Goal: Communication & Community: Answer question/provide support

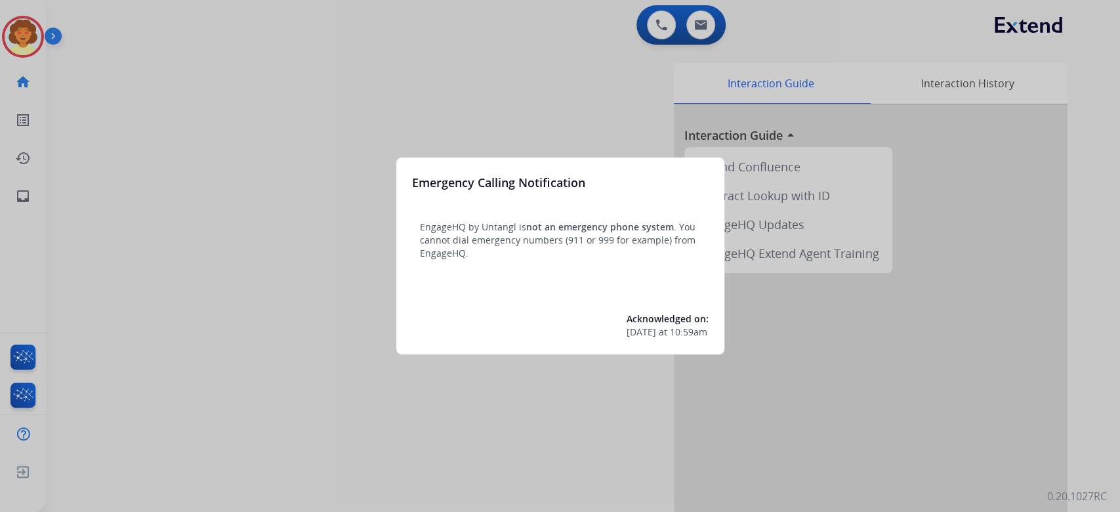
click at [228, 165] on div at bounding box center [560, 256] width 1120 height 512
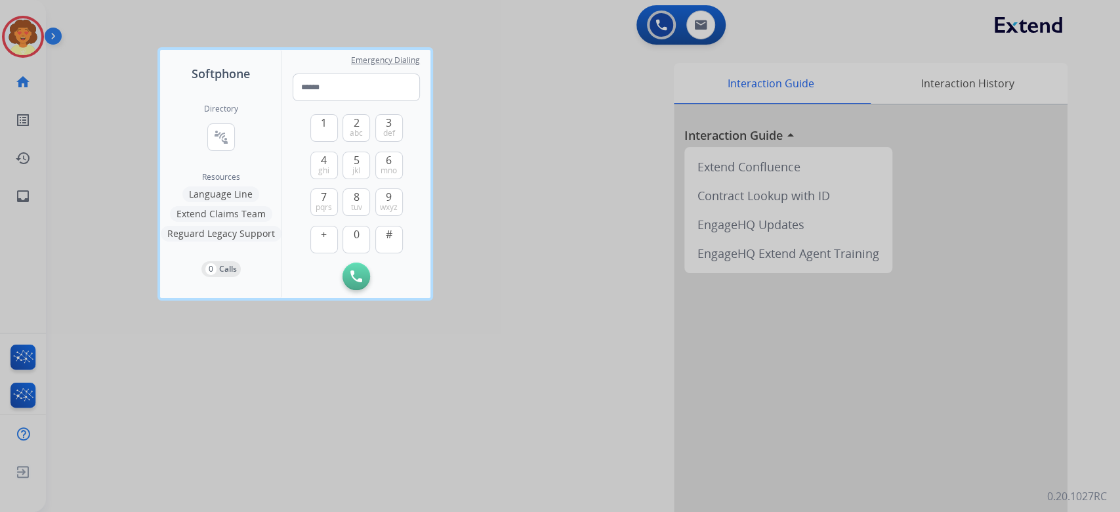
click at [226, 163] on div at bounding box center [560, 256] width 1120 height 512
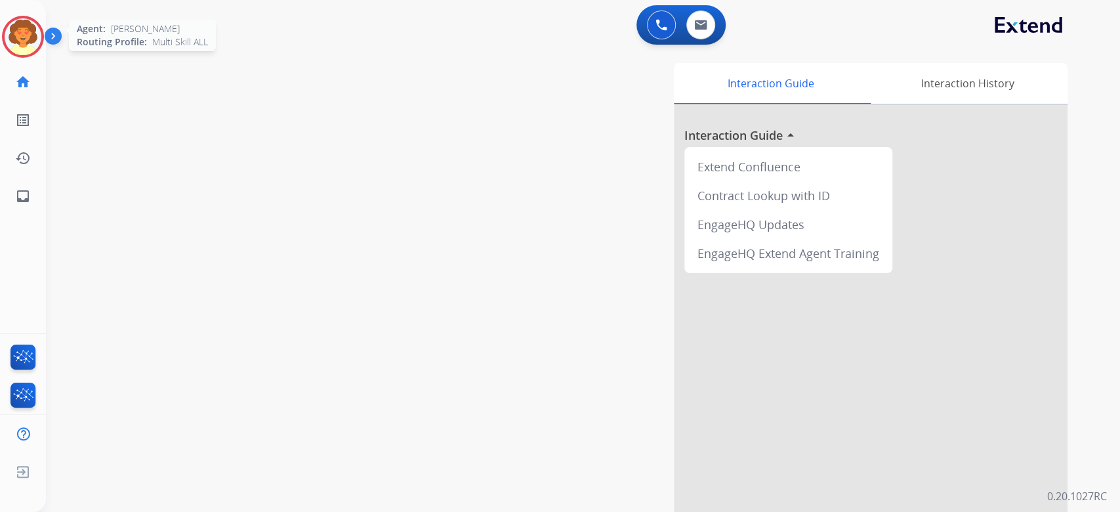
click at [13, 55] on img at bounding box center [23, 36] width 37 height 37
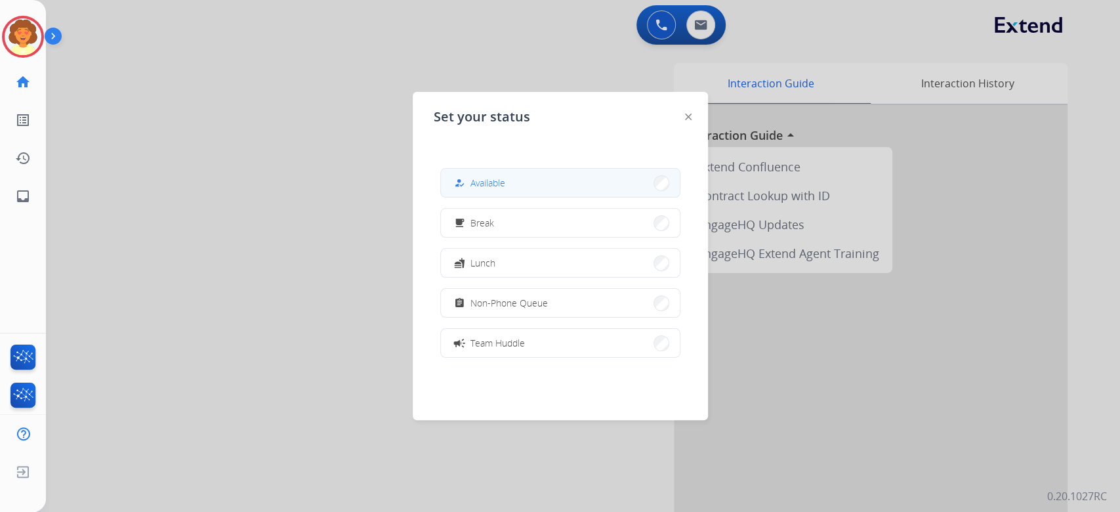
click at [536, 195] on button "how_to_reg Available" at bounding box center [560, 183] width 239 height 28
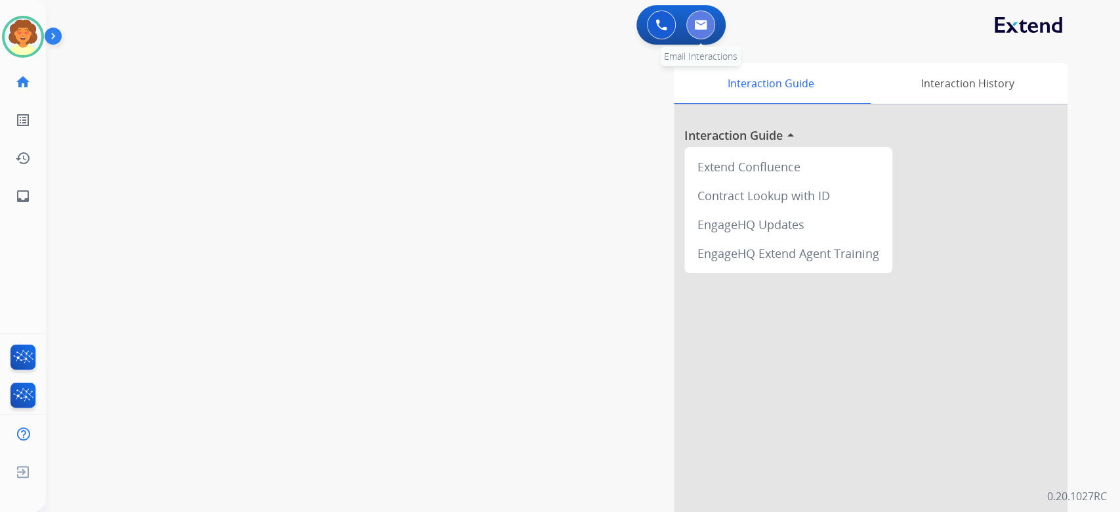
click at [700, 33] on button at bounding box center [701, 25] width 29 height 29
select select "**********"
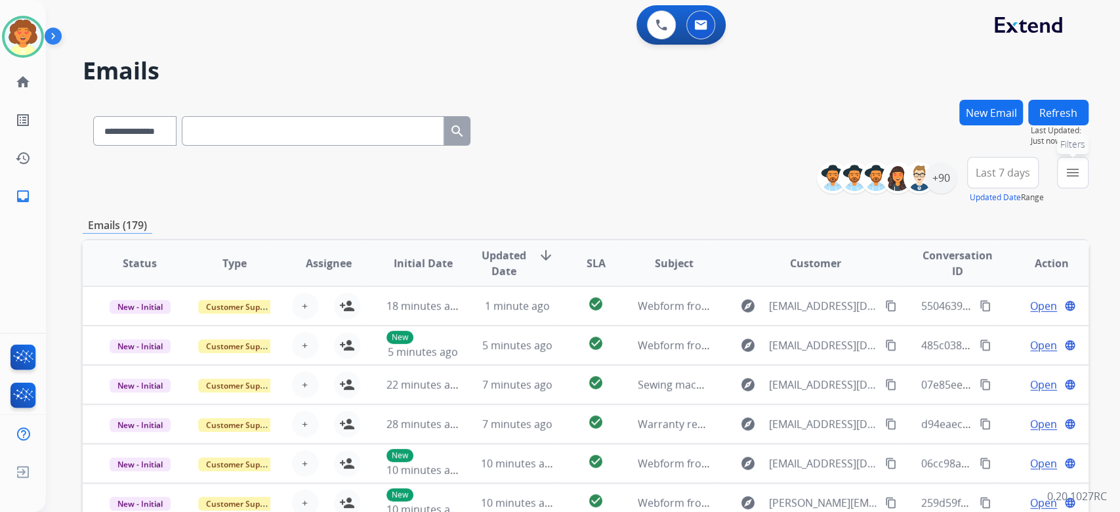
click at [1057, 188] on button "menu Filters" at bounding box center [1073, 173] width 32 height 32
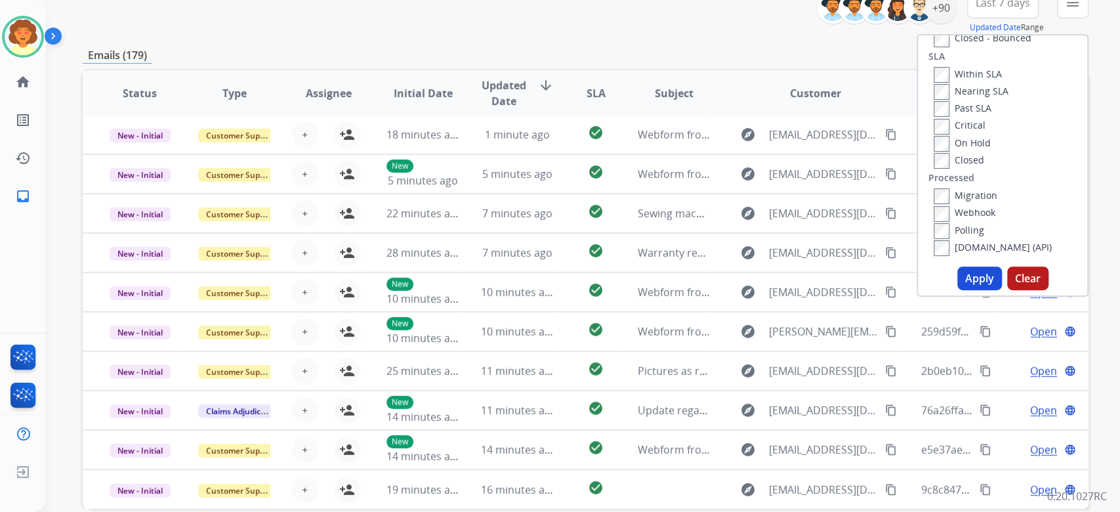
scroll to position [175, 0]
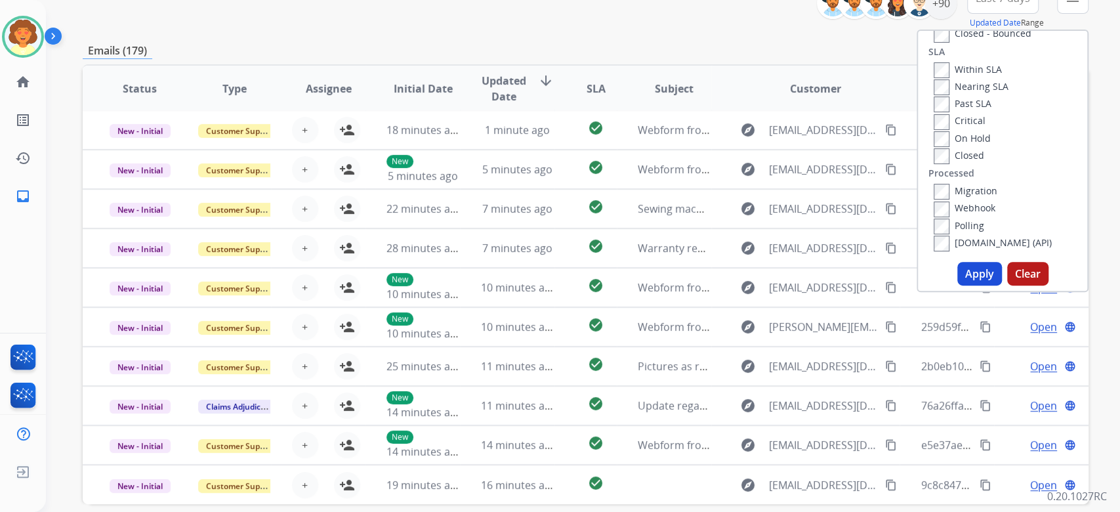
click at [958, 286] on button "Apply" at bounding box center [980, 274] width 45 height 24
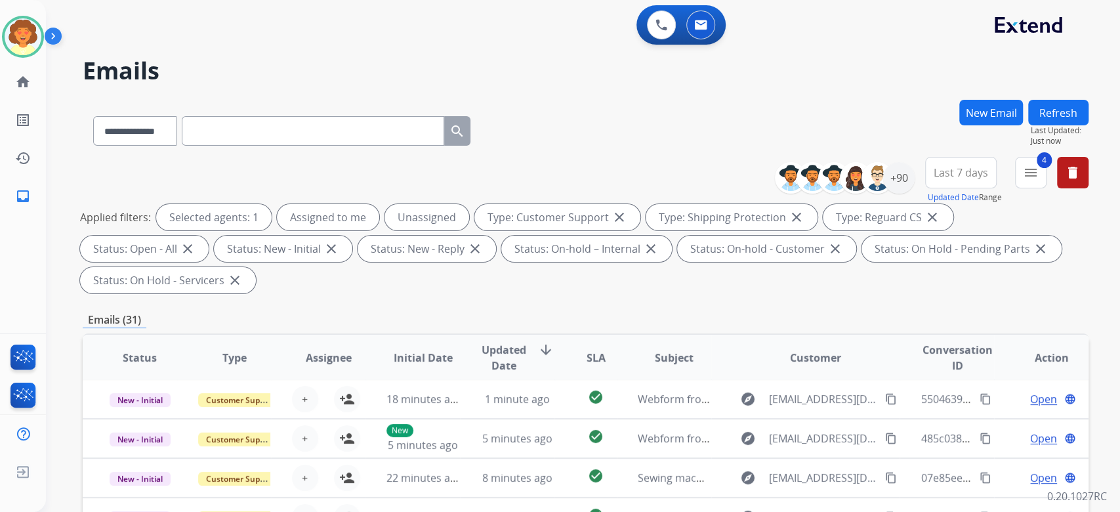
scroll to position [44, 0]
click at [934, 175] on span "Last 7 days" at bounding box center [961, 172] width 54 height 5
click at [921, 342] on div "Last 90 days" at bounding box center [957, 332] width 72 height 20
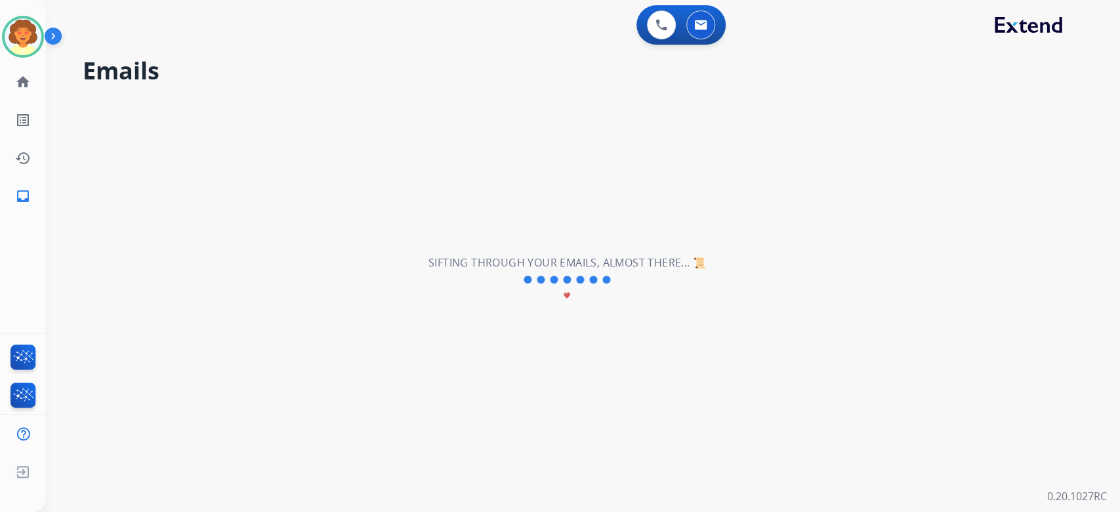
scroll to position [40, 0]
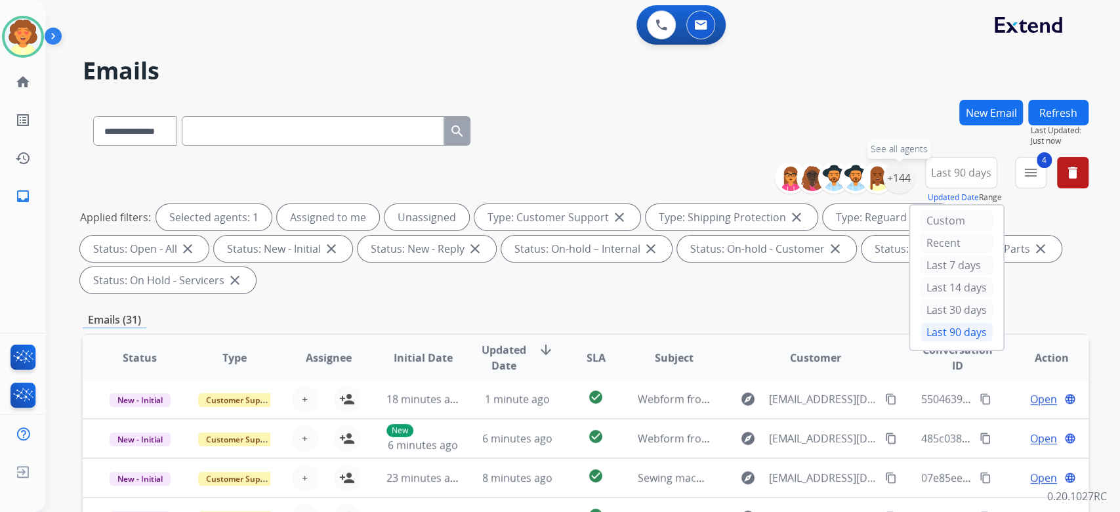
click at [883, 194] on div "+144" at bounding box center [899, 178] width 32 height 32
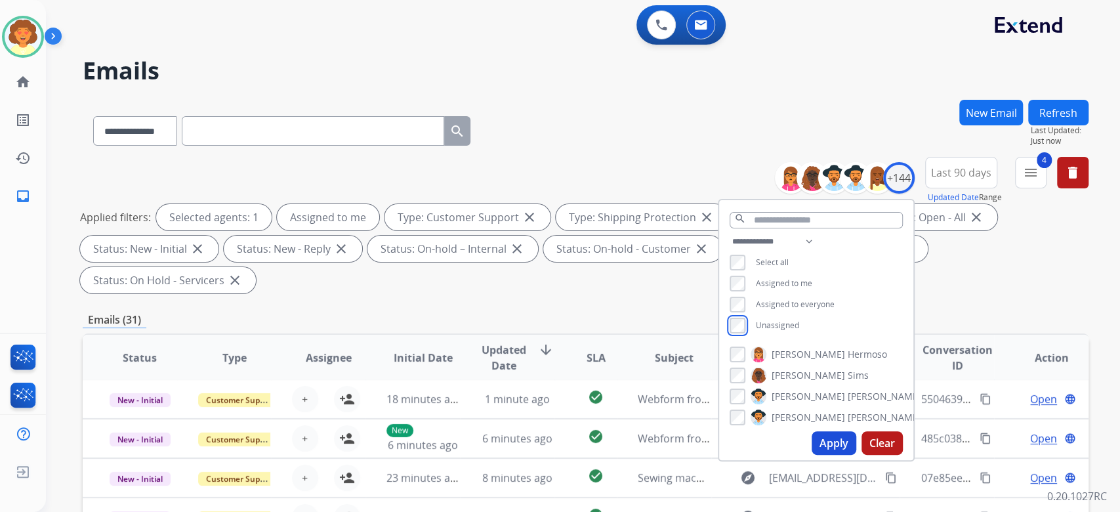
scroll to position [87, 0]
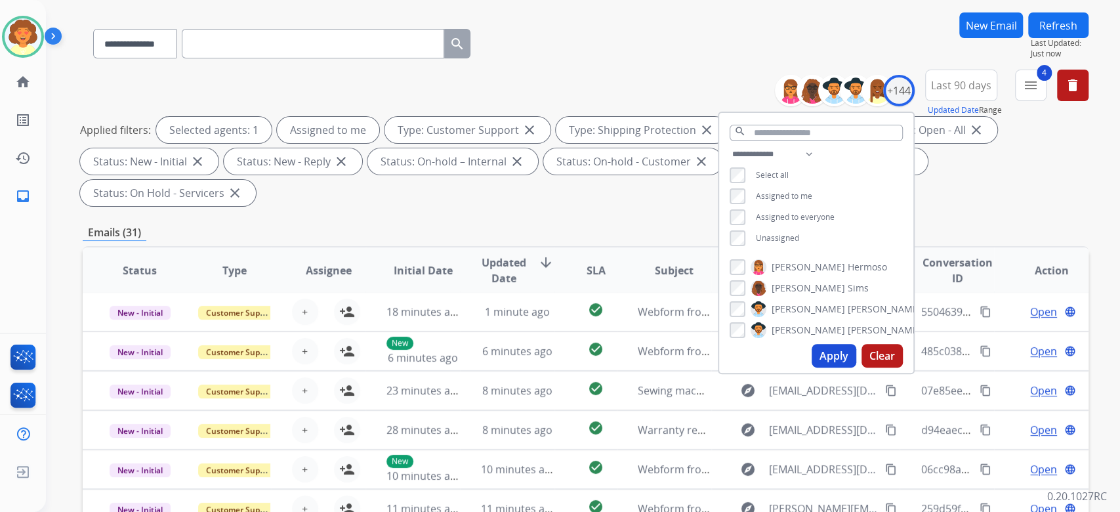
click at [812, 368] on button "Apply" at bounding box center [834, 356] width 45 height 24
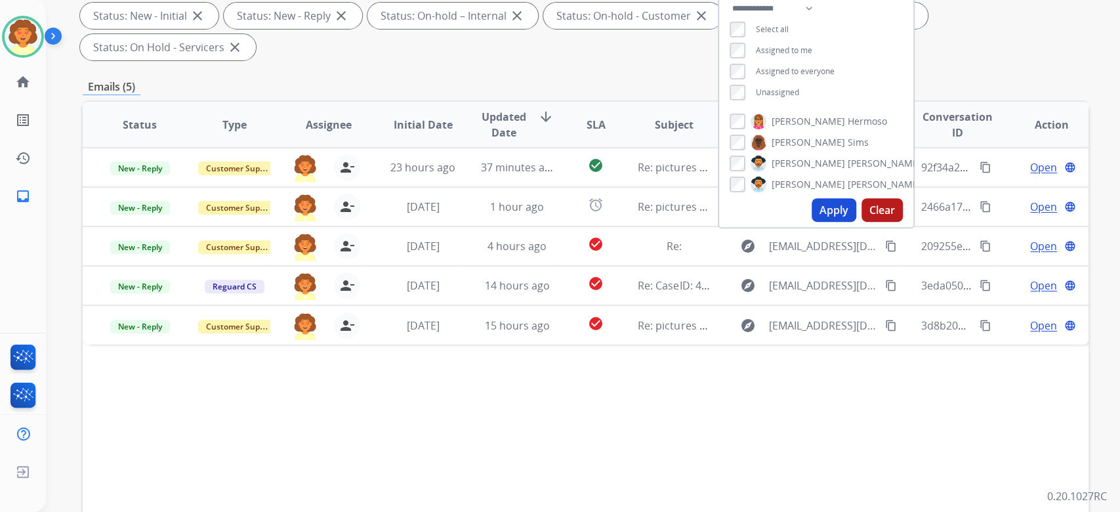
scroll to position [263, 0]
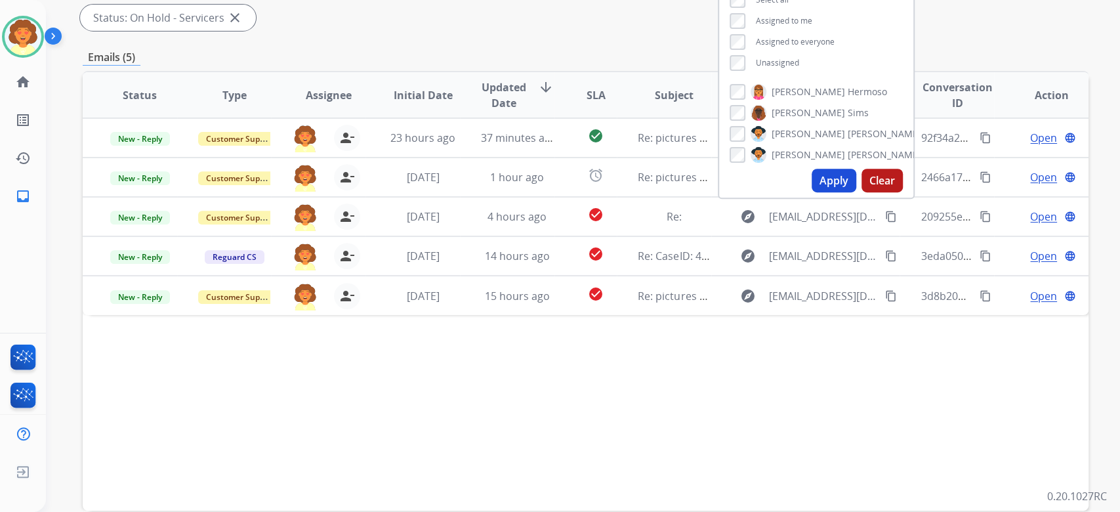
click at [951, 220] on div "**********" at bounding box center [586, 208] width 1006 height 742
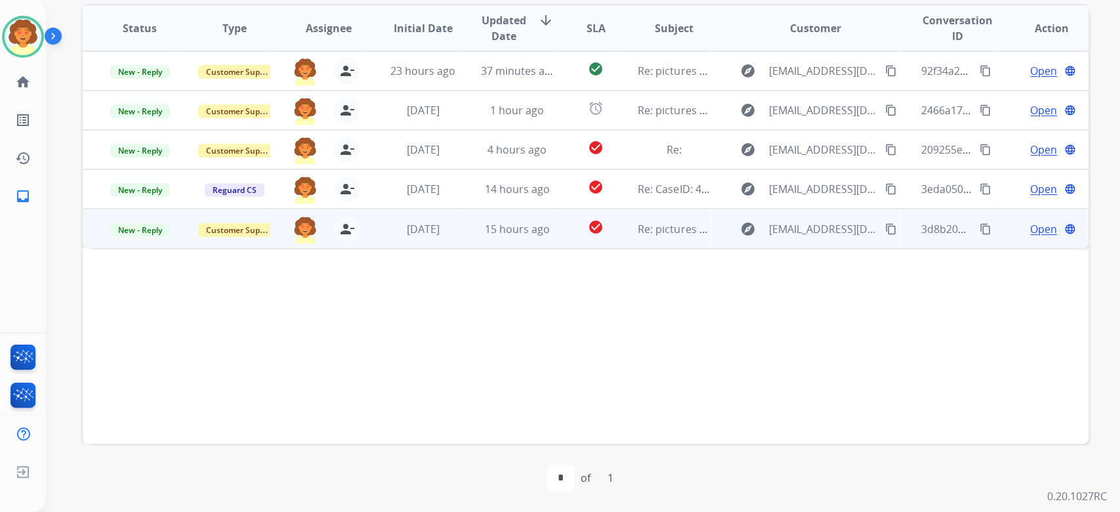
scroll to position [437, 0]
click at [1030, 237] on span "Open" at bounding box center [1043, 229] width 27 height 16
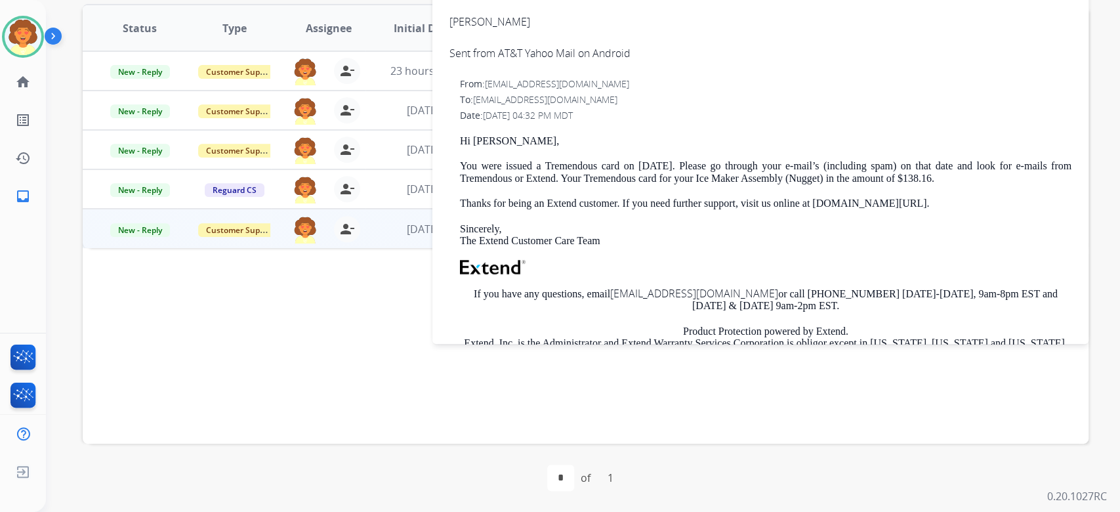
scroll to position [0, 0]
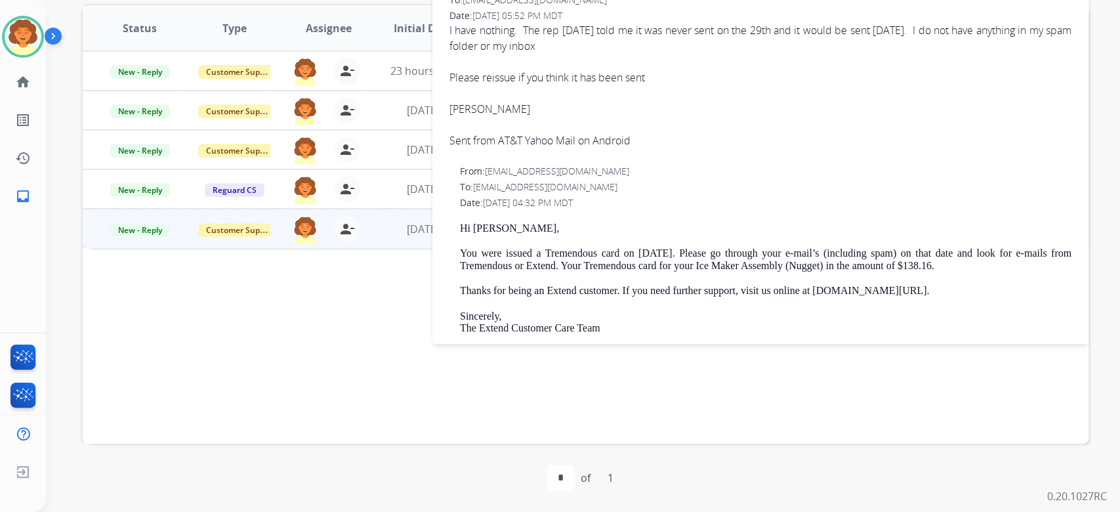
drag, startPoint x: 483, startPoint y: 100, endPoint x: 630, endPoint y: 102, distance: 147.0
copy span "[EMAIL_ADDRESS][DOMAIN_NAME]"
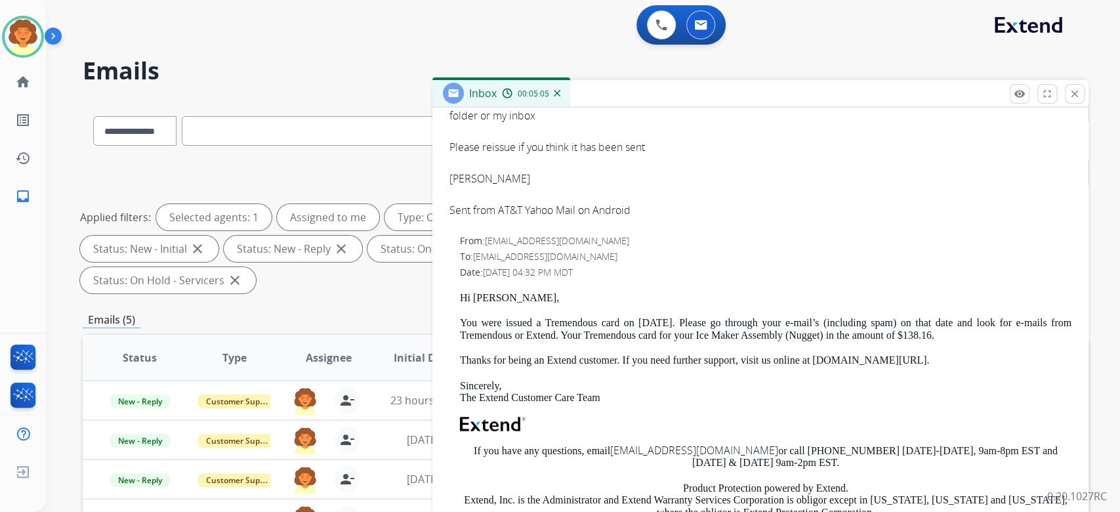
scroll to position [263, 0]
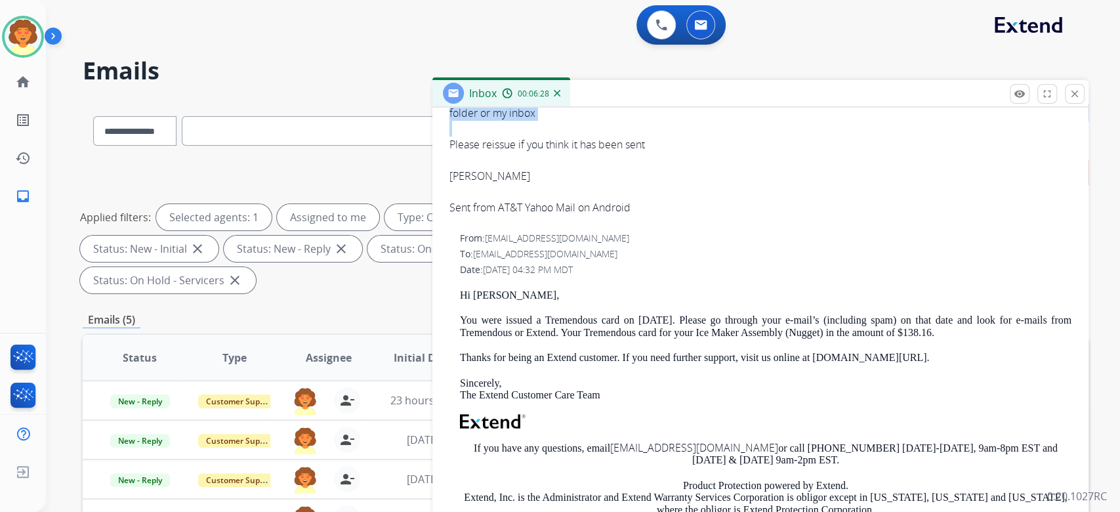
drag, startPoint x: 438, startPoint y: 255, endPoint x: 765, endPoint y: 291, distance: 328.3
drag, startPoint x: 773, startPoint y: 276, endPoint x: 834, endPoint y: 340, distance: 88.2
click at [834, 168] on div at bounding box center [761, 160] width 622 height 16
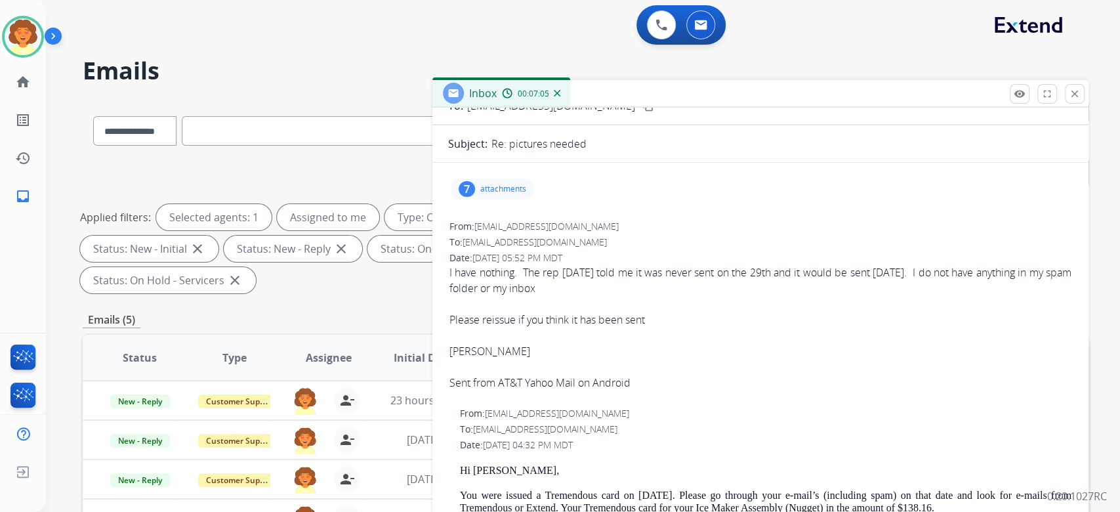
scroll to position [0, 0]
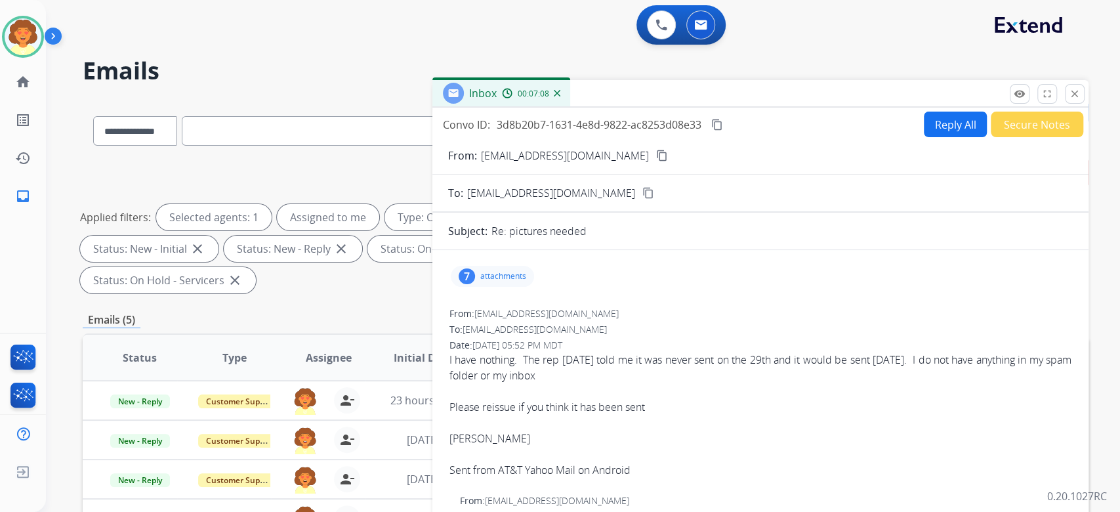
drag, startPoint x: 432, startPoint y: 167, endPoint x: 628, endPoint y: 203, distance: 199.4
click at [628, 133] on div "Convo ID: 3d8b20b7-1631-4e8d-9822-ac8253d08e33 content_copy" at bounding box center [584, 125] width 282 height 16
copy div "Convo ID: 3d8b20b7-1631-4e8d-9822-ac8253d08e33"
click at [924, 137] on button "Reply All" at bounding box center [955, 125] width 63 height 26
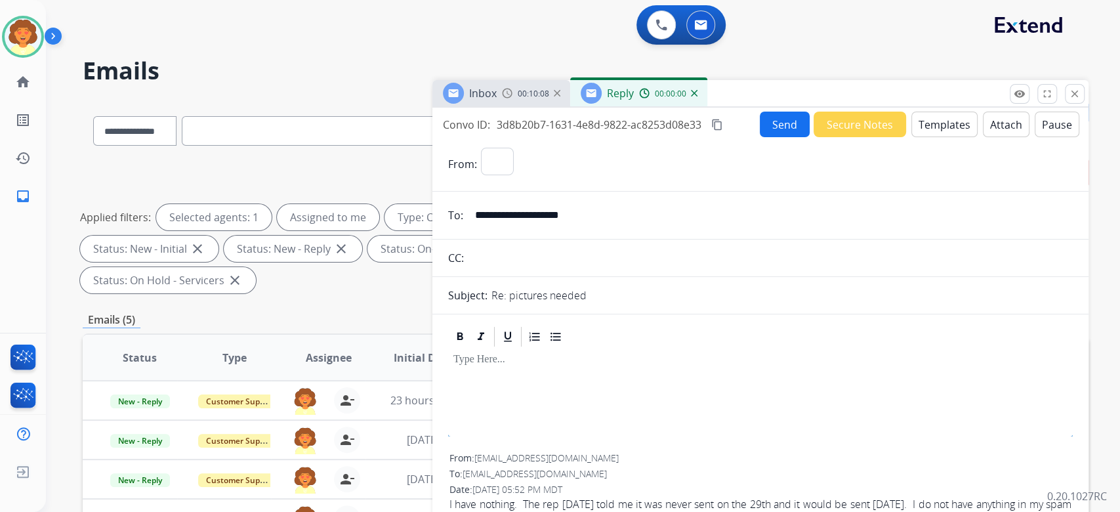
select select "**********"
click at [912, 137] on button "Templates" at bounding box center [945, 125] width 66 height 26
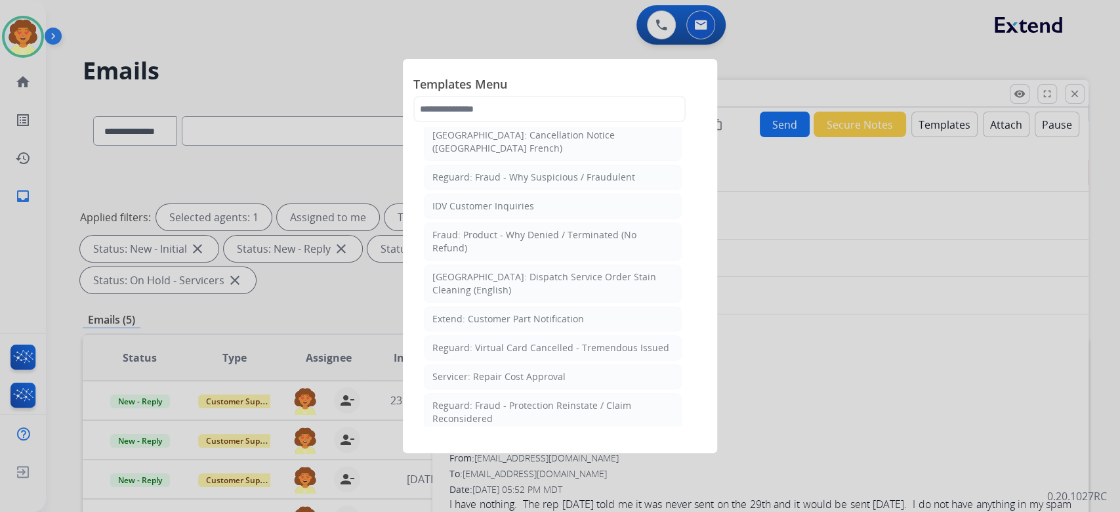
scroll to position [437, 0]
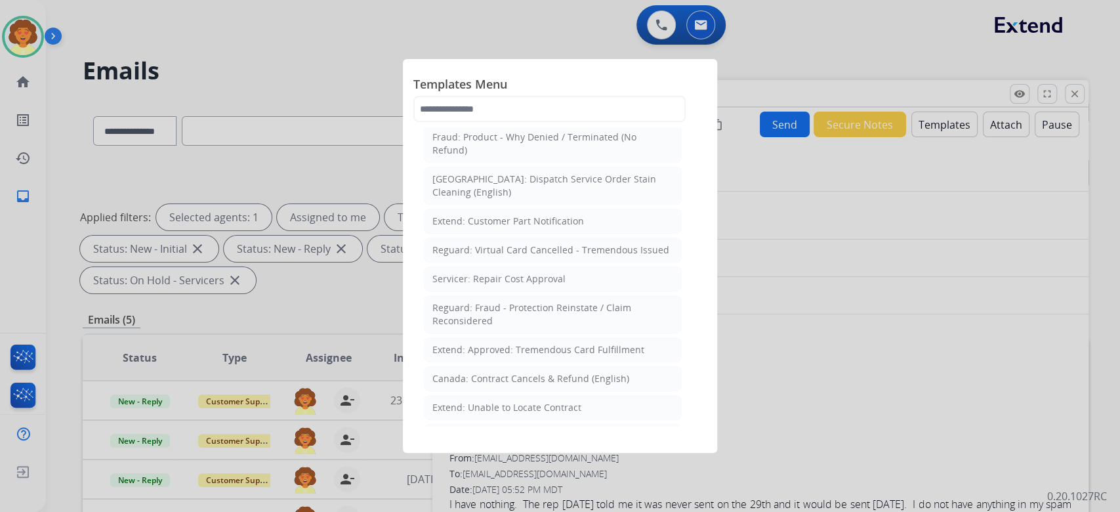
click at [559, 15] on div "Reguard: Standard Template" at bounding box center [496, 8] width 127 height 13
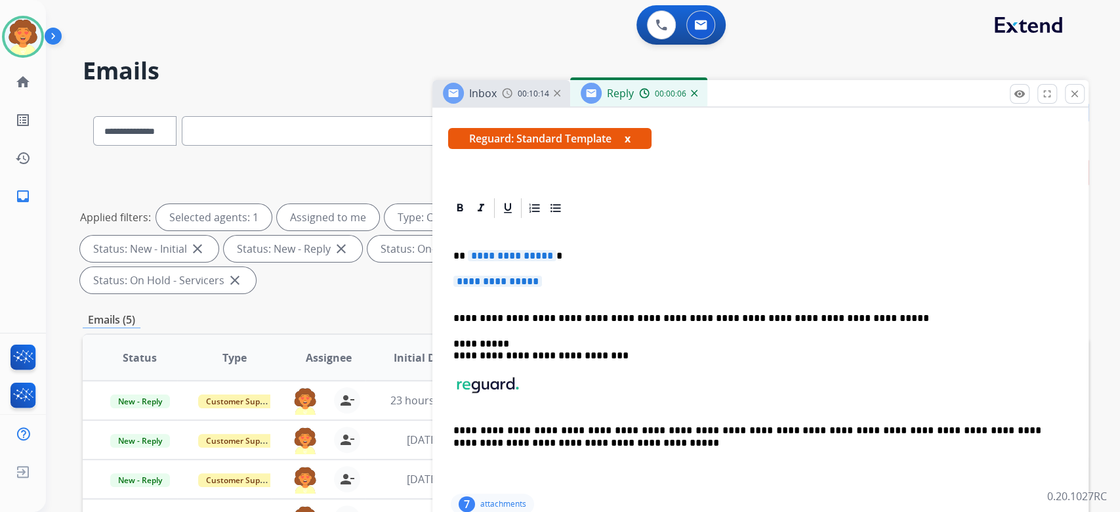
scroll to position [263, 0]
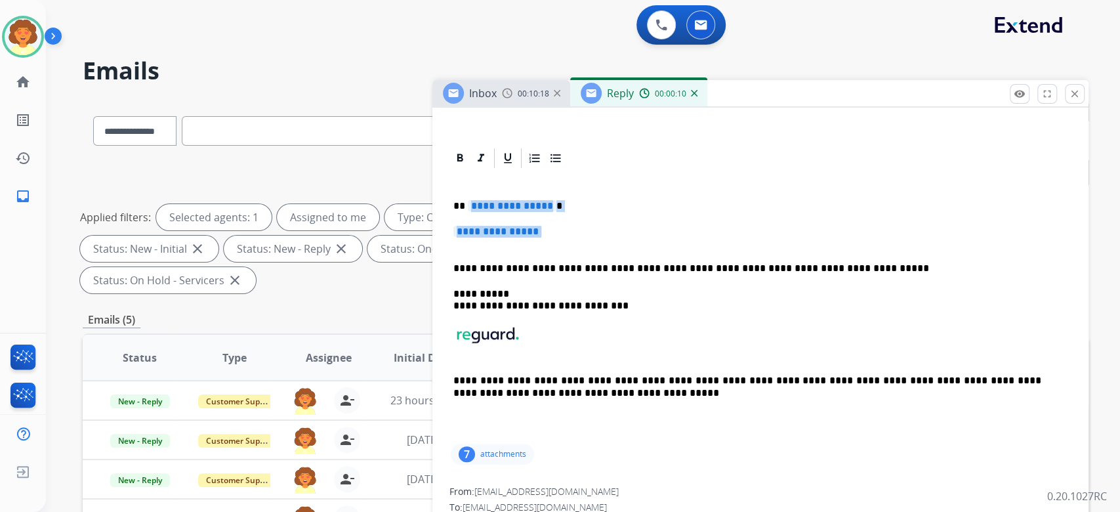
drag, startPoint x: 461, startPoint y: 407, endPoint x: 475, endPoint y: 454, distance: 49.2
click at [475, 441] on div "**********" at bounding box center [760, 305] width 625 height 271
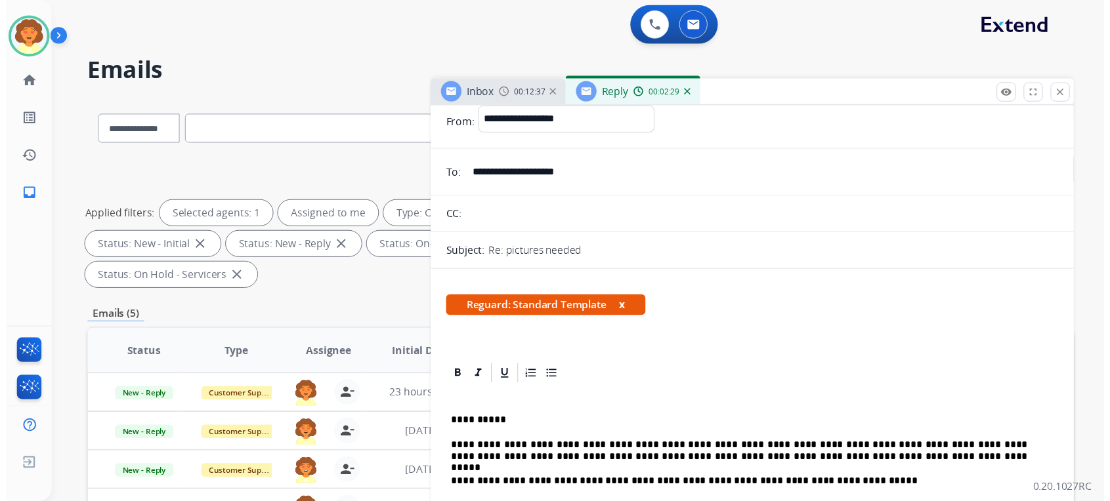
scroll to position [0, 0]
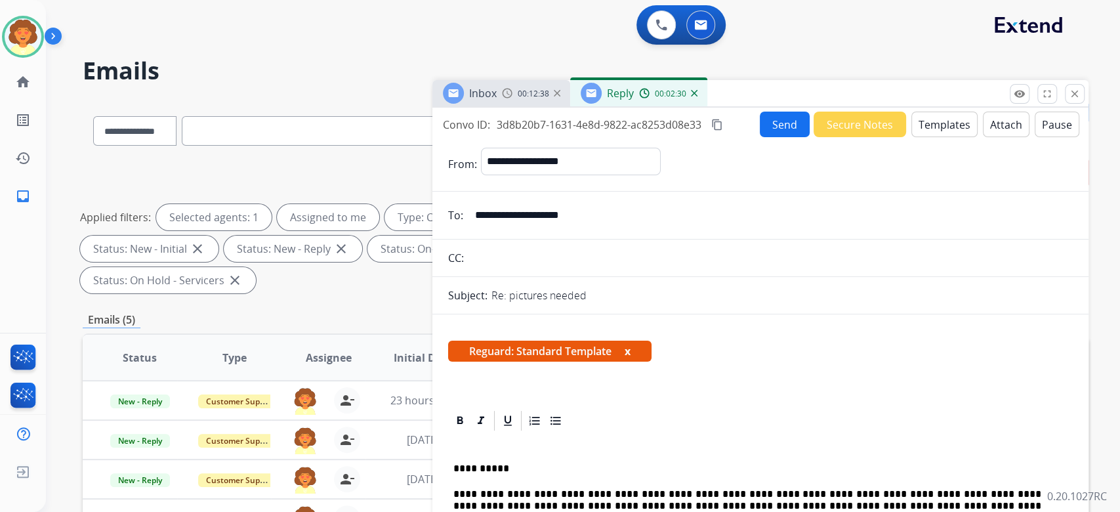
click at [760, 137] on button "Send" at bounding box center [785, 125] width 50 height 26
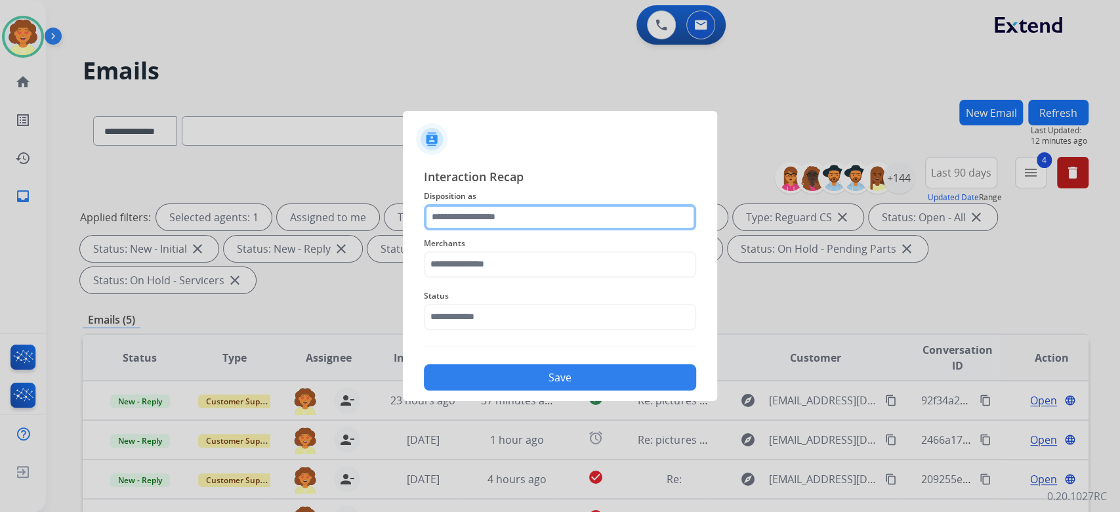
click at [536, 204] on input "text" at bounding box center [560, 217] width 272 height 26
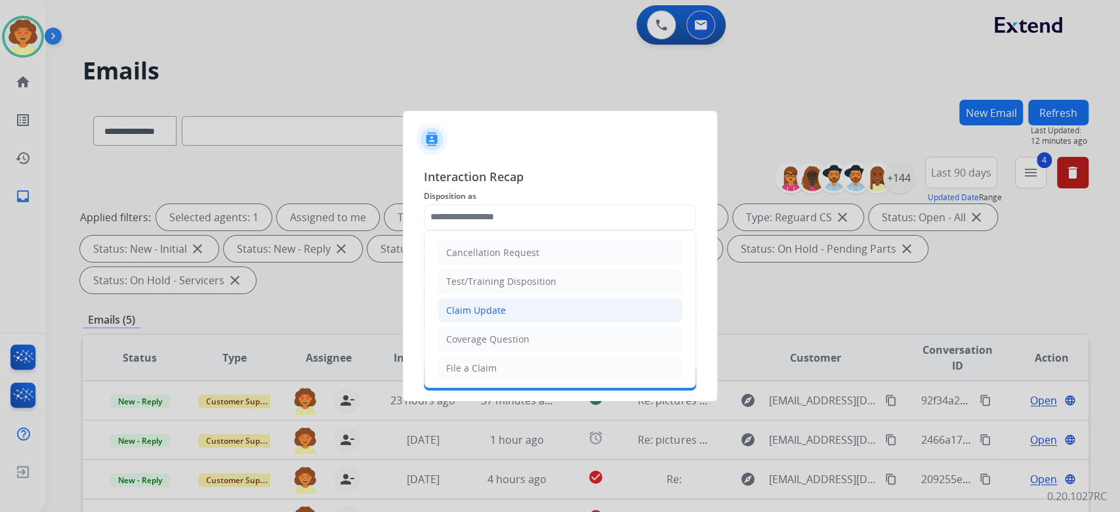
click at [562, 320] on li "Claim Update" at bounding box center [560, 310] width 245 height 25
type input "**********"
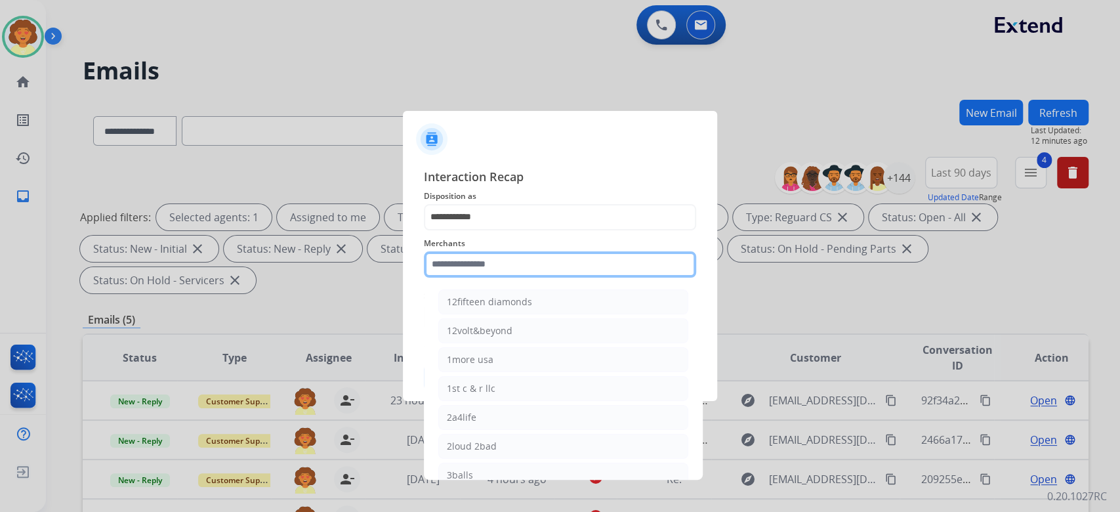
click at [540, 257] on input "text" at bounding box center [560, 264] width 272 height 26
type input "*"
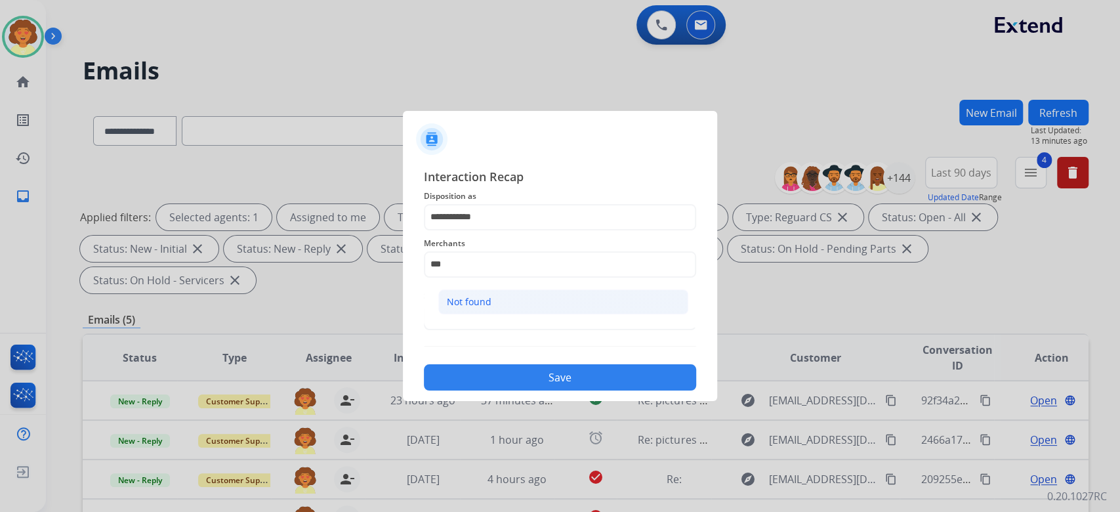
click at [492, 308] on div "Not found" at bounding box center [469, 301] width 45 height 13
type input "*********"
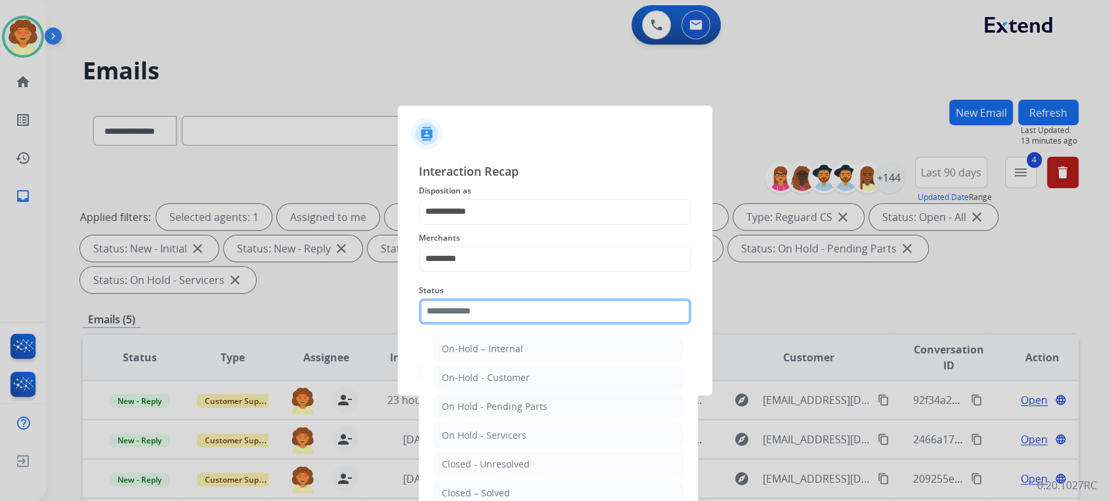
click at [540, 325] on input "text" at bounding box center [555, 312] width 272 height 26
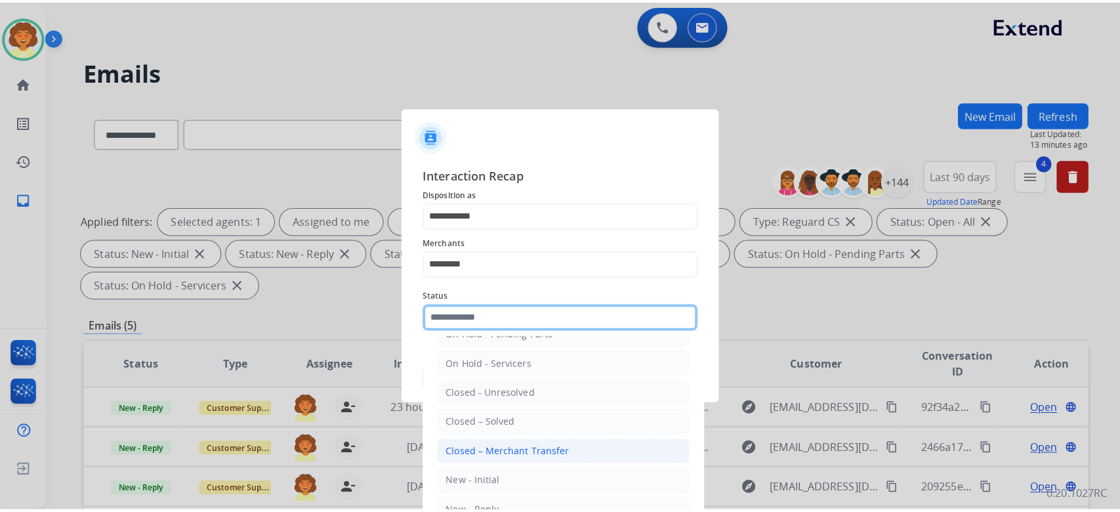
scroll to position [209, 0]
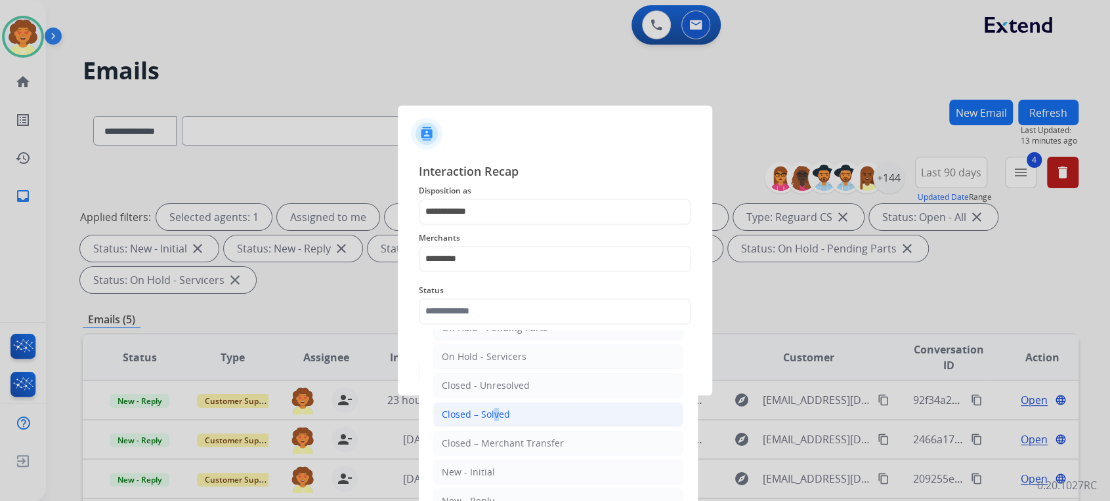
click at [510, 408] on div "Closed – Solved" at bounding box center [476, 414] width 68 height 13
type input "**********"
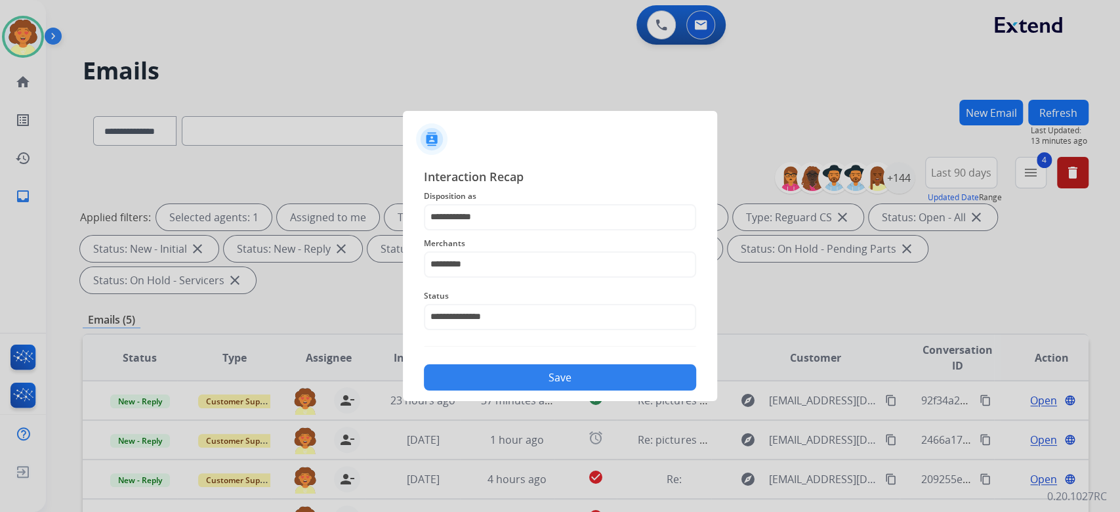
click at [538, 391] on button "Save" at bounding box center [560, 377] width 272 height 26
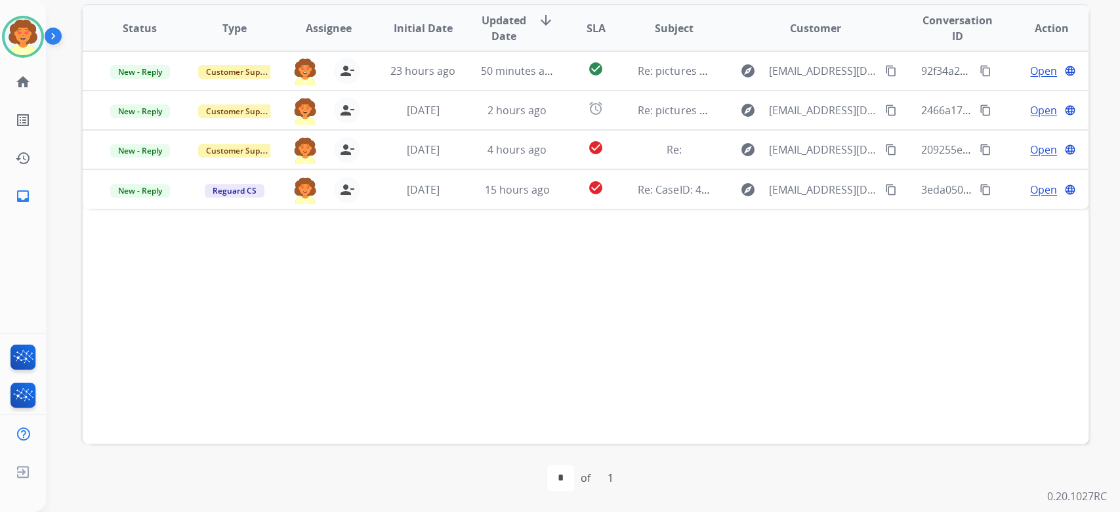
scroll to position [437, 0]
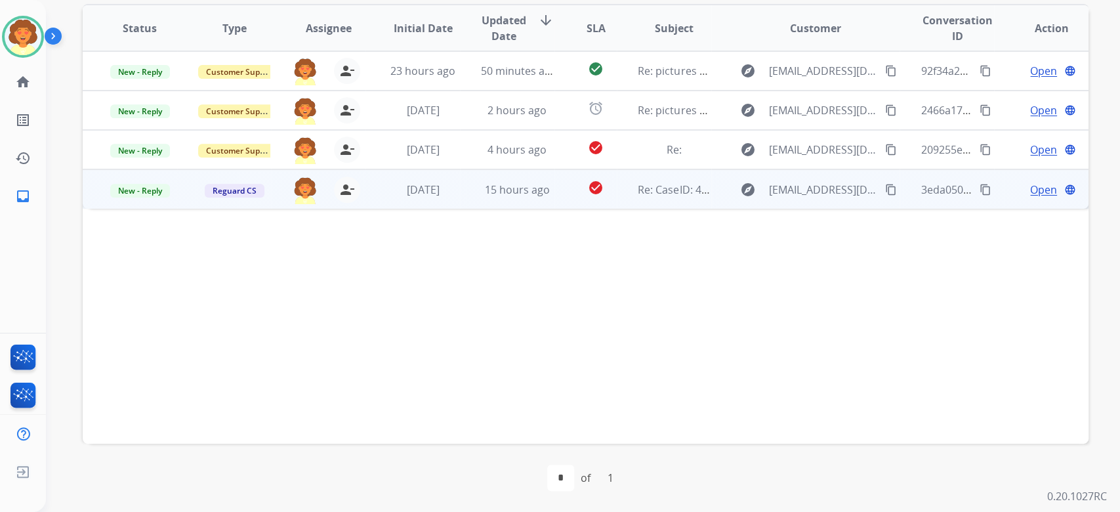
click at [1030, 198] on span "Open" at bounding box center [1043, 190] width 27 height 16
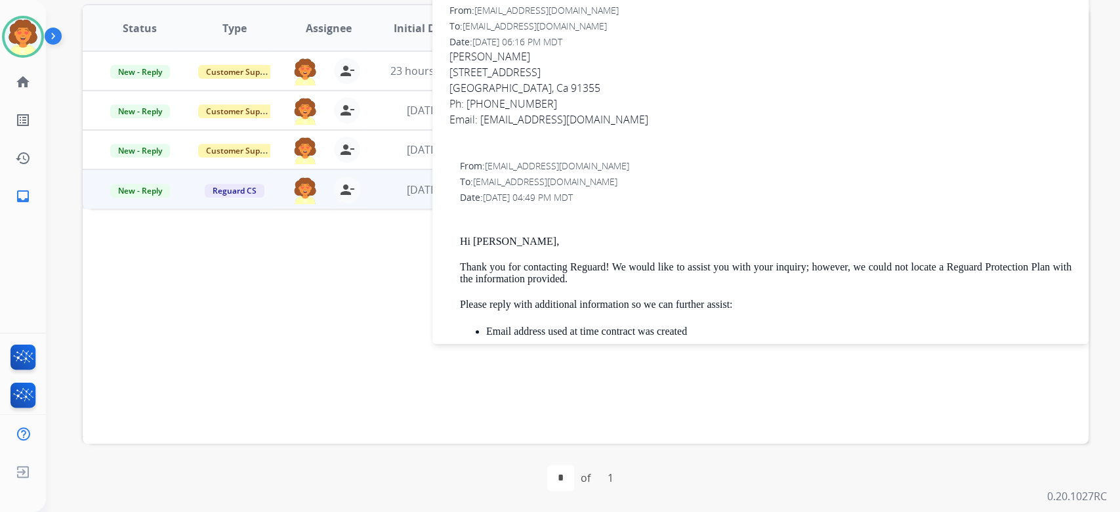
scroll to position [0, 0]
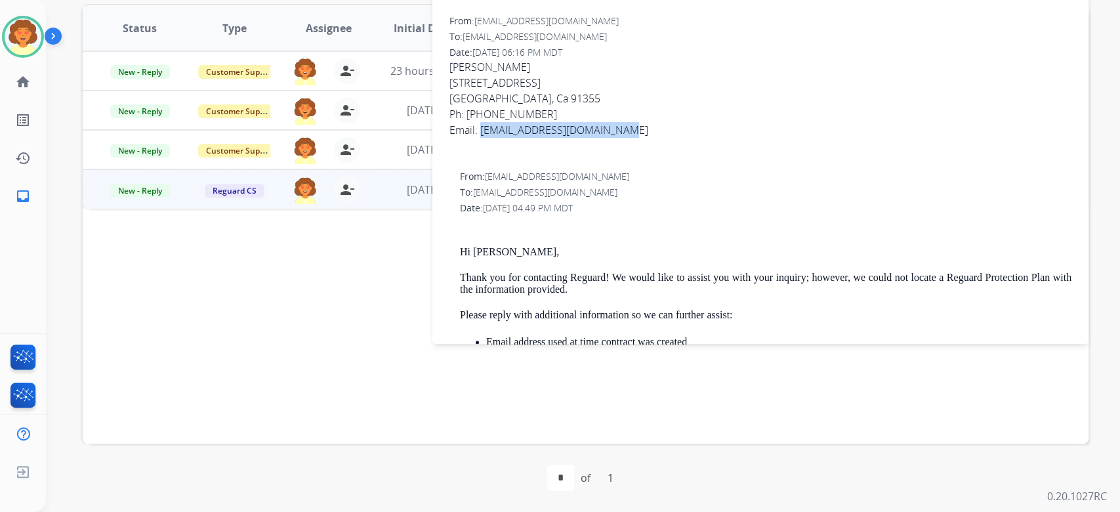
drag, startPoint x: 489, startPoint y: 232, endPoint x: 693, endPoint y: 238, distance: 204.2
click at [693, 138] on div "Email: [EMAIL_ADDRESS][DOMAIN_NAME]" at bounding box center [761, 130] width 622 height 16
copy div "[EMAIL_ADDRESS][DOMAIN_NAME]"
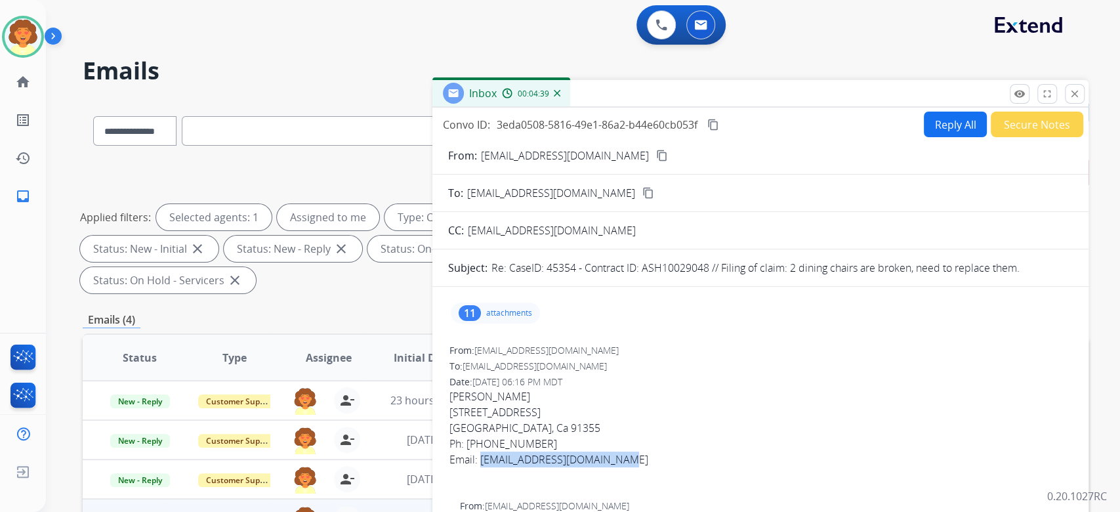
click at [924, 137] on button "Reply All" at bounding box center [955, 125] width 63 height 26
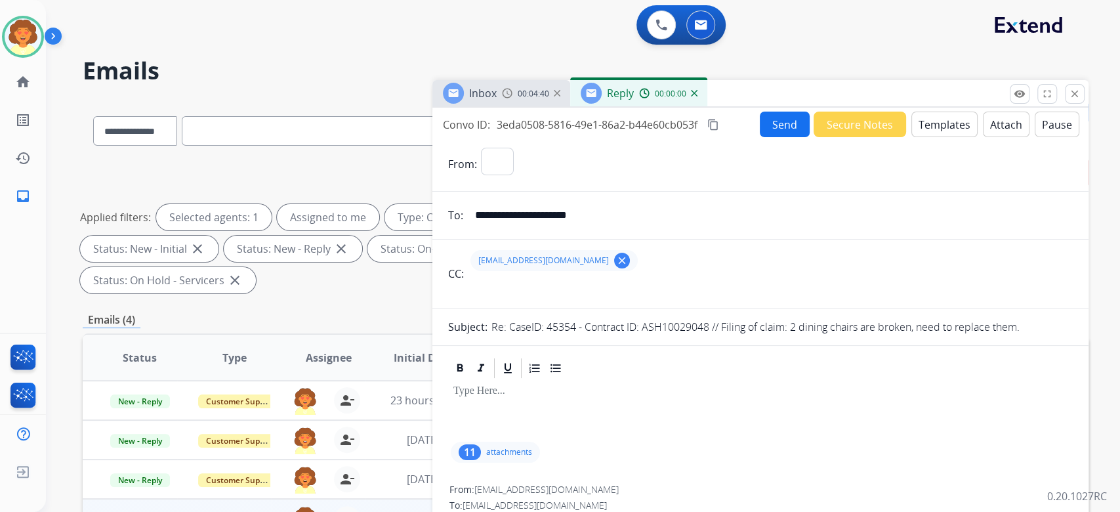
select select "**********"
click at [912, 137] on button "Templates" at bounding box center [945, 125] width 66 height 26
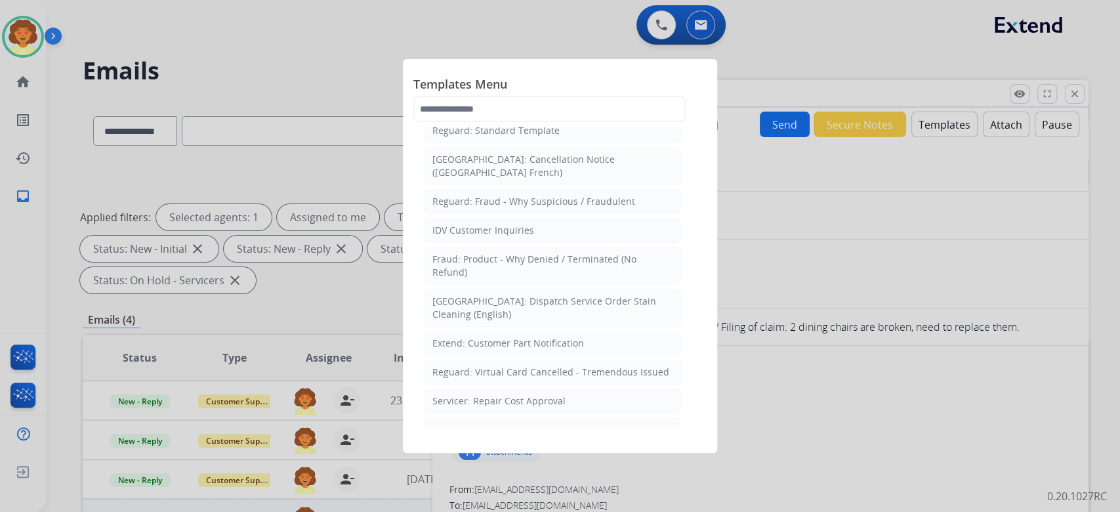
scroll to position [350, 0]
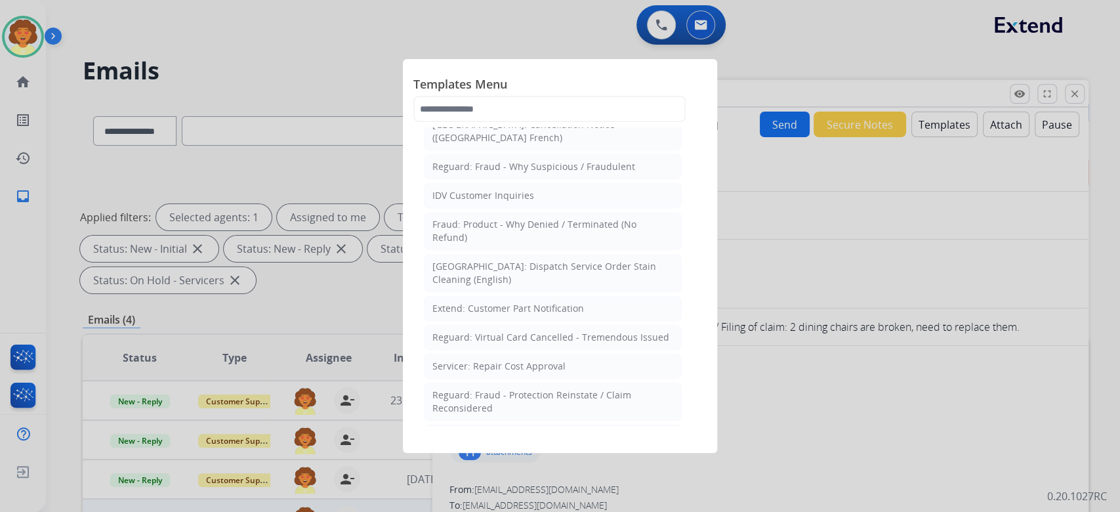
click at [542, 16] on div "Reguard: Denial - Blank with T&C Language" at bounding box center [528, 9] width 191 height 13
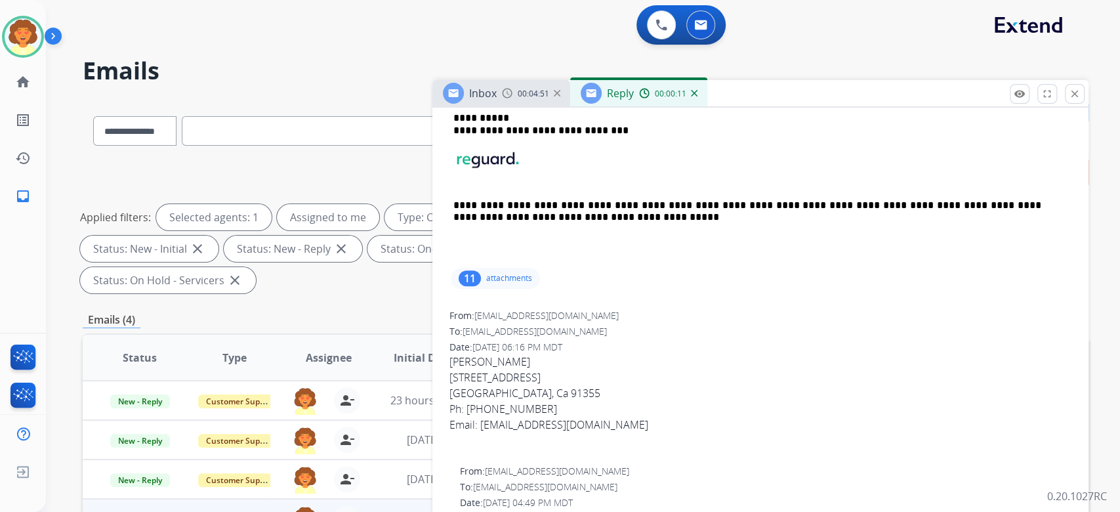
scroll to position [525, 0]
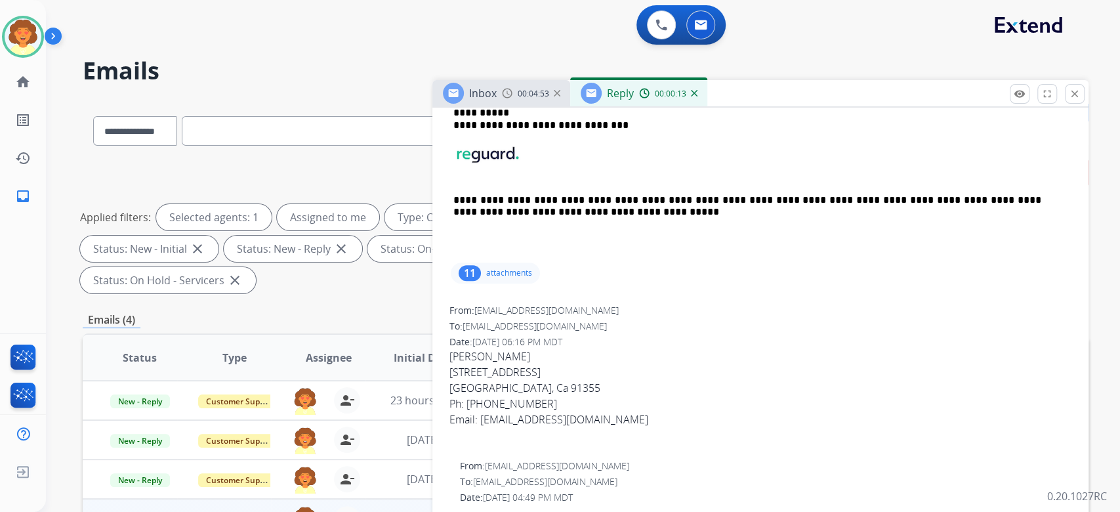
drag, startPoint x: 548, startPoint y: 186, endPoint x: 458, endPoint y: 182, distance: 90.0
drag, startPoint x: 1024, startPoint y: 259, endPoint x: 793, endPoint y: 265, distance: 231.1
click at [676, 55] on span "**********" at bounding box center [565, 49] width 223 height 11
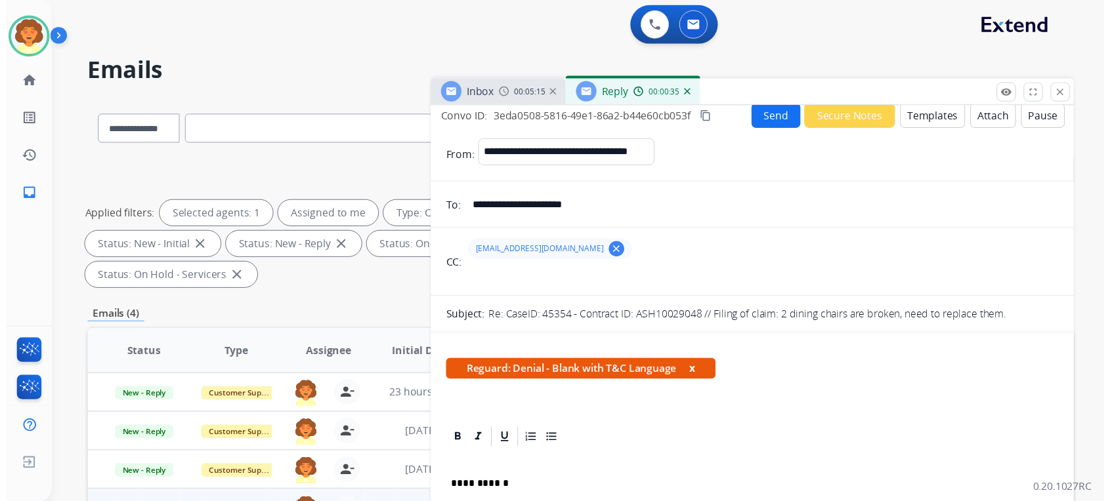
scroll to position [0, 0]
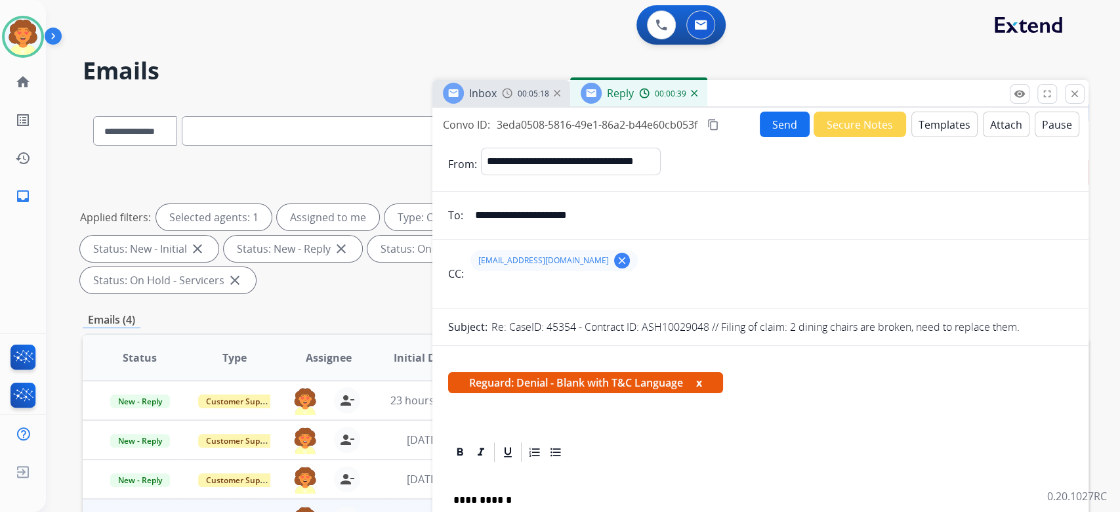
click at [760, 137] on button "Send" at bounding box center [785, 125] width 50 height 26
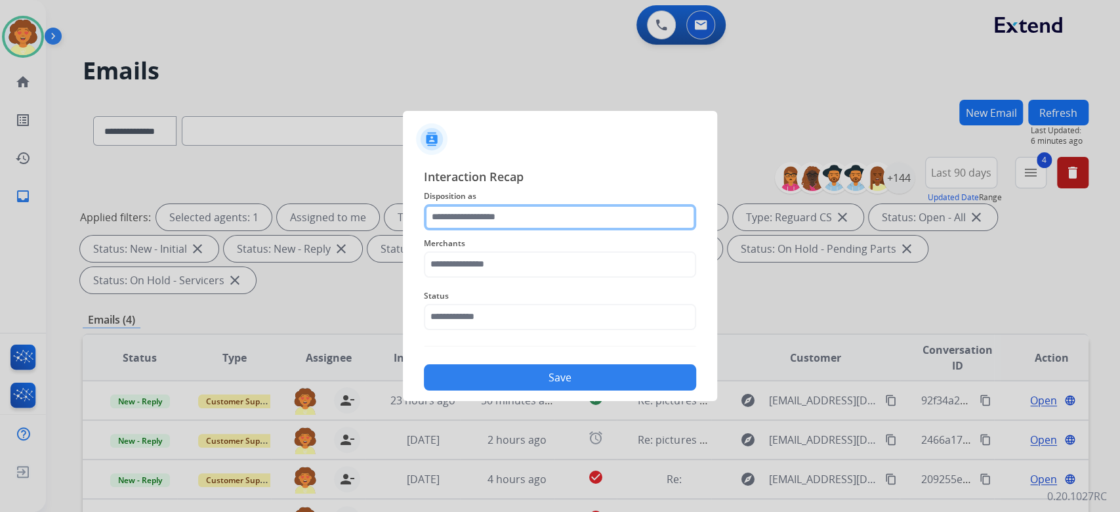
click at [632, 204] on input "text" at bounding box center [560, 217] width 272 height 26
drag, startPoint x: 587, startPoint y: 325, endPoint x: 585, endPoint y: 332, distance: 7.7
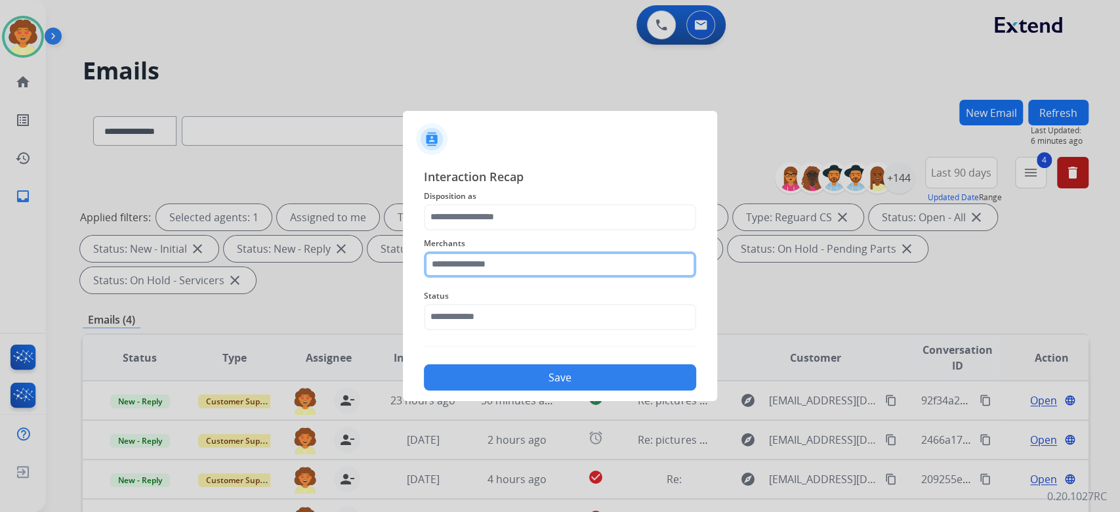
click at [546, 255] on input "text" at bounding box center [560, 264] width 272 height 26
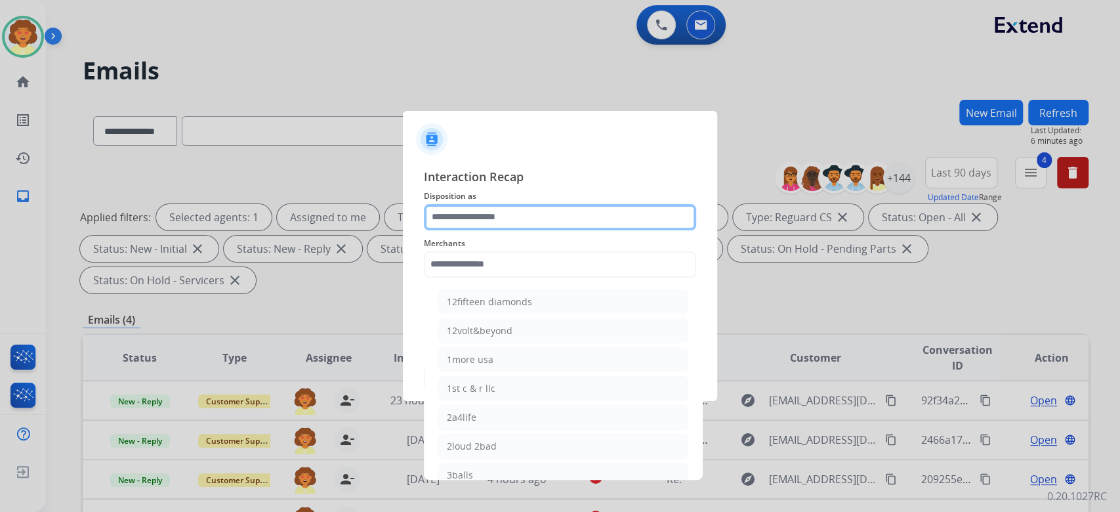
click at [550, 204] on input "text" at bounding box center [560, 217] width 272 height 26
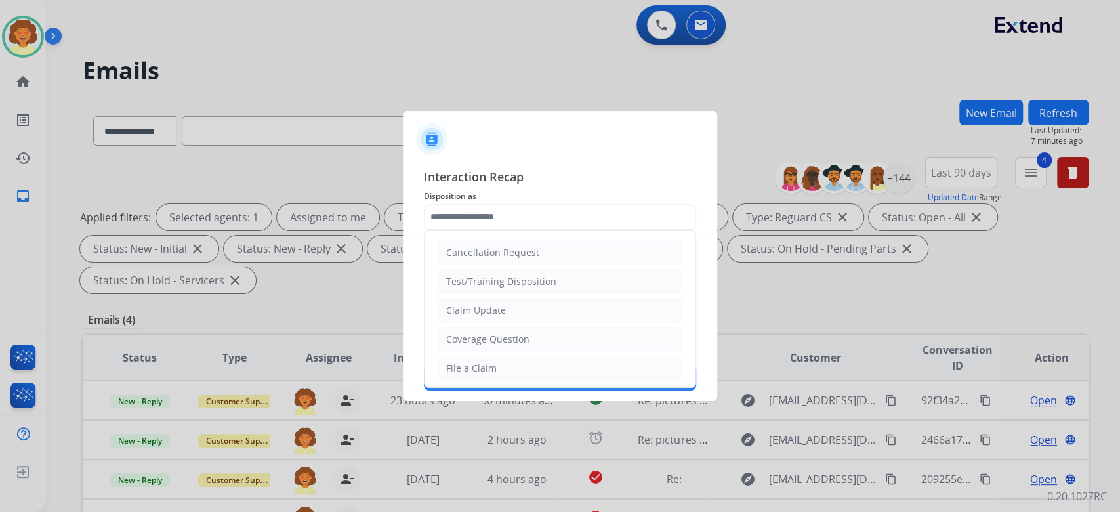
drag, startPoint x: 522, startPoint y: 323, endPoint x: 527, endPoint y: 311, distance: 12.7
click at [506, 317] on div "Claim Update" at bounding box center [476, 310] width 60 height 13
type input "**********"
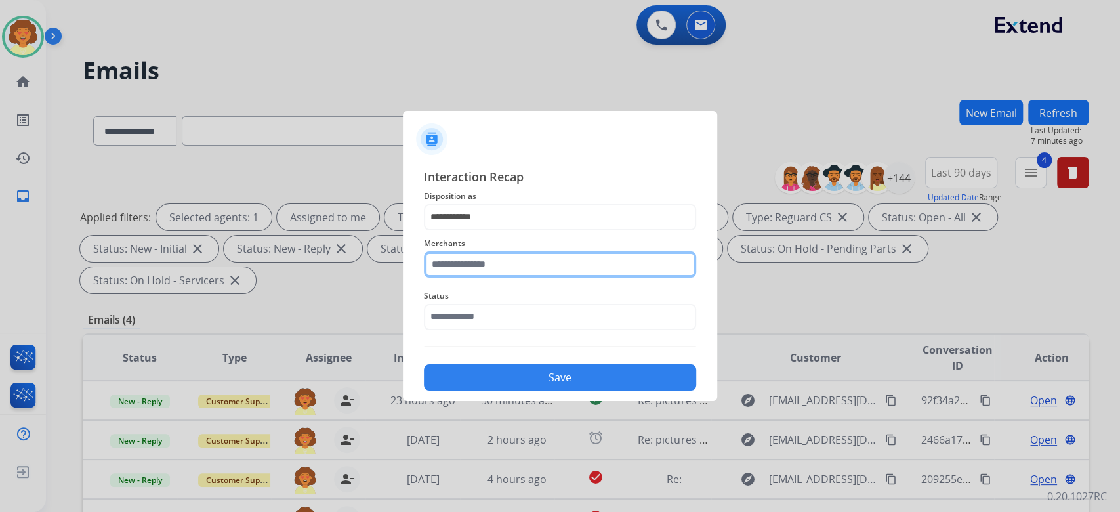
click at [541, 259] on input "text" at bounding box center [560, 264] width 272 height 26
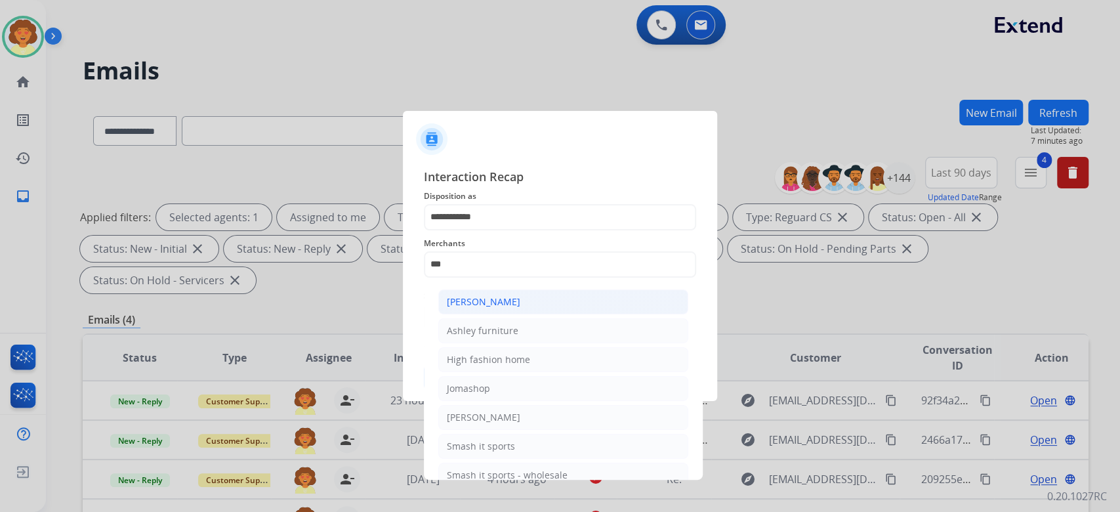
click at [493, 308] on div "[PERSON_NAME]" at bounding box center [484, 301] width 74 height 13
type input "**********"
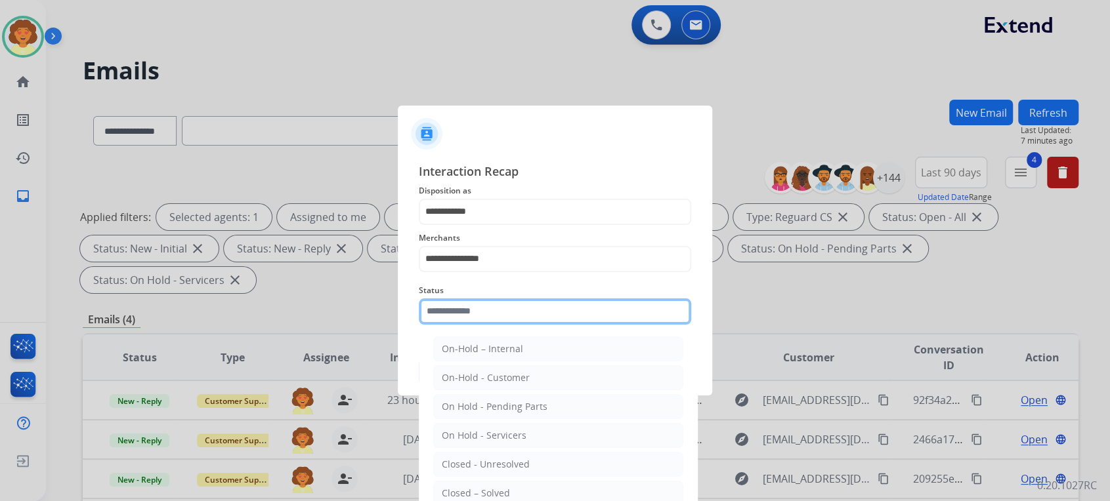
click at [520, 325] on input "text" at bounding box center [555, 312] width 272 height 26
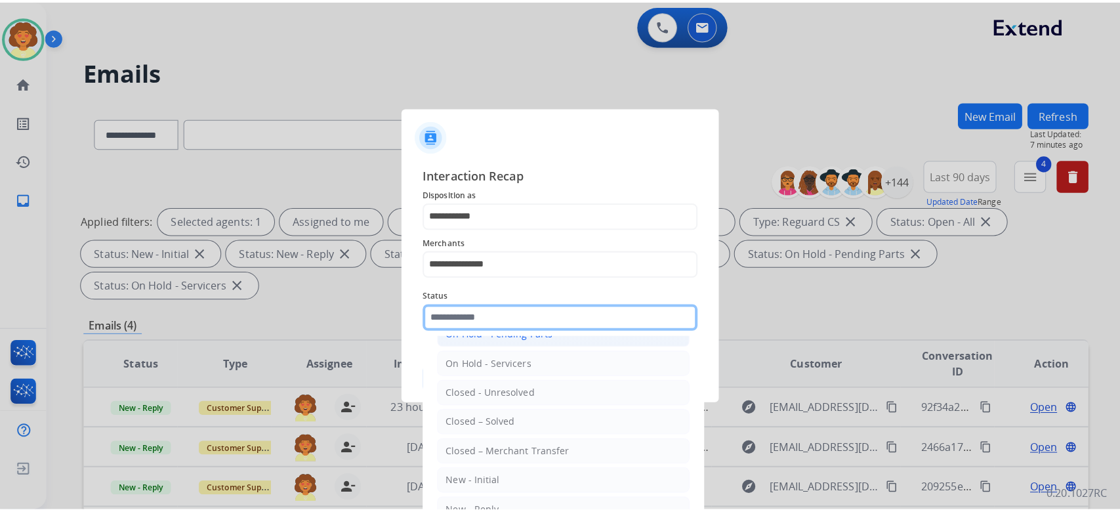
scroll to position [209, 0]
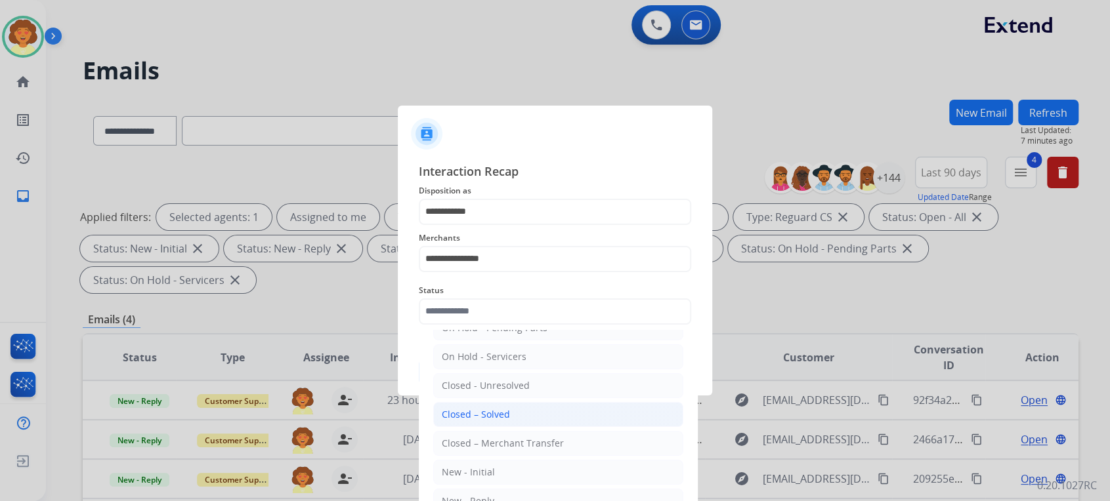
click at [510, 408] on div "Closed – Solved" at bounding box center [476, 414] width 68 height 13
type input "**********"
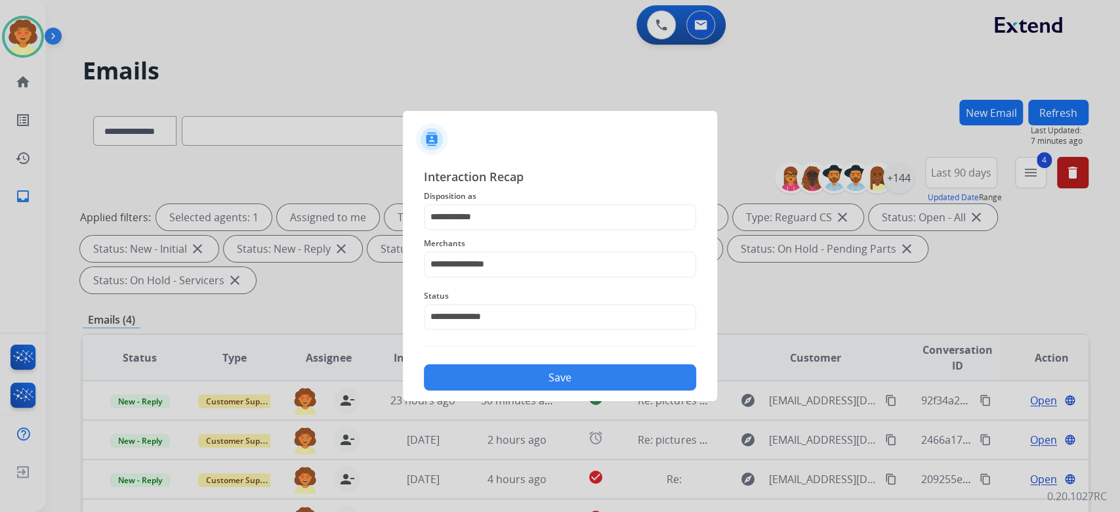
click at [588, 391] on button "Save" at bounding box center [560, 377] width 272 height 26
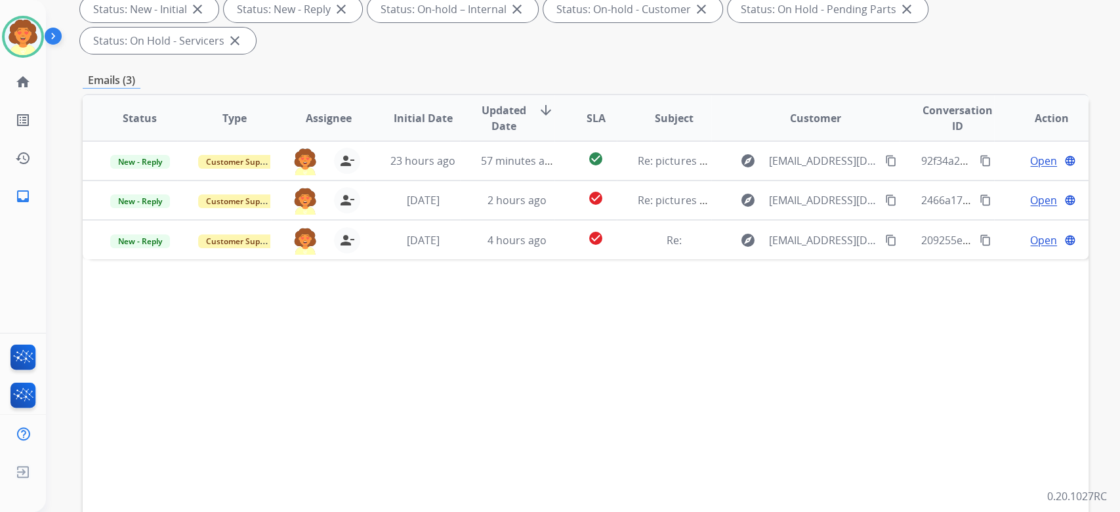
scroll to position [350, 0]
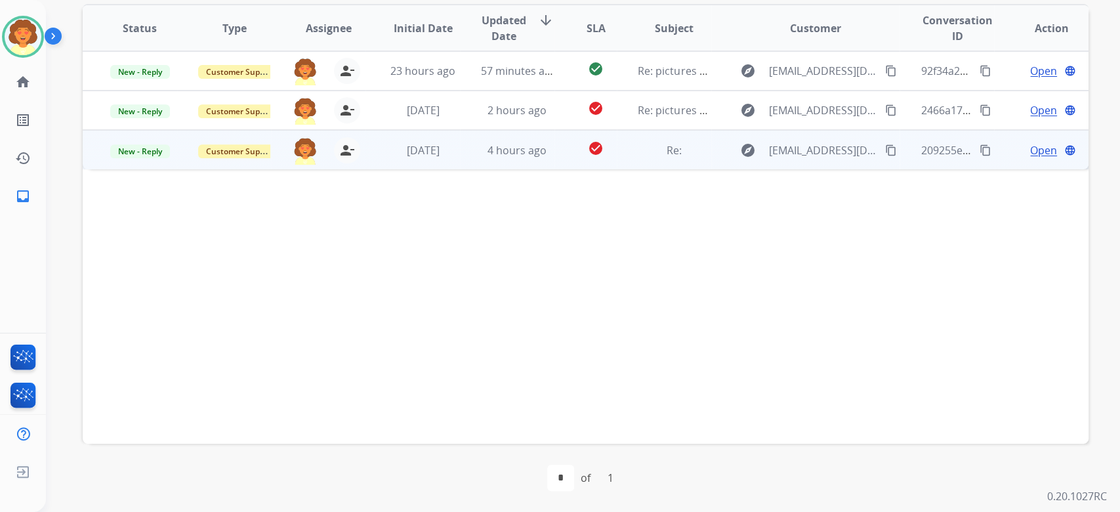
click at [1030, 158] on span "Open" at bounding box center [1043, 150] width 27 height 16
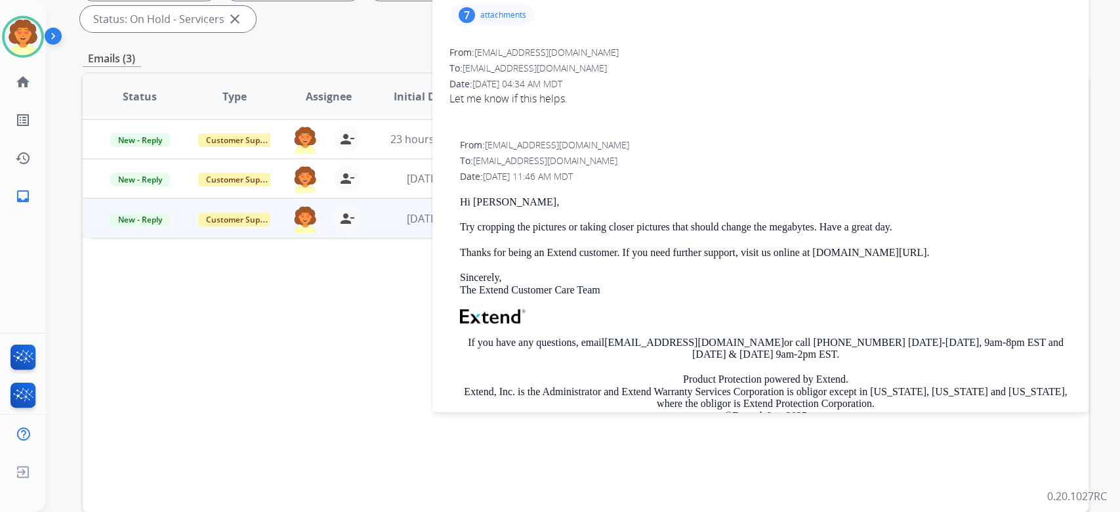
scroll to position [175, 0]
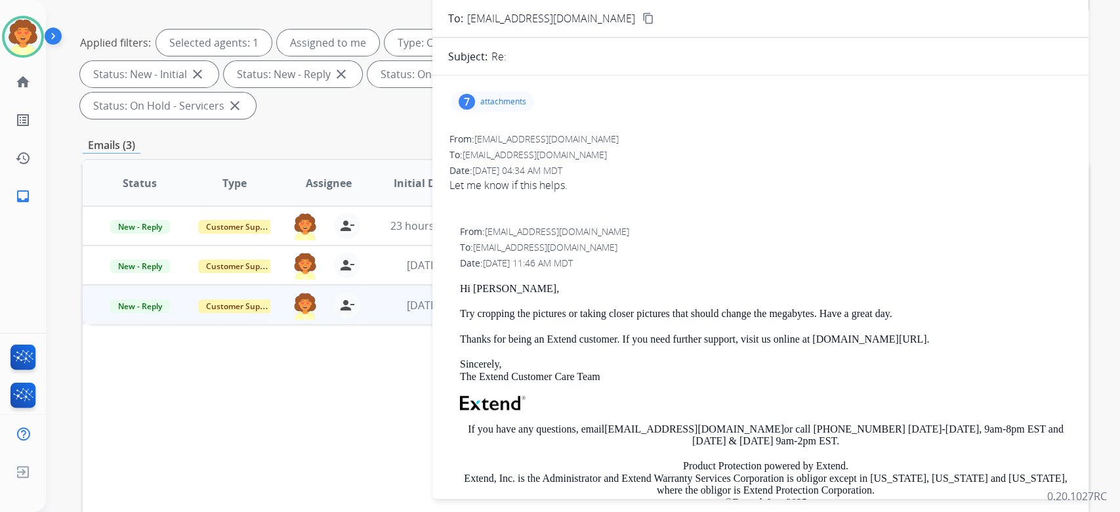
click at [467, 110] on div "7" at bounding box center [467, 102] width 16 height 16
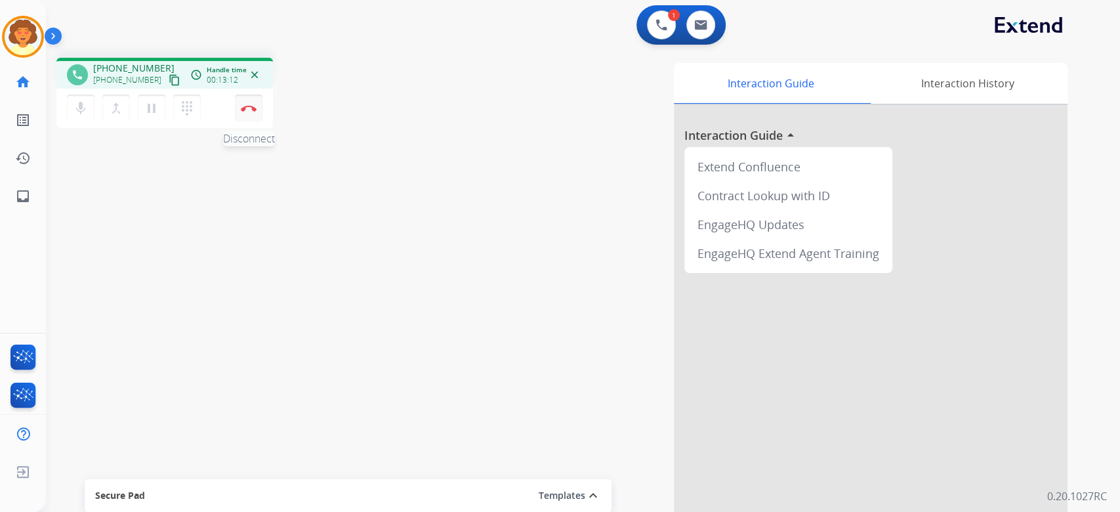
click at [256, 122] on button "Disconnect" at bounding box center [249, 109] width 28 height 28
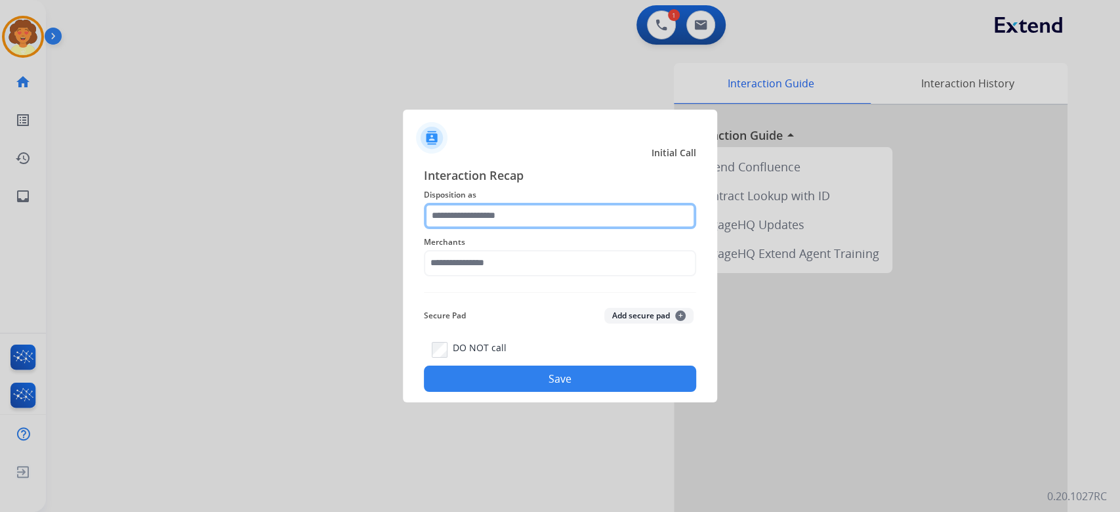
click at [522, 203] on input "text" at bounding box center [560, 216] width 272 height 26
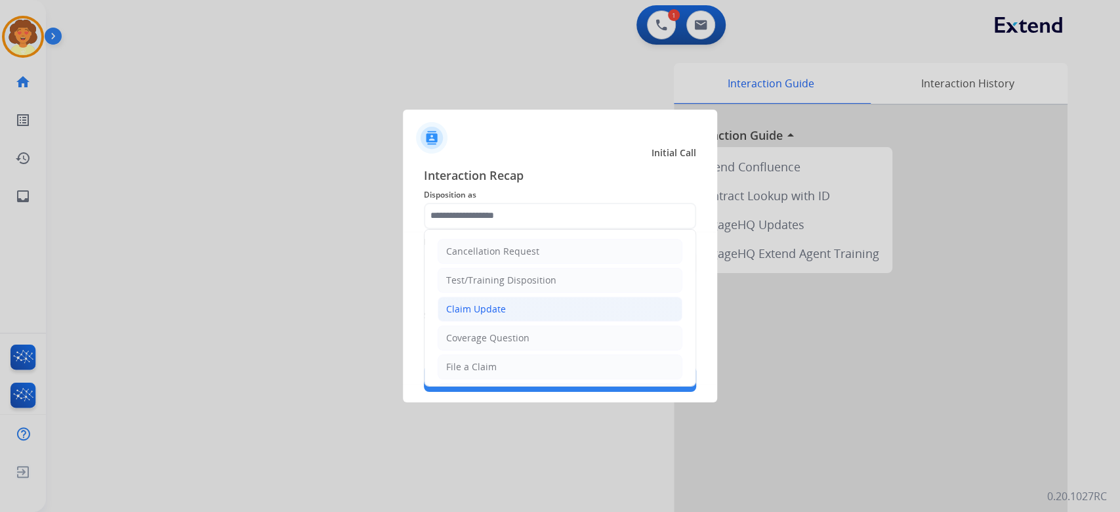
click at [506, 316] on div "Claim Update" at bounding box center [476, 309] width 60 height 13
type input "**********"
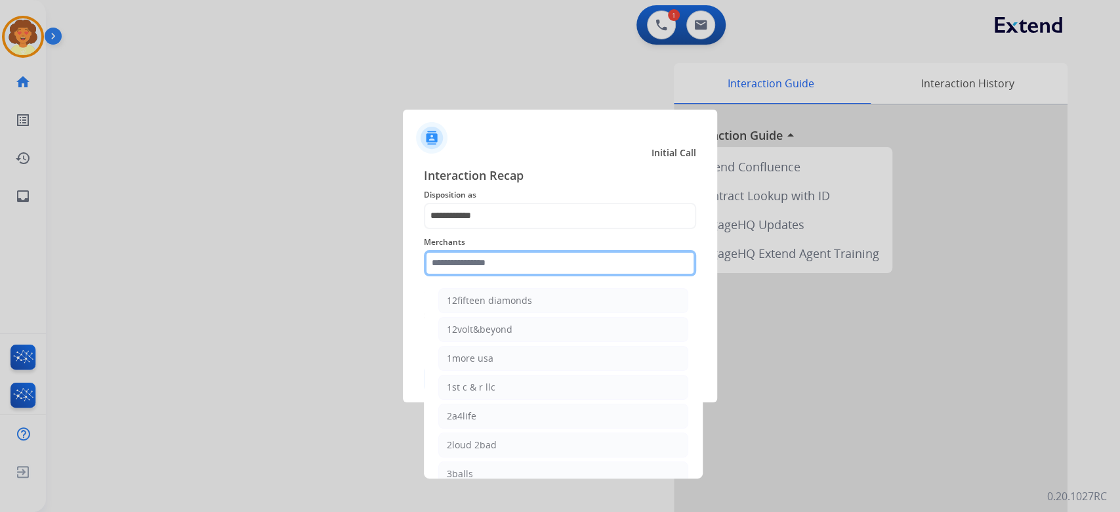
click at [518, 255] on input "text" at bounding box center [560, 263] width 272 height 26
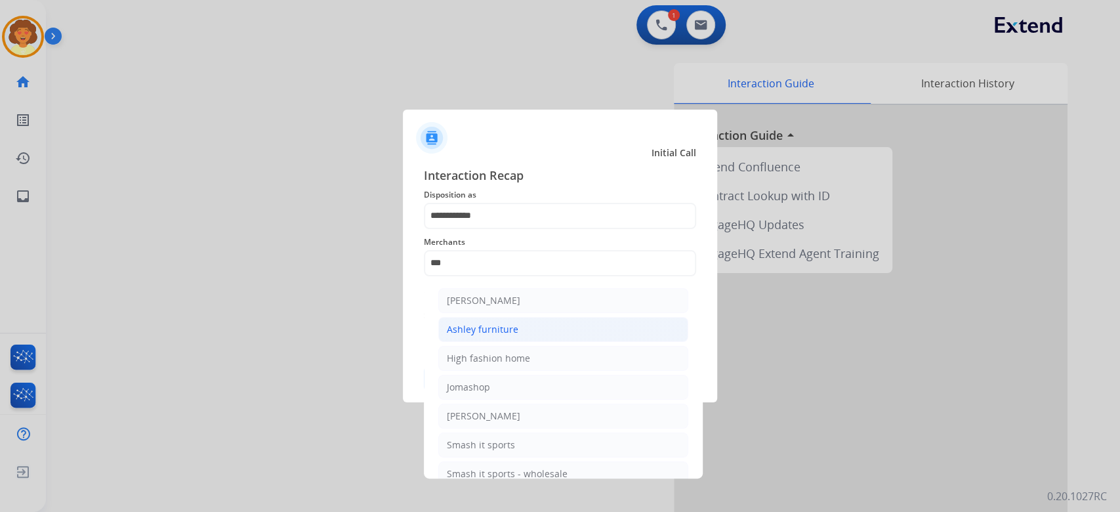
click at [515, 336] on div "Ashley furniture" at bounding box center [483, 329] width 72 height 13
type input "**********"
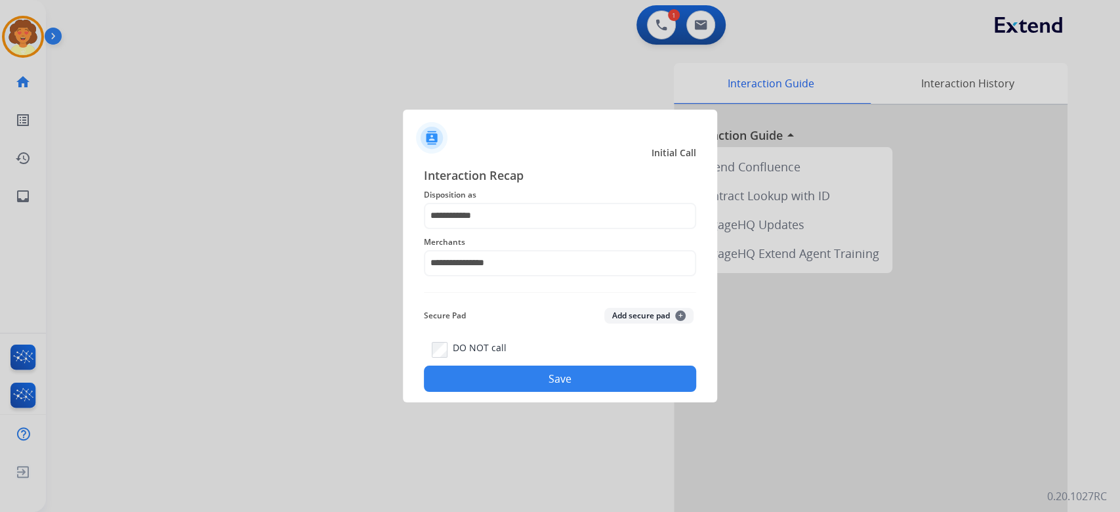
click at [513, 392] on button "Save" at bounding box center [560, 379] width 272 height 26
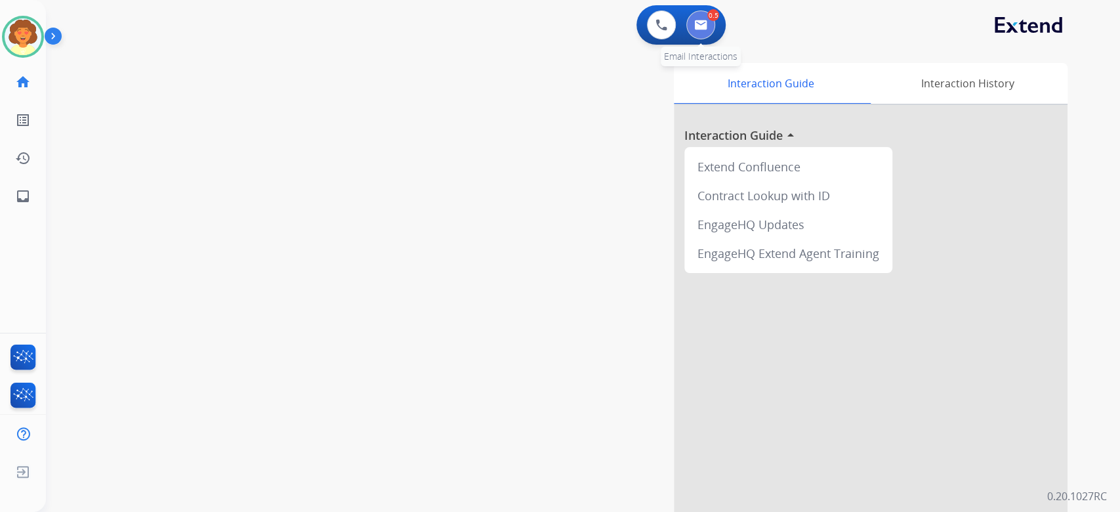
click at [689, 39] on button at bounding box center [701, 25] width 29 height 29
select select "**********"
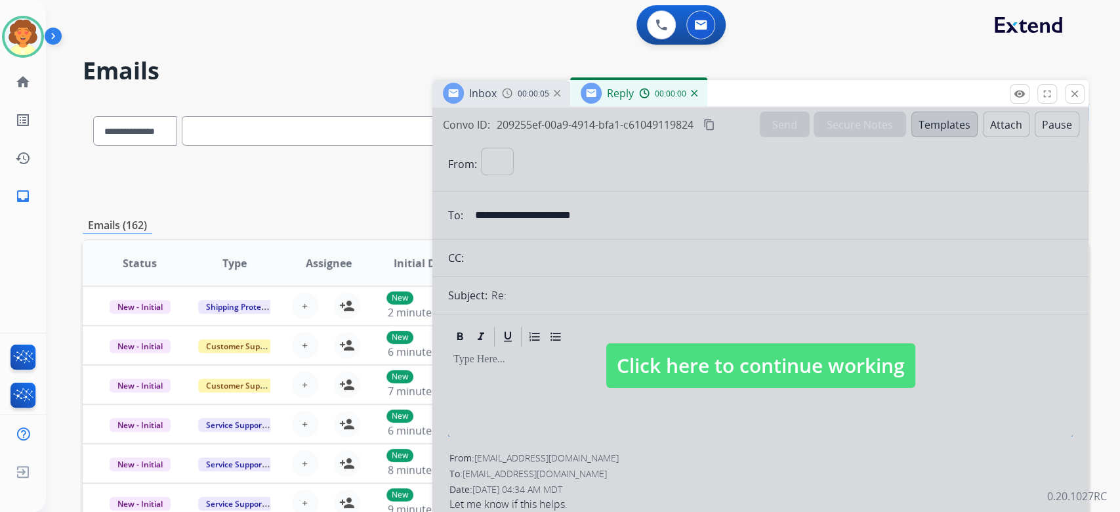
select select "**********"
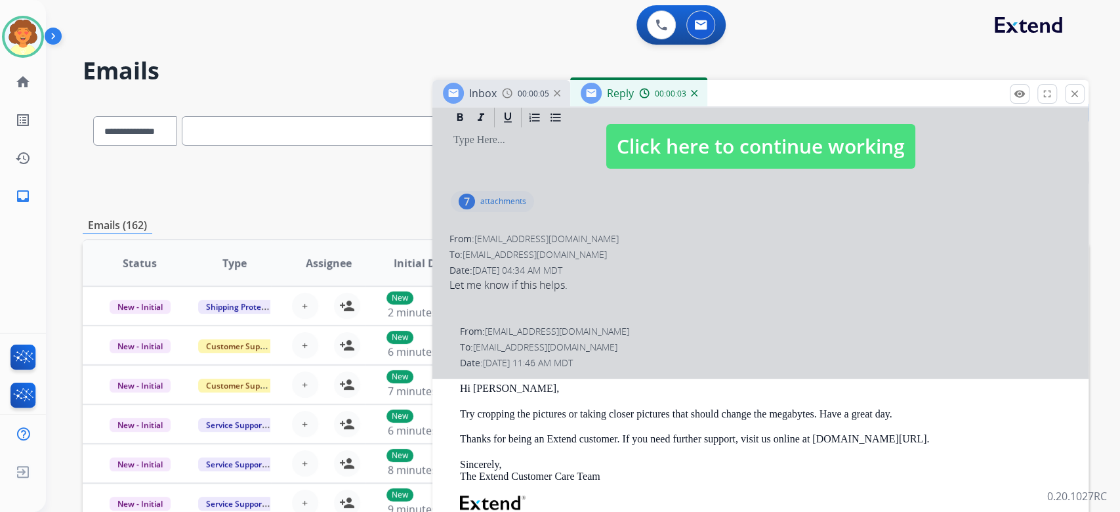
scroll to position [263, 0]
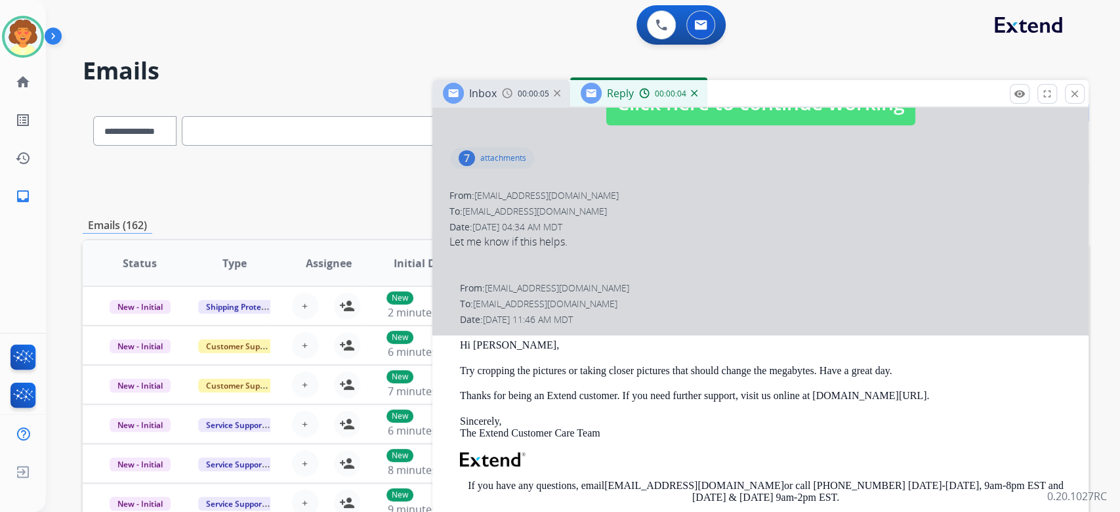
click at [697, 287] on div at bounding box center [761, 90] width 656 height 490
select select
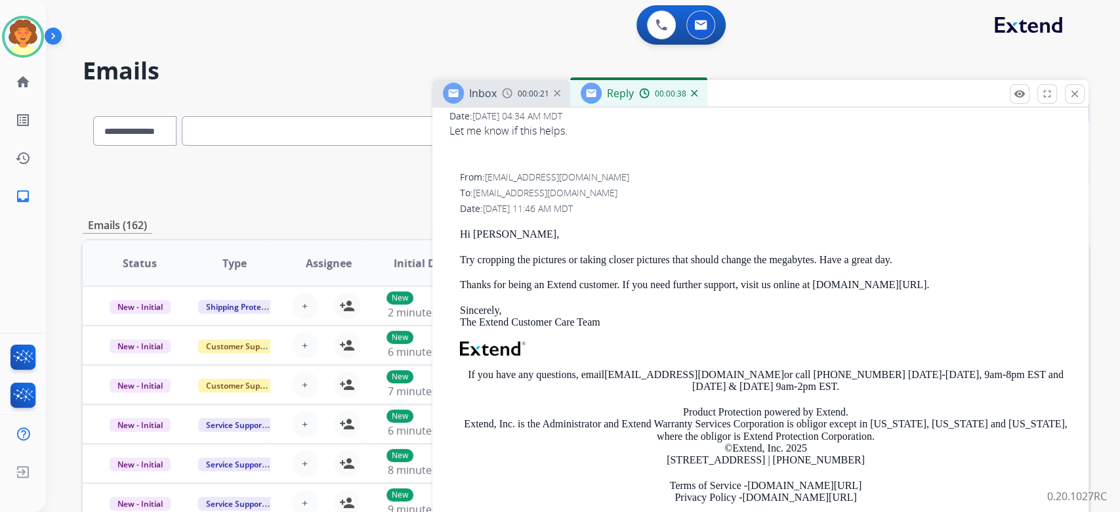
scroll to position [350, 0]
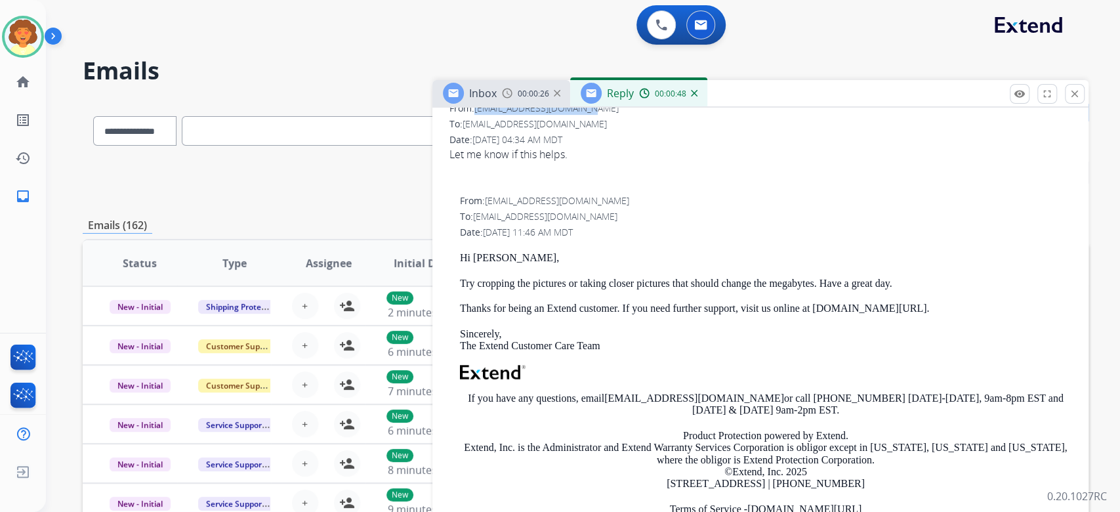
drag, startPoint x: 483, startPoint y: 293, endPoint x: 657, endPoint y: 295, distance: 173.9
click at [657, 115] on div "From: [EMAIL_ADDRESS][DOMAIN_NAME]" at bounding box center [761, 108] width 622 height 13
copy span "[EMAIL_ADDRESS][DOMAIN_NAME]"
drag, startPoint x: 462, startPoint y: 239, endPoint x: 493, endPoint y: 229, distance: 32.4
click at [462, 79] on div "7" at bounding box center [467, 71] width 16 height 16
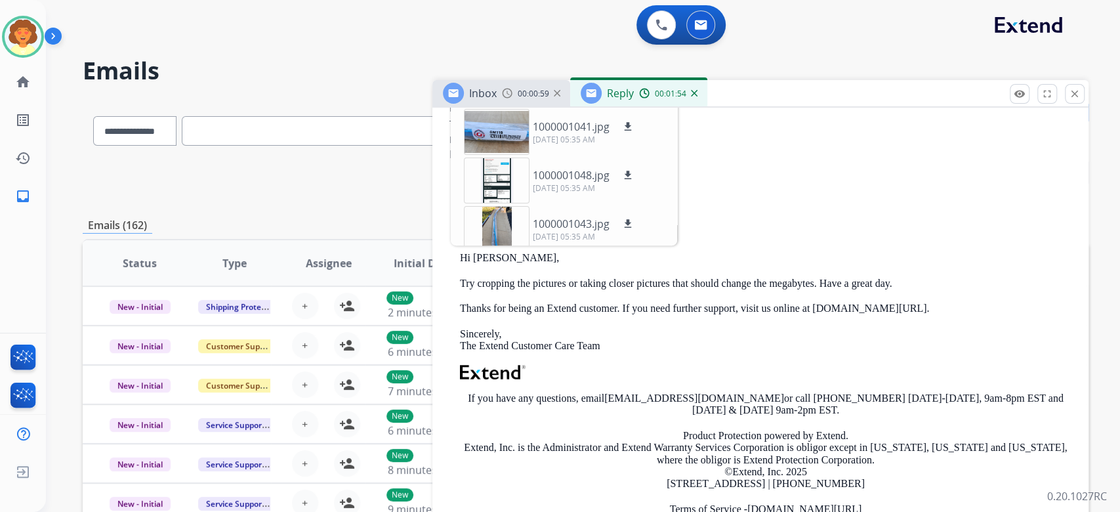
scroll to position [0, 0]
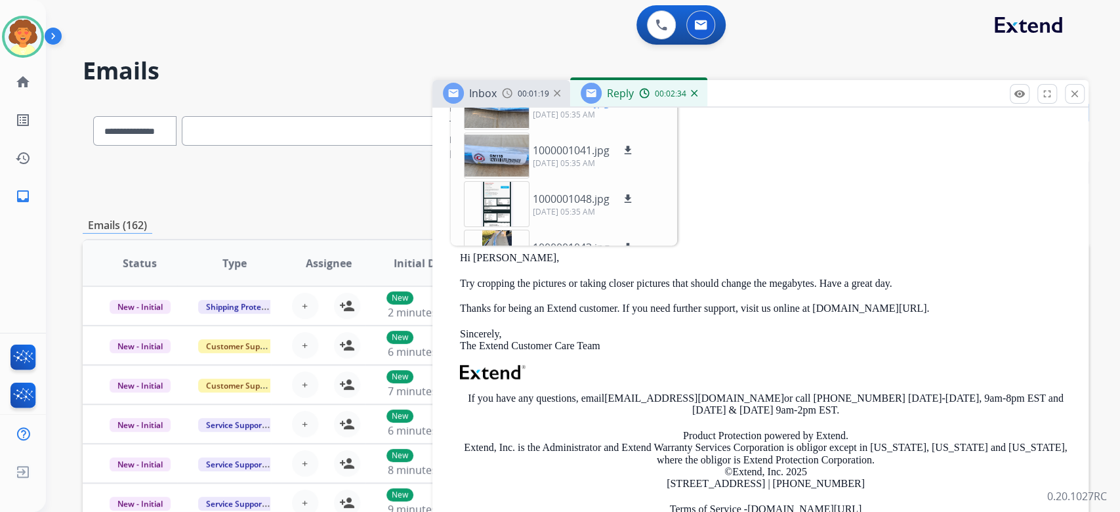
click at [634, 108] on mat-icon "download" at bounding box center [628, 102] width 12 height 12
click at [634, 156] on mat-icon "download" at bounding box center [628, 150] width 12 height 12
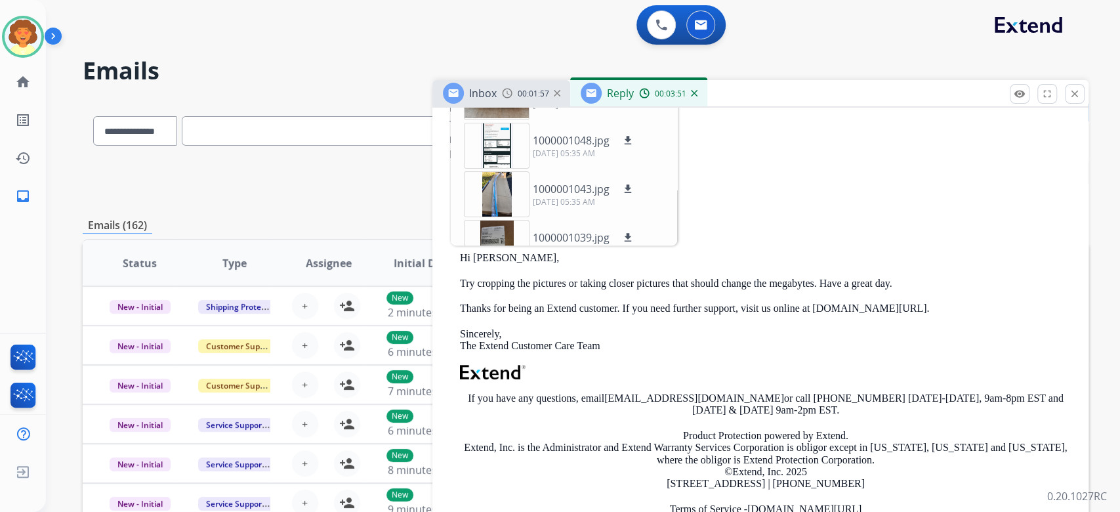
scroll to position [62, 0]
click at [634, 142] on mat-icon "download" at bounding box center [628, 137] width 12 height 12
click at [634, 191] on mat-icon "download" at bounding box center [628, 185] width 12 height 12
click at [634, 240] on mat-icon "download" at bounding box center [628, 234] width 12 height 12
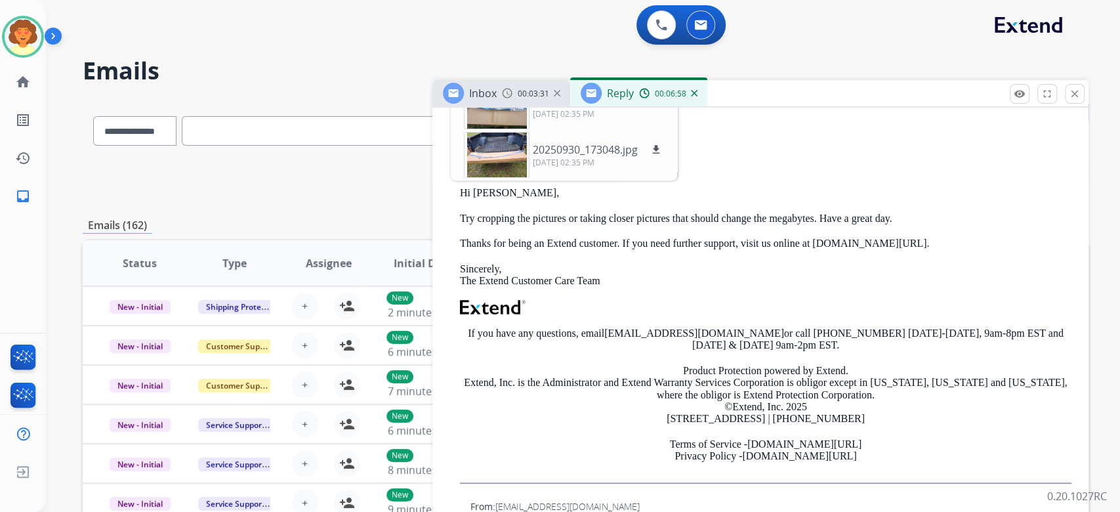
scroll to position [437, 0]
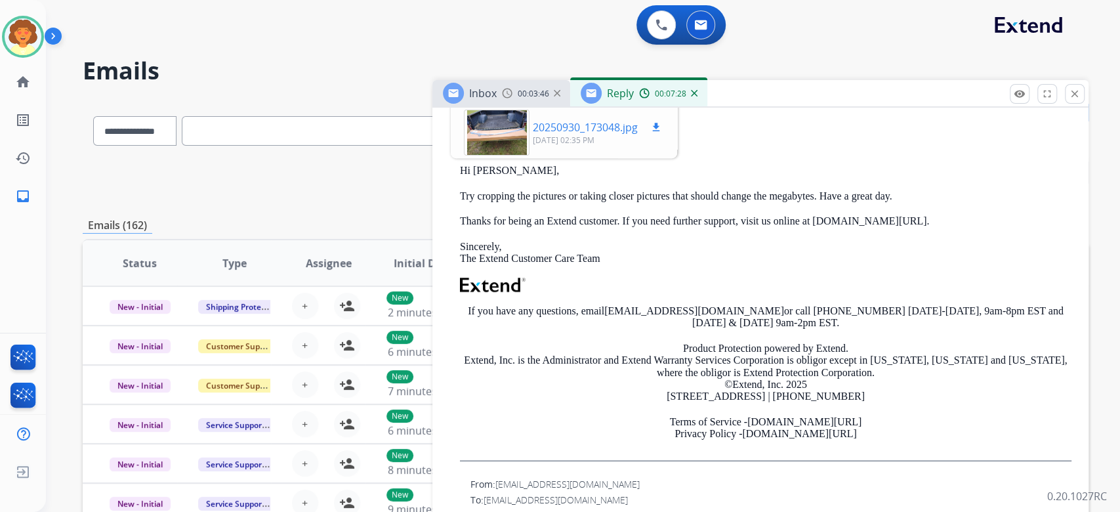
click at [485, 156] on div at bounding box center [497, 133] width 66 height 46
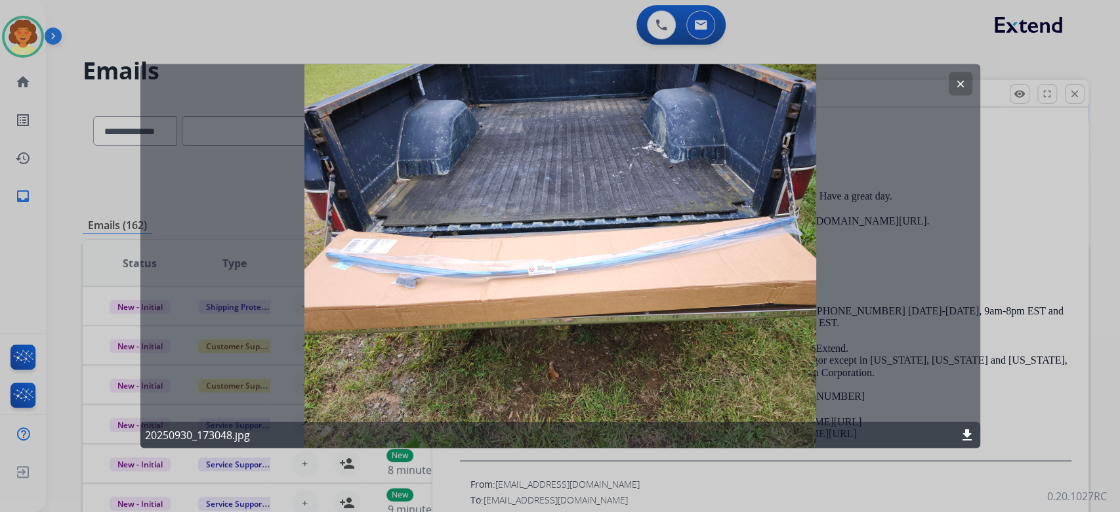
click at [949, 85] on button "clear" at bounding box center [961, 84] width 24 height 24
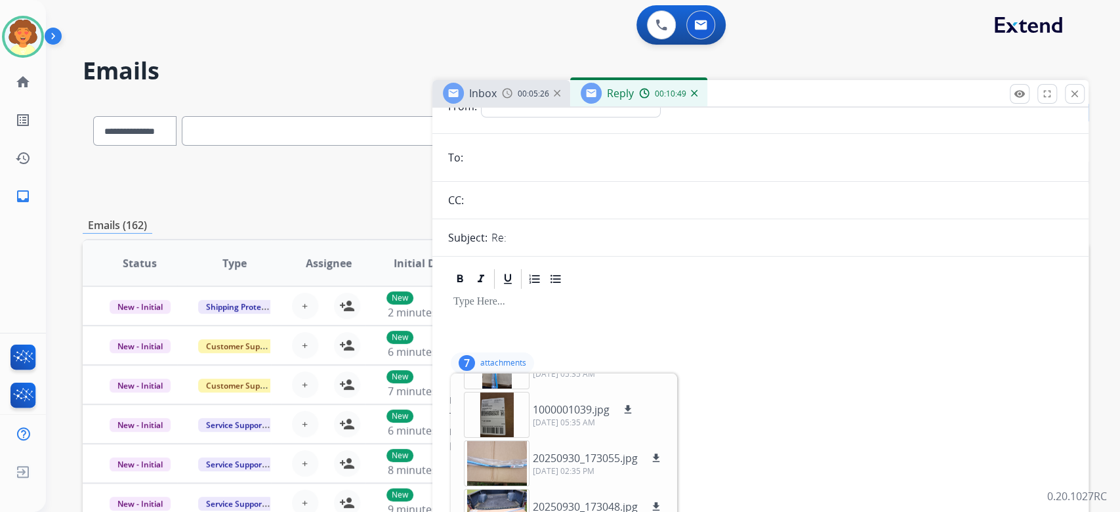
scroll to position [0, 0]
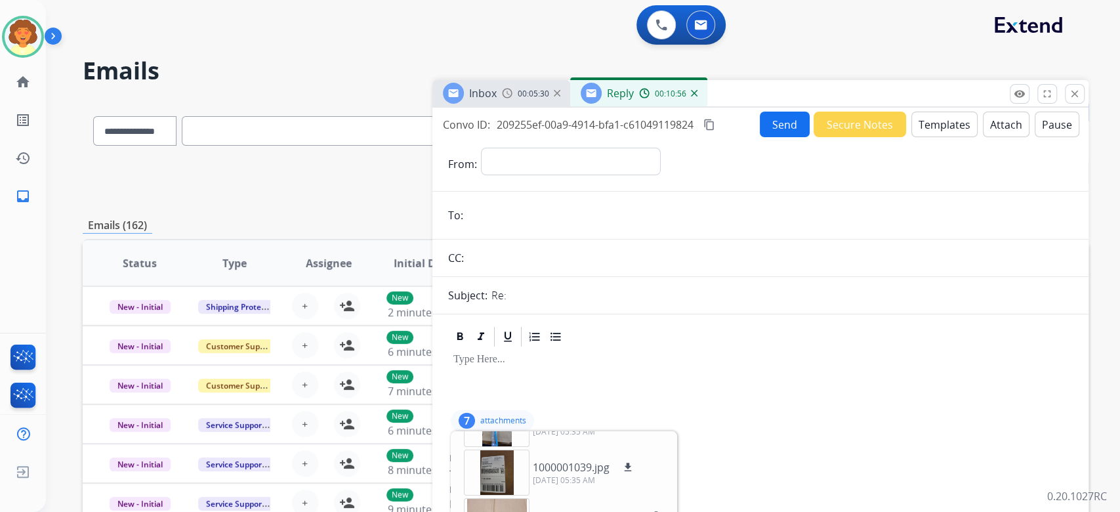
drag, startPoint x: 435, startPoint y: 159, endPoint x: 612, endPoint y: 213, distance: 185.2
click at [612, 133] on div "Convo ID: 209255ef-00a9-4914-bfa1-c61049119824 content_copy" at bounding box center [580, 125] width 274 height 16
copy div "Convo ID: 209255ef-00a9-4914-bfa1-c61049119824"
click at [545, 174] on select "**********" at bounding box center [570, 161] width 179 height 26
select select "**********"
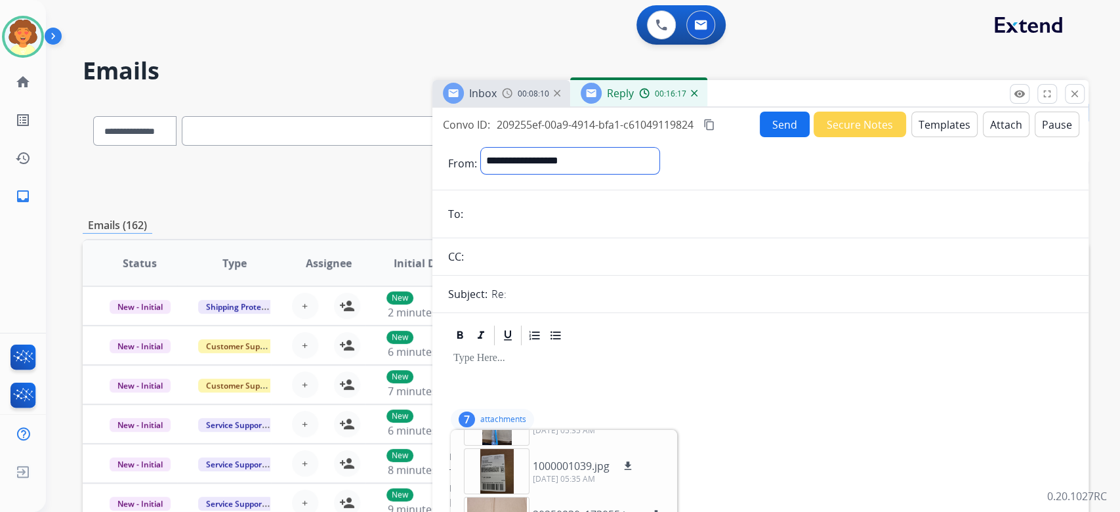
click at [489, 174] on select "**********" at bounding box center [570, 161] width 179 height 26
click at [537, 228] on input "email" at bounding box center [770, 215] width 606 height 26
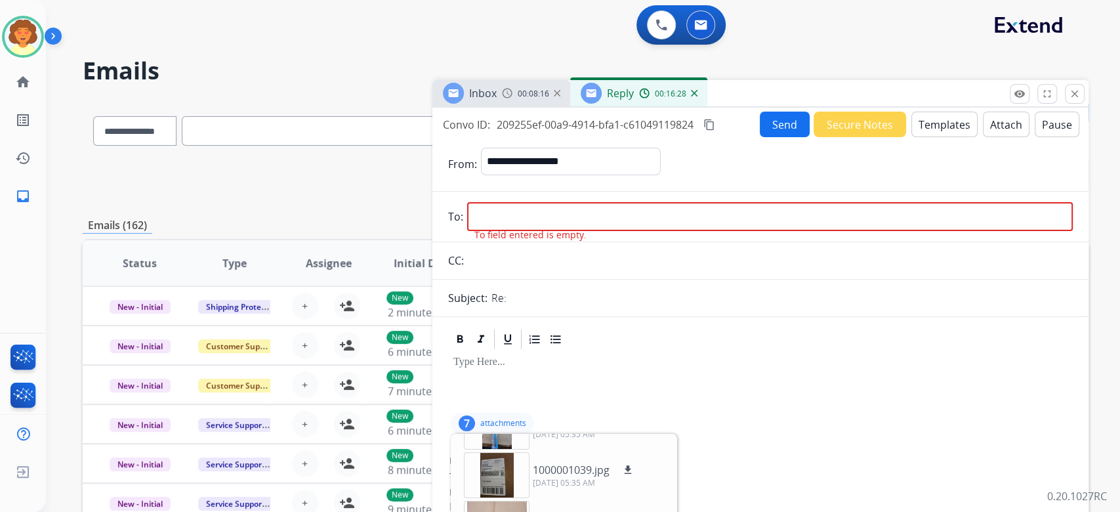
click at [585, 231] on input "email" at bounding box center [770, 216] width 606 height 29
paste input "**********"
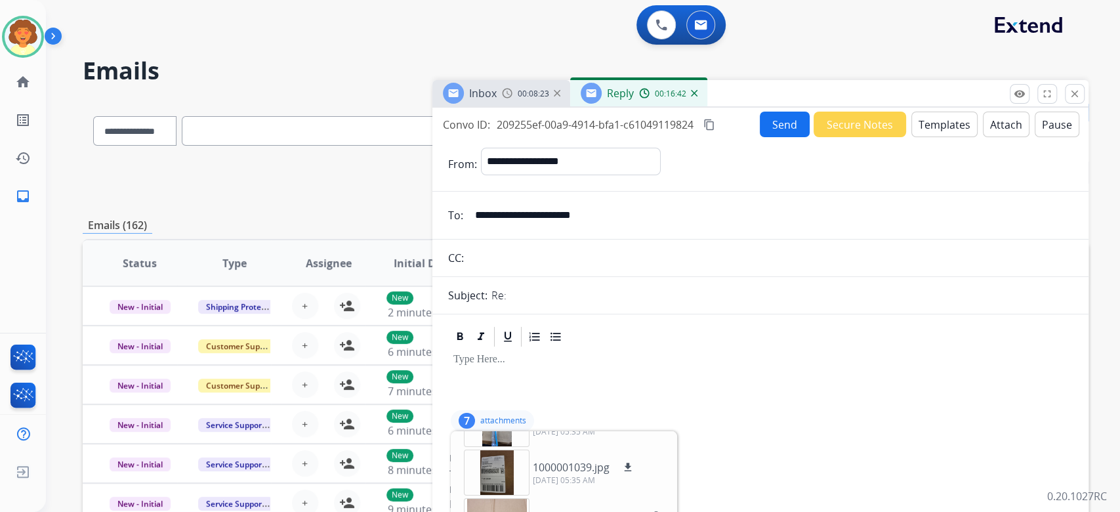
type input "**********"
click at [912, 137] on button "Templates" at bounding box center [945, 125] width 66 height 26
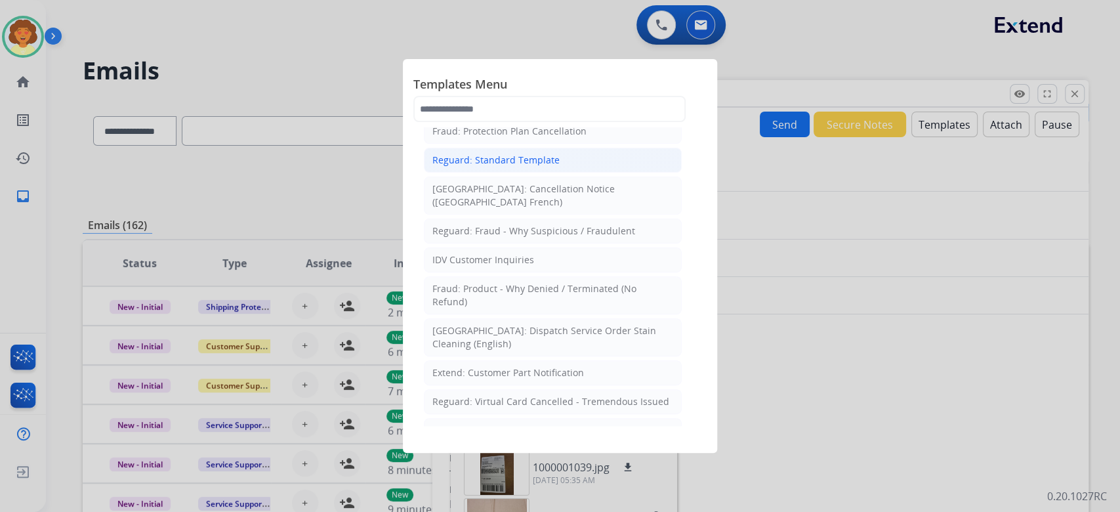
scroll to position [263, 0]
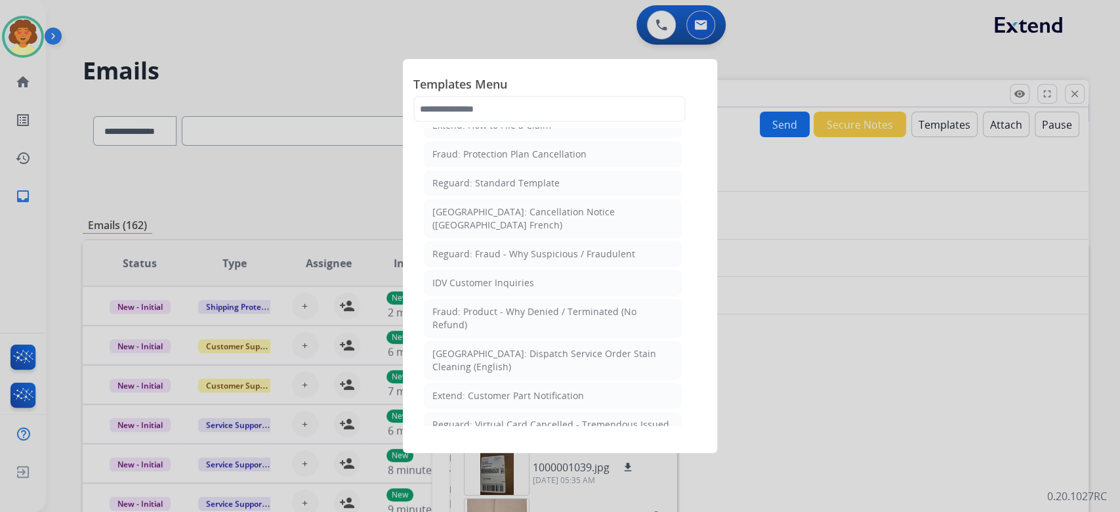
click at [552, 74] on div "Extend: Standard Template" at bounding box center [493, 67] width 120 height 13
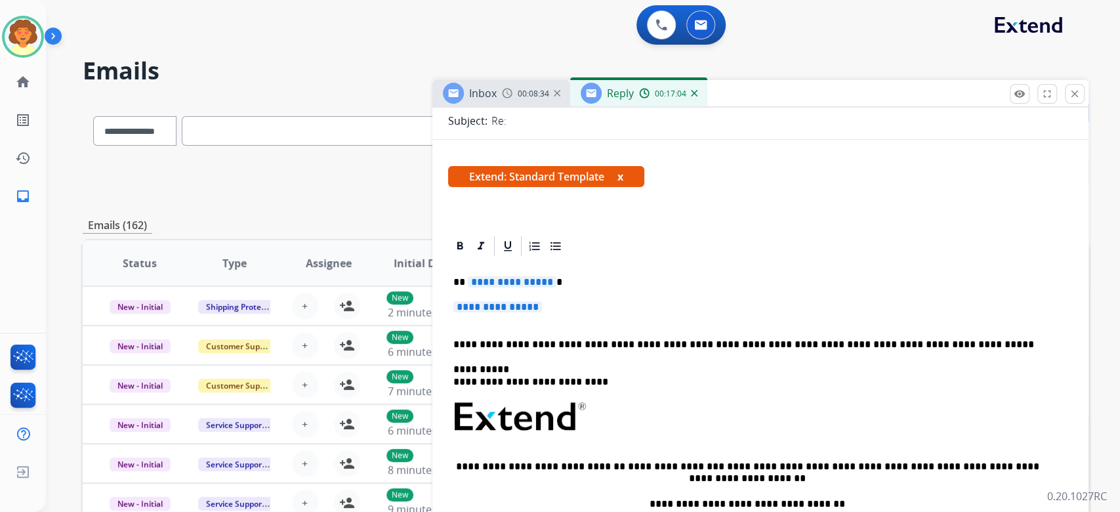
scroll to position [350, 0]
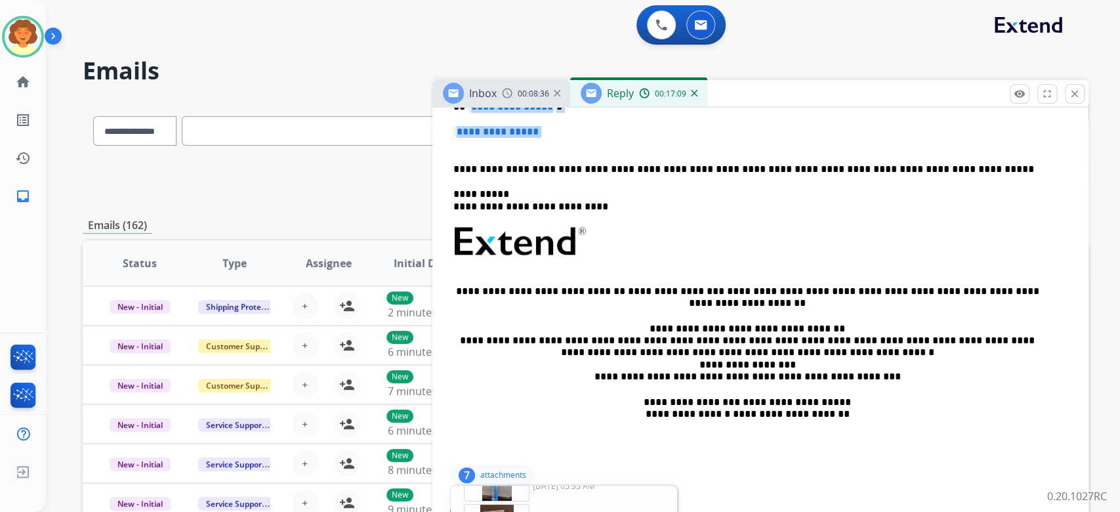
drag, startPoint x: 459, startPoint y: 312, endPoint x: 482, endPoint y: 351, distance: 44.1
click at [482, 351] on div "**********" at bounding box center [760, 272] width 625 height 379
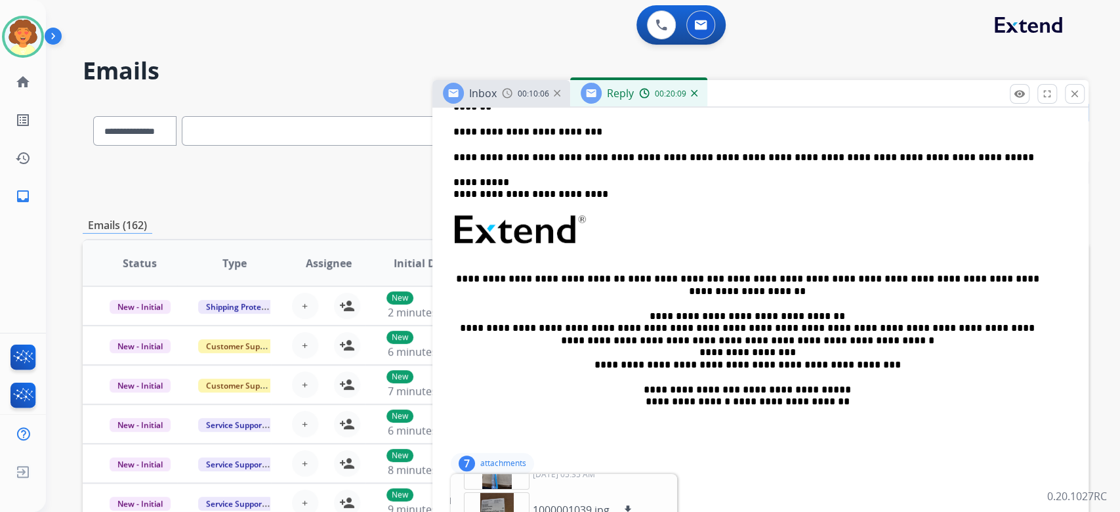
click at [602, 138] on p "**********" at bounding box center [748, 132] width 588 height 12
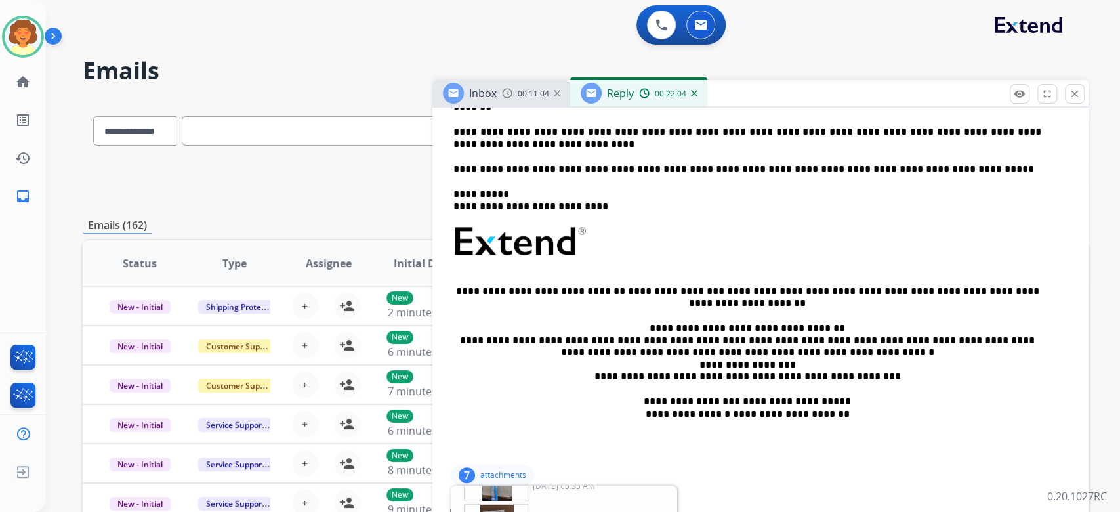
click at [574, 150] on p "**********" at bounding box center [748, 138] width 588 height 24
click at [595, 150] on p "**********" at bounding box center [748, 138] width 588 height 24
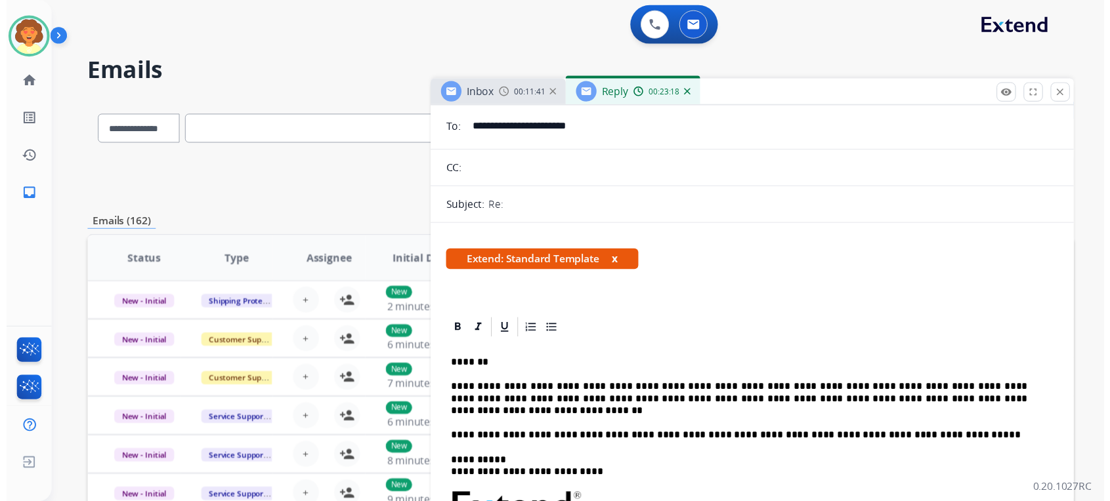
scroll to position [0, 0]
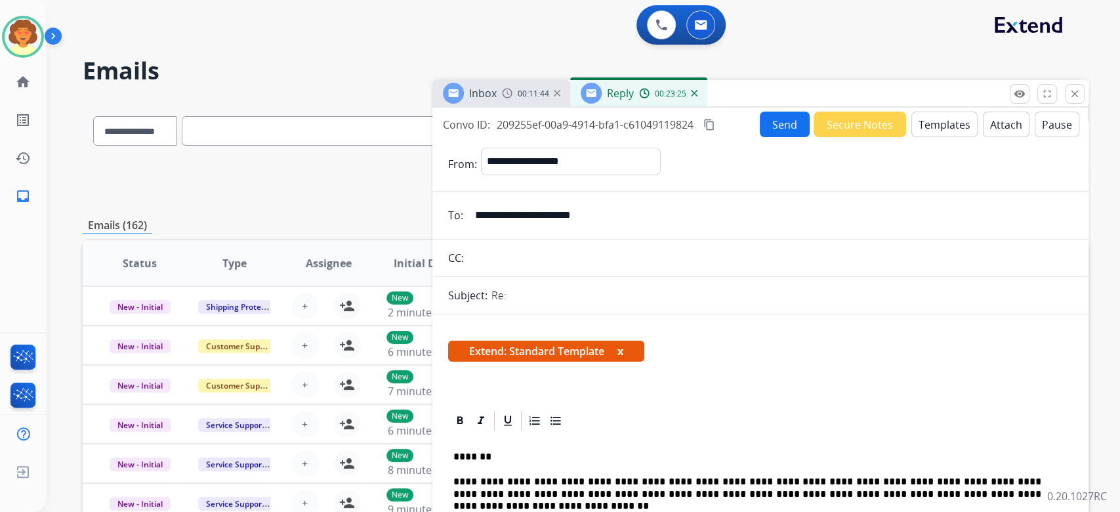
click at [760, 137] on button "Send" at bounding box center [785, 125] width 50 height 26
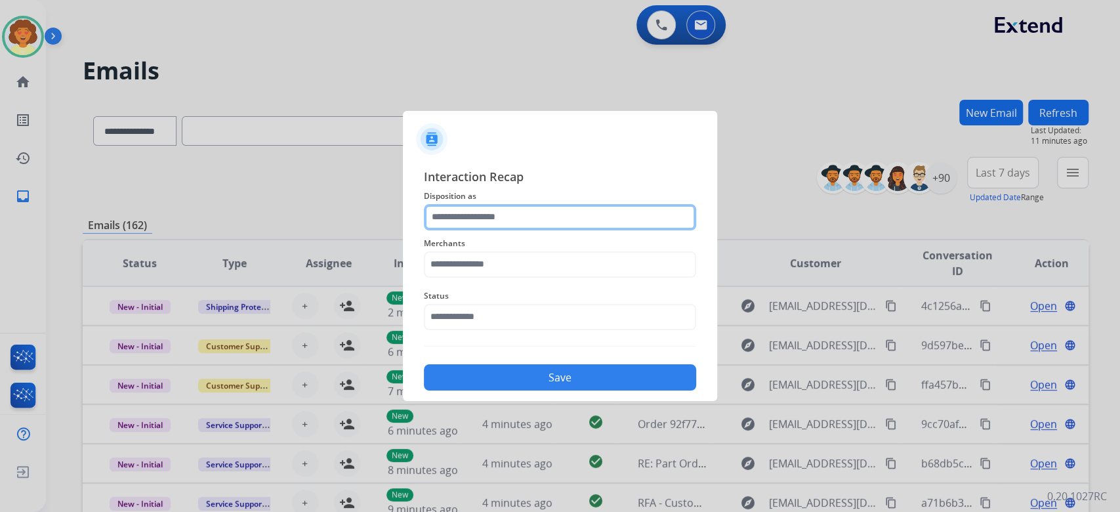
click at [561, 204] on input "text" at bounding box center [560, 217] width 272 height 26
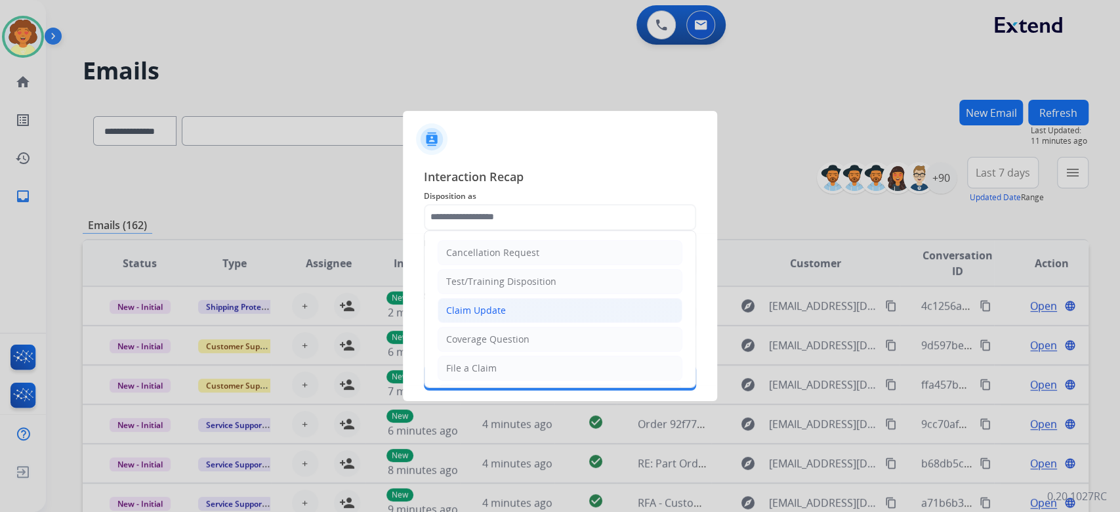
click at [506, 317] on div "Claim Update" at bounding box center [476, 310] width 60 height 13
type input "**********"
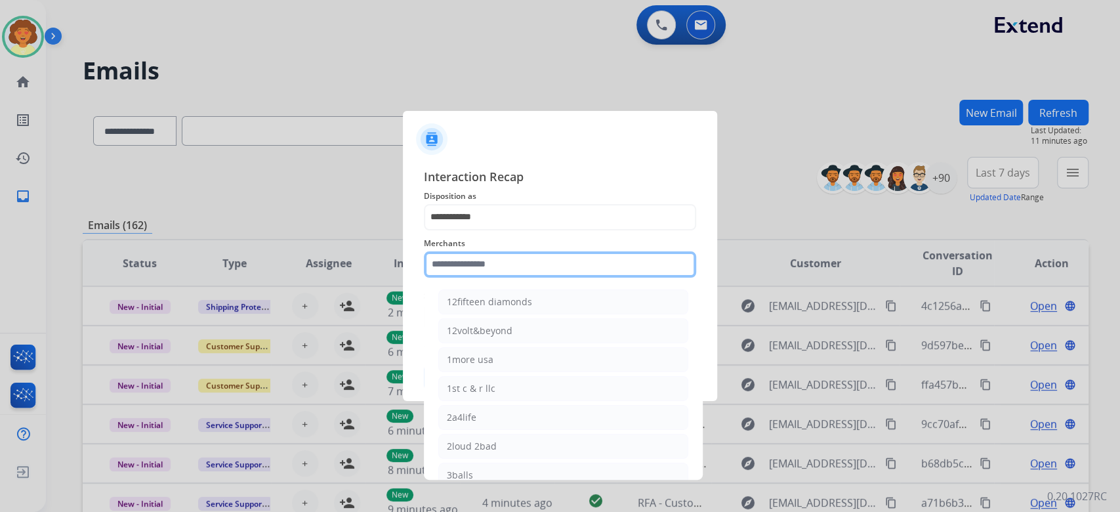
click at [486, 260] on input "text" at bounding box center [560, 264] width 272 height 26
type input "*"
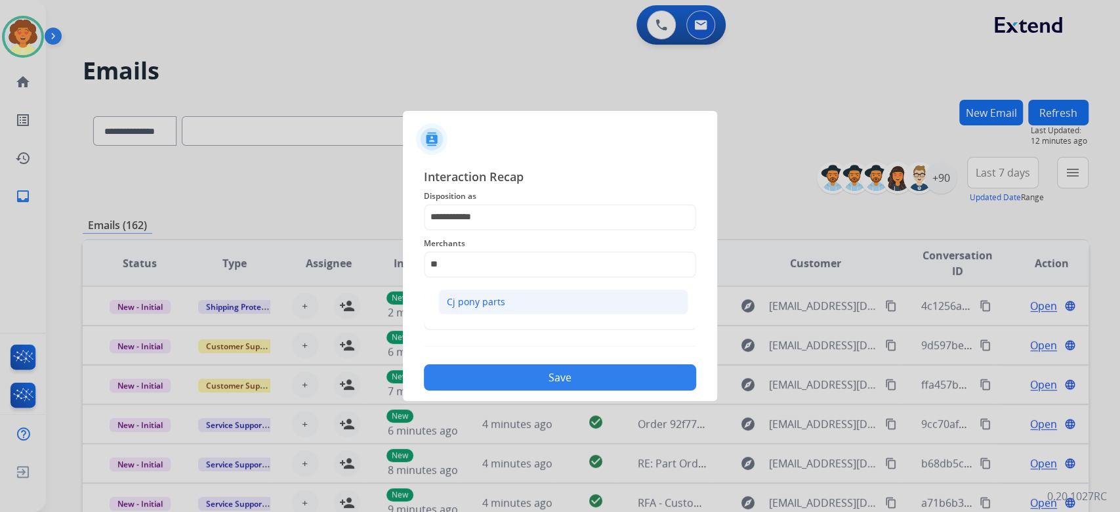
click at [487, 308] on div "Cj pony parts" at bounding box center [476, 301] width 58 height 13
type input "**********"
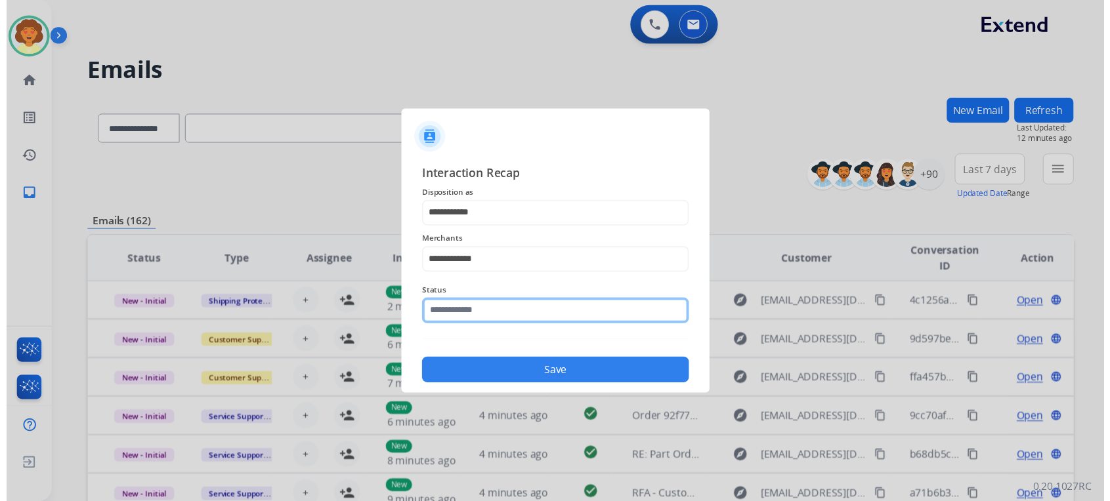
click at [520, 330] on input "text" at bounding box center [560, 317] width 272 height 26
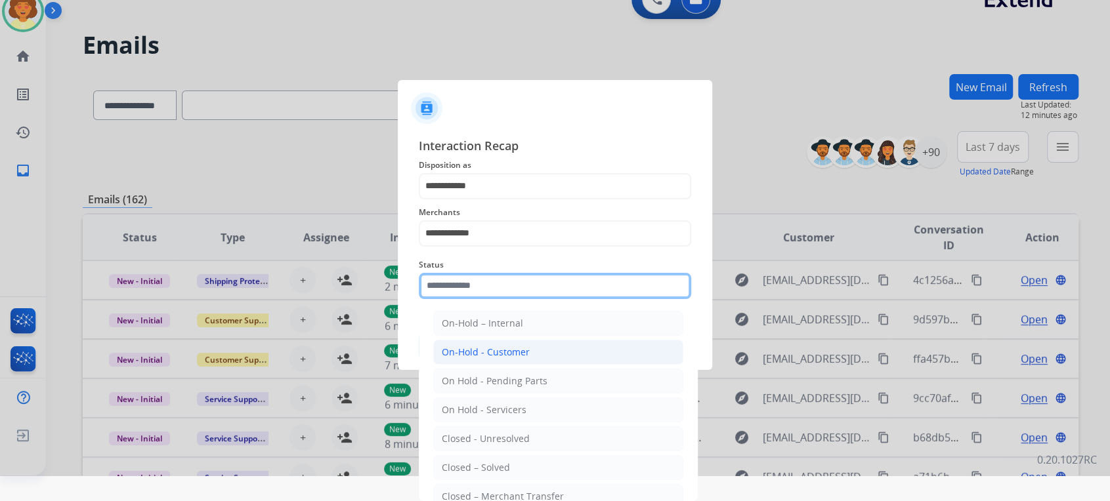
scroll to position [175, 0]
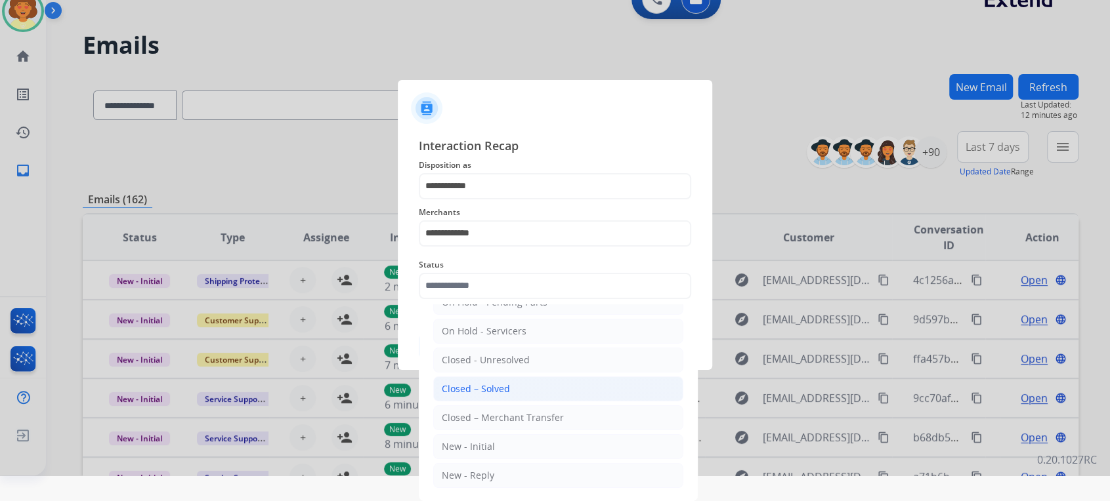
click at [510, 383] on div "Closed – Solved" at bounding box center [476, 389] width 68 height 13
type input "**********"
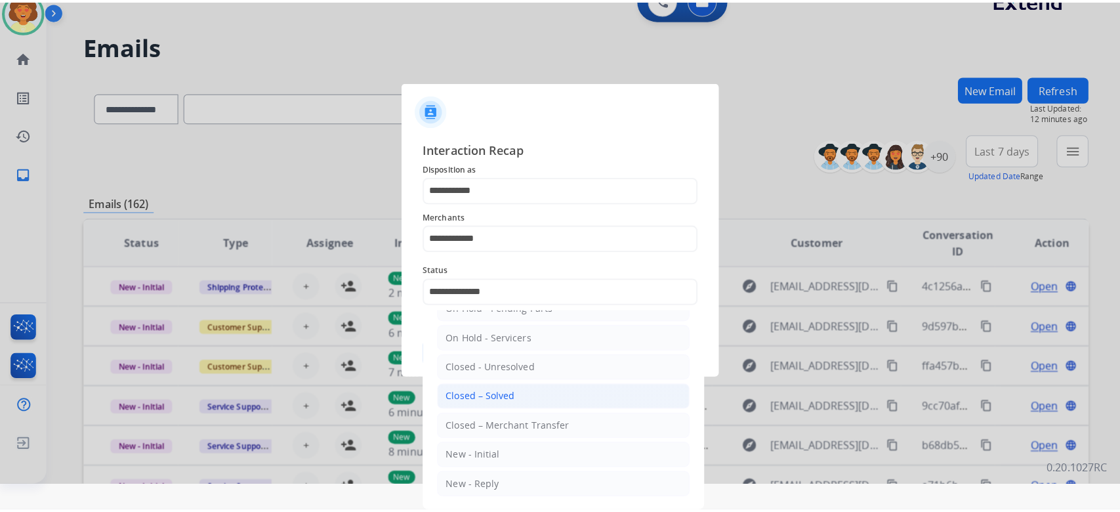
scroll to position [0, 0]
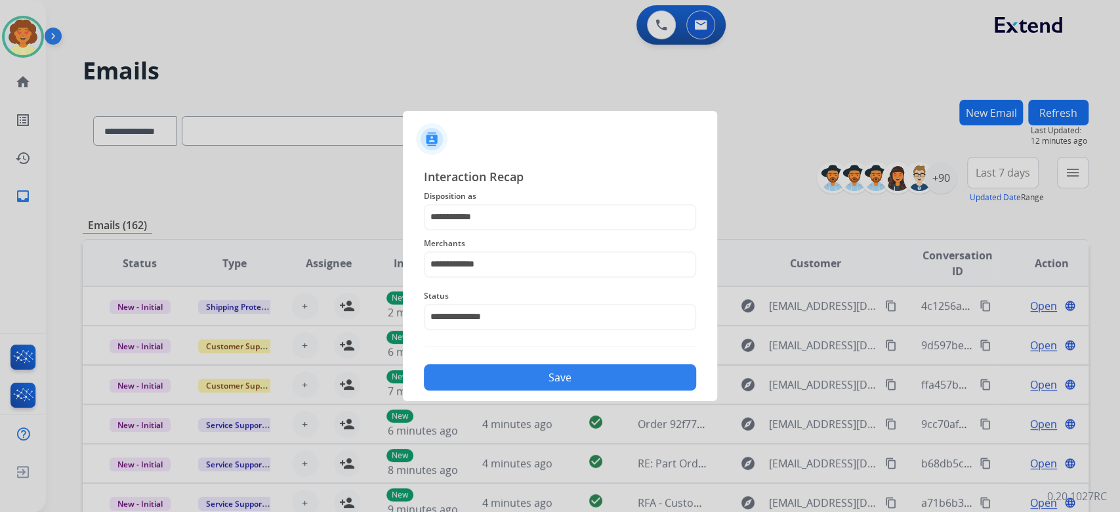
click at [513, 391] on button "Save" at bounding box center [560, 377] width 272 height 26
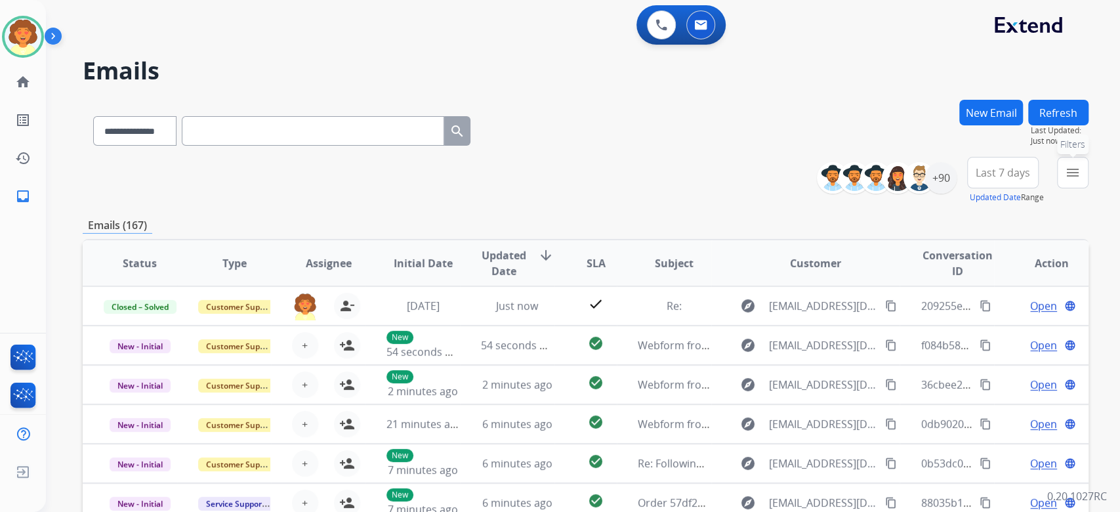
click at [1065, 181] on mat-icon "menu" at bounding box center [1073, 173] width 16 height 16
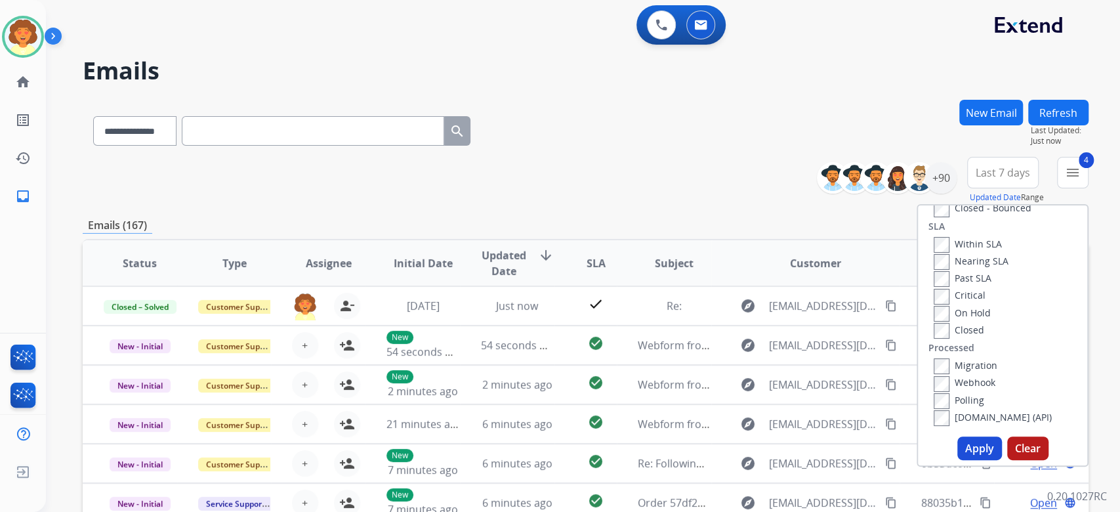
scroll to position [175, 0]
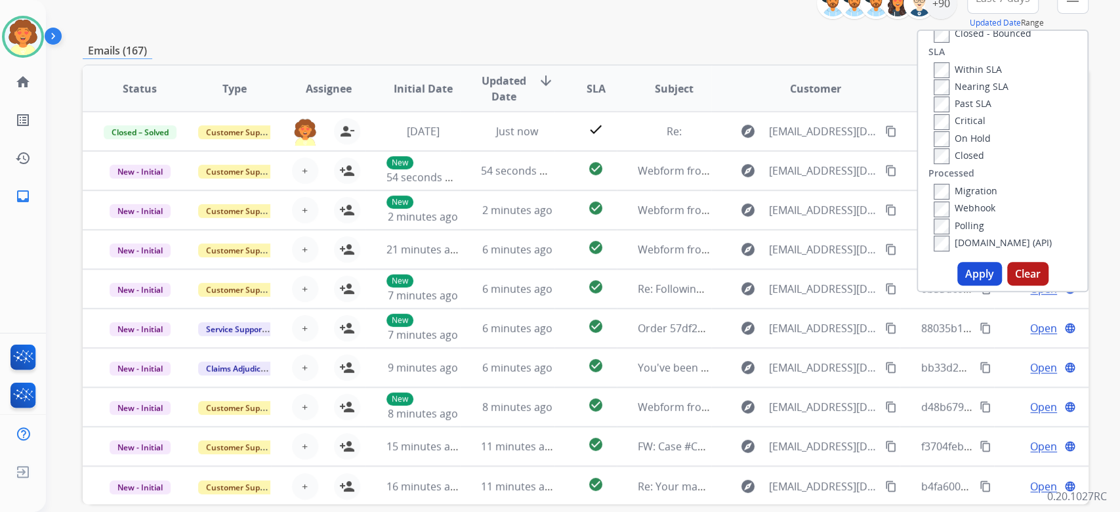
click at [958, 286] on button "Apply" at bounding box center [980, 274] width 45 height 24
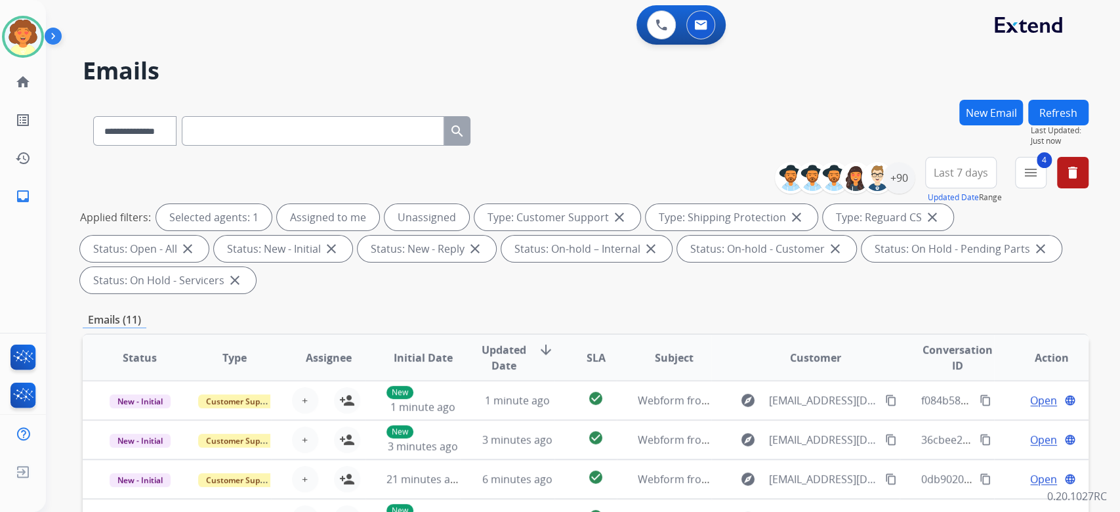
click at [934, 175] on span "Last 7 days" at bounding box center [961, 172] width 54 height 5
click at [921, 342] on div "Last 90 days" at bounding box center [957, 332] width 72 height 20
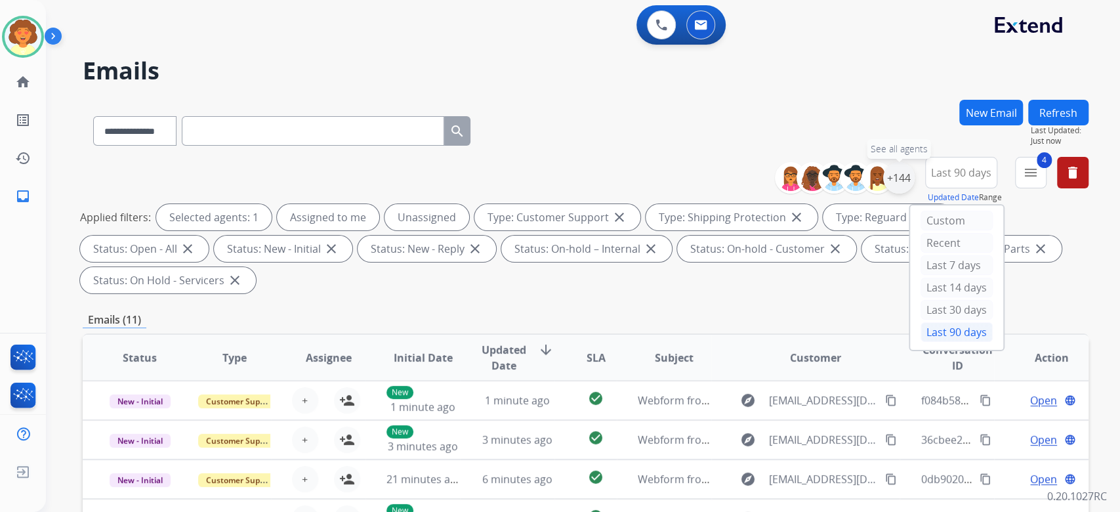
click at [883, 194] on div "+144" at bounding box center [899, 178] width 32 height 32
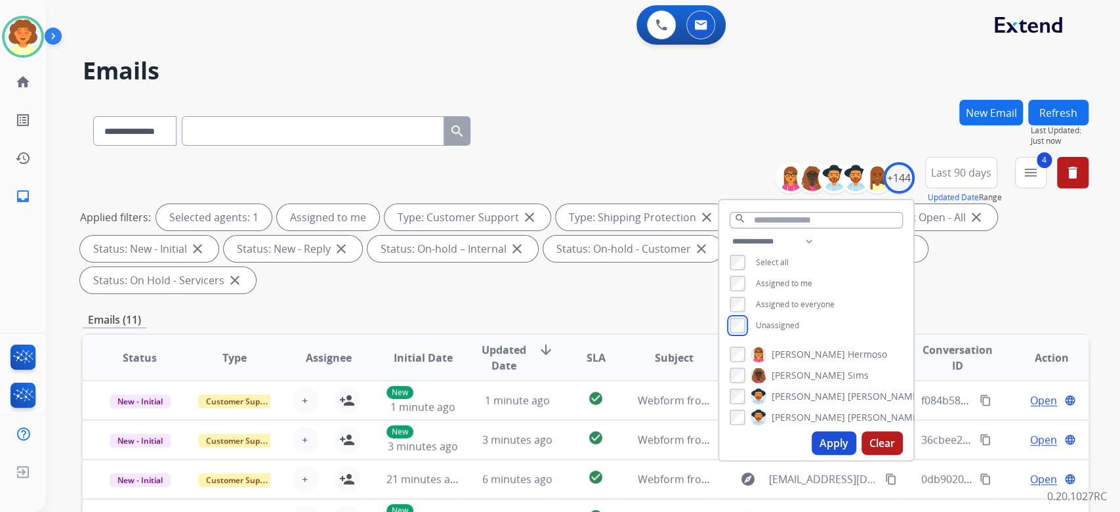
scroll to position [87, 0]
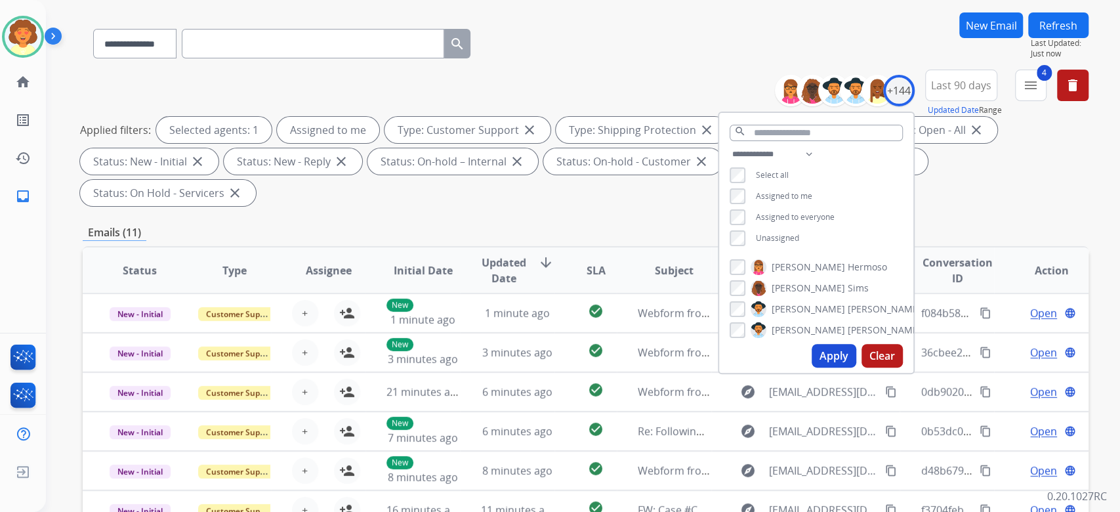
click at [812, 368] on button "Apply" at bounding box center [834, 356] width 45 height 24
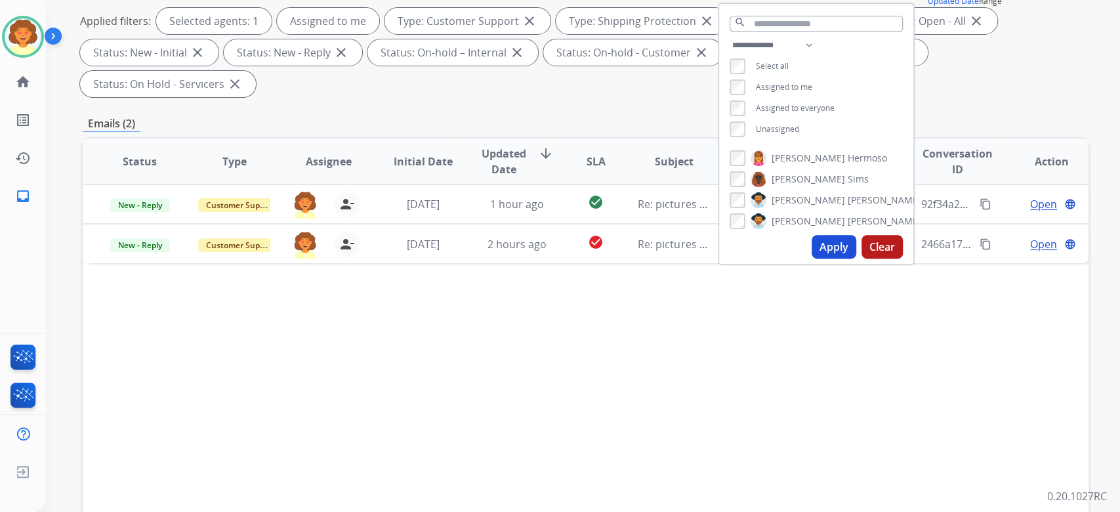
scroll to position [263, 0]
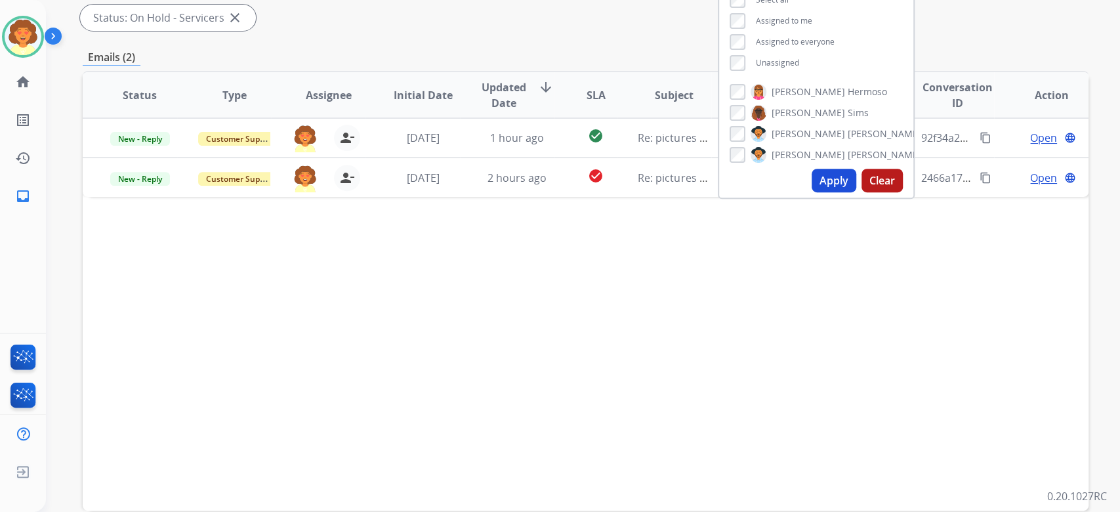
click at [940, 232] on div "**********" at bounding box center [586, 208] width 1006 height 742
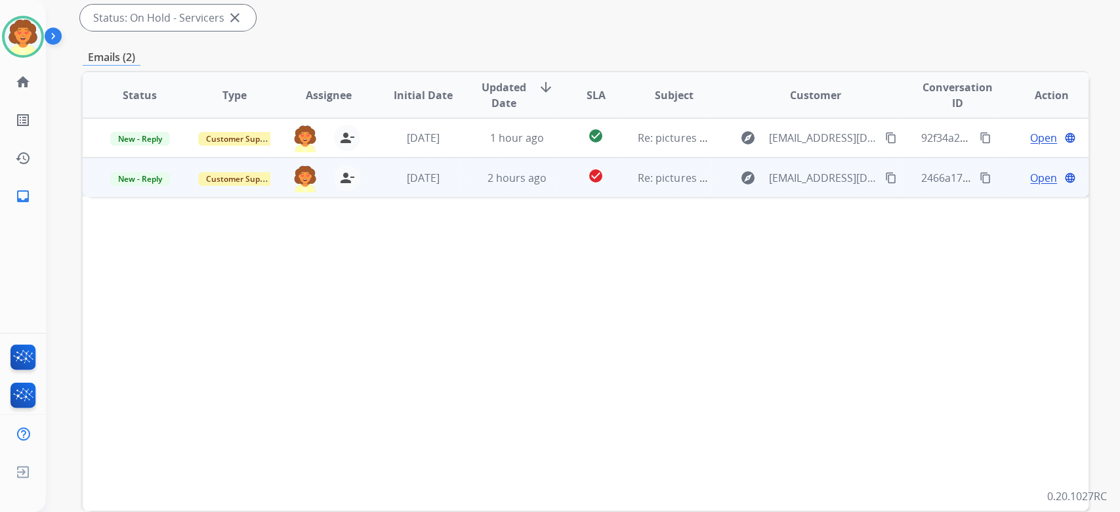
click at [1030, 186] on span "Open" at bounding box center [1043, 178] width 27 height 16
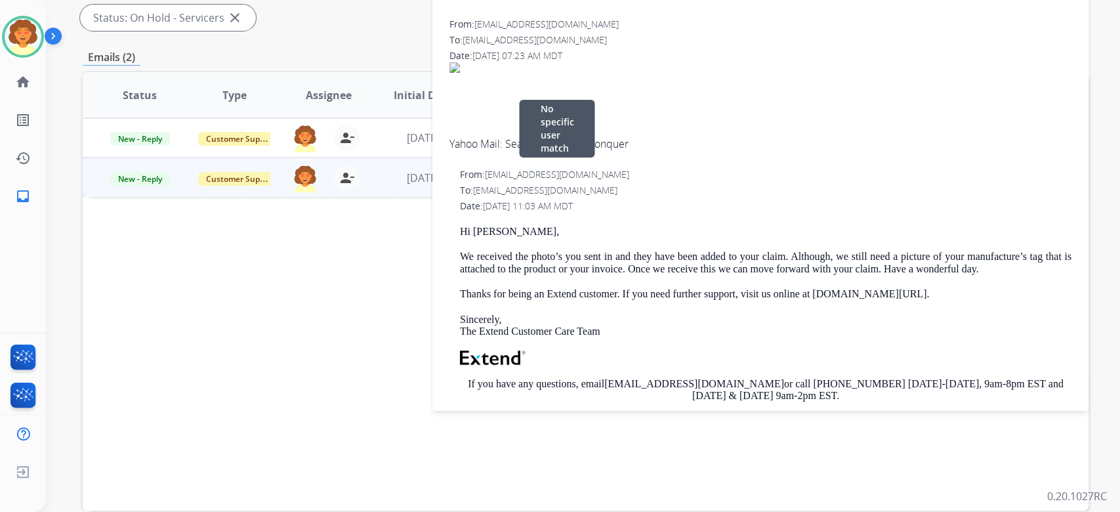
scroll to position [0, 0]
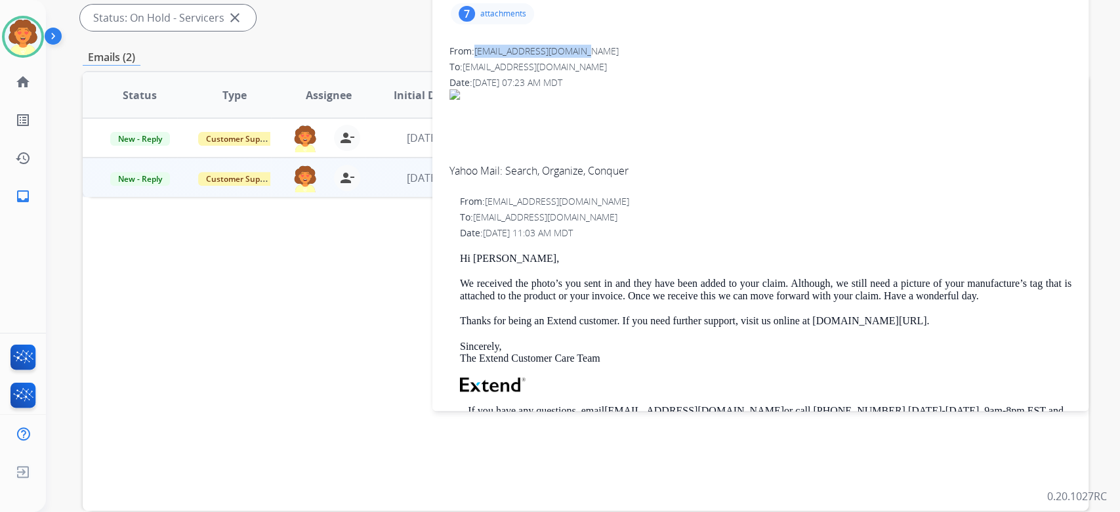
drag, startPoint x: 482, startPoint y: 173, endPoint x: 642, endPoint y: 177, distance: 160.2
click at [642, 58] on div "From: [EMAIL_ADDRESS][DOMAIN_NAME]" at bounding box center [761, 51] width 622 height 13
copy span "[EMAIL_ADDRESS][DOMAIN_NAME]"
click at [469, 22] on div "7" at bounding box center [467, 14] width 16 height 16
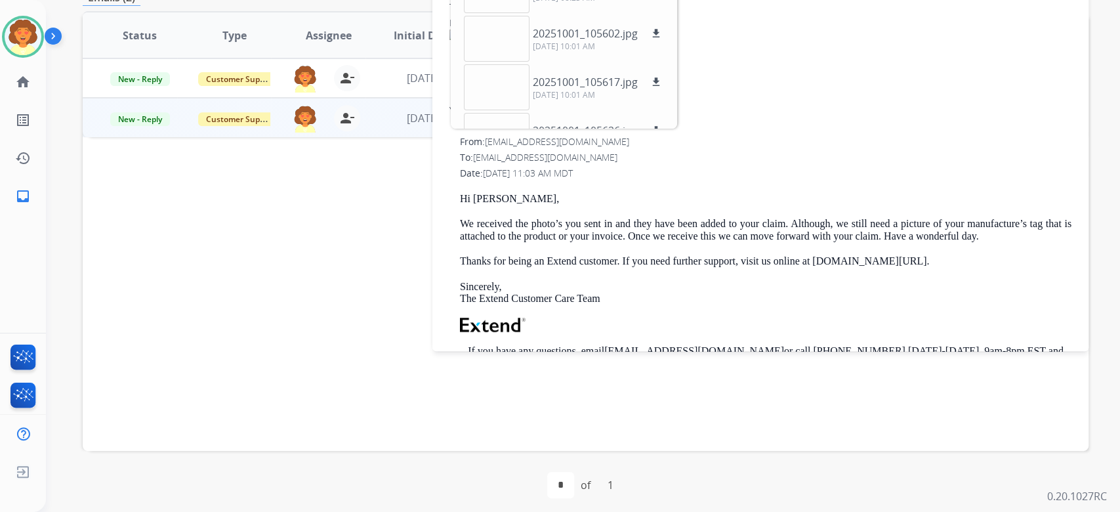
scroll to position [350, 0]
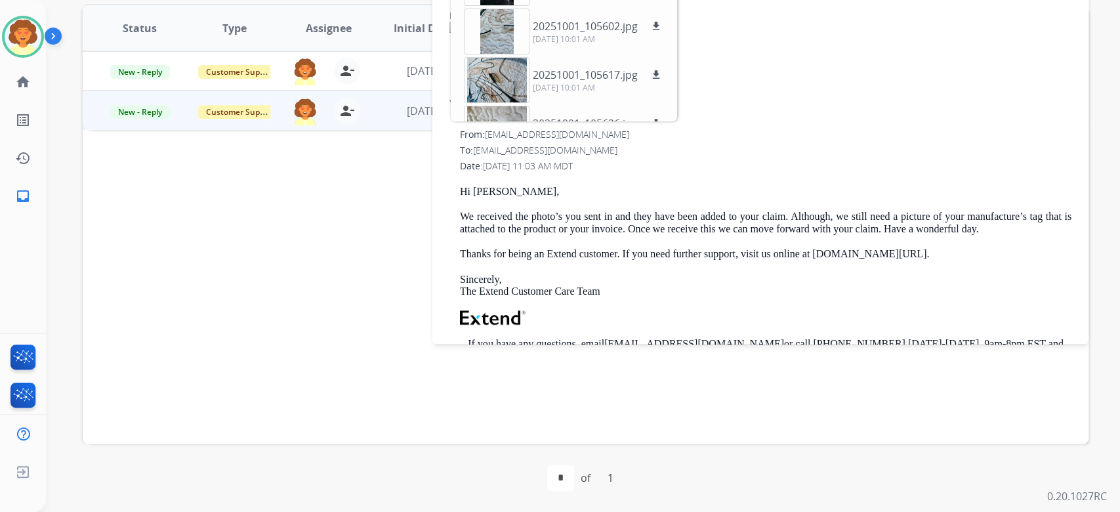
drag, startPoint x: 714, startPoint y: 66, endPoint x: 725, endPoint y: 68, distance: 10.8
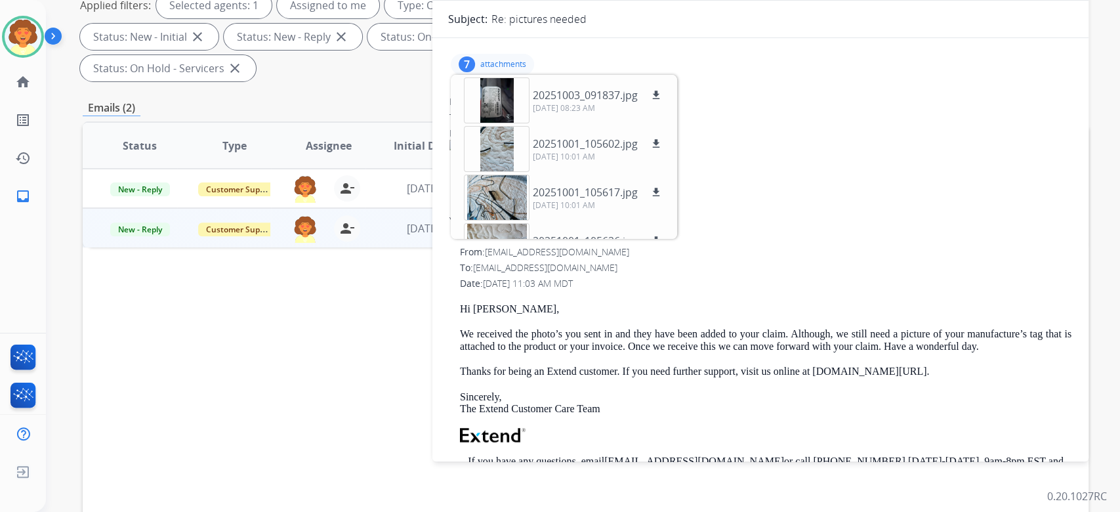
scroll to position [175, 0]
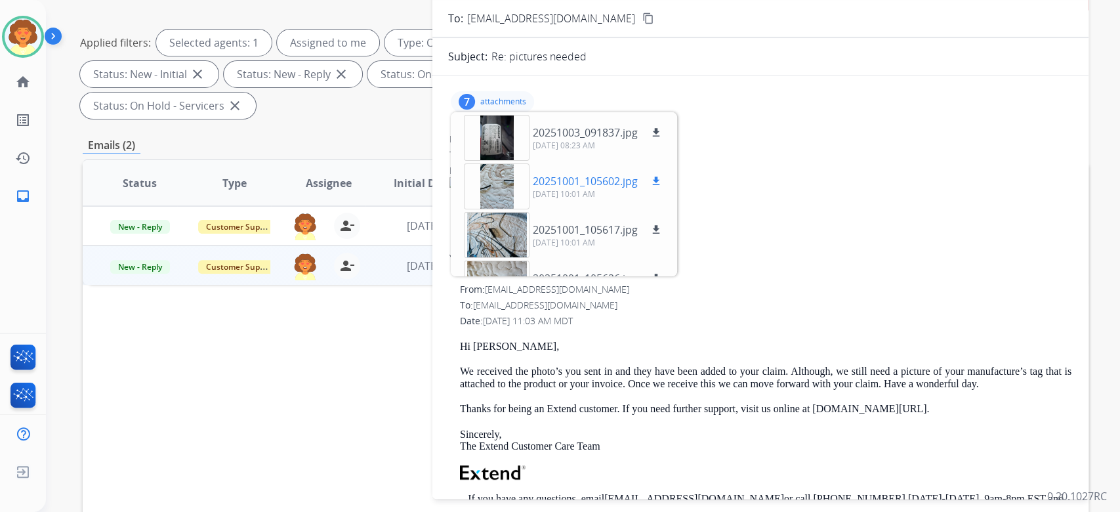
click at [494, 209] on div at bounding box center [497, 186] width 66 height 46
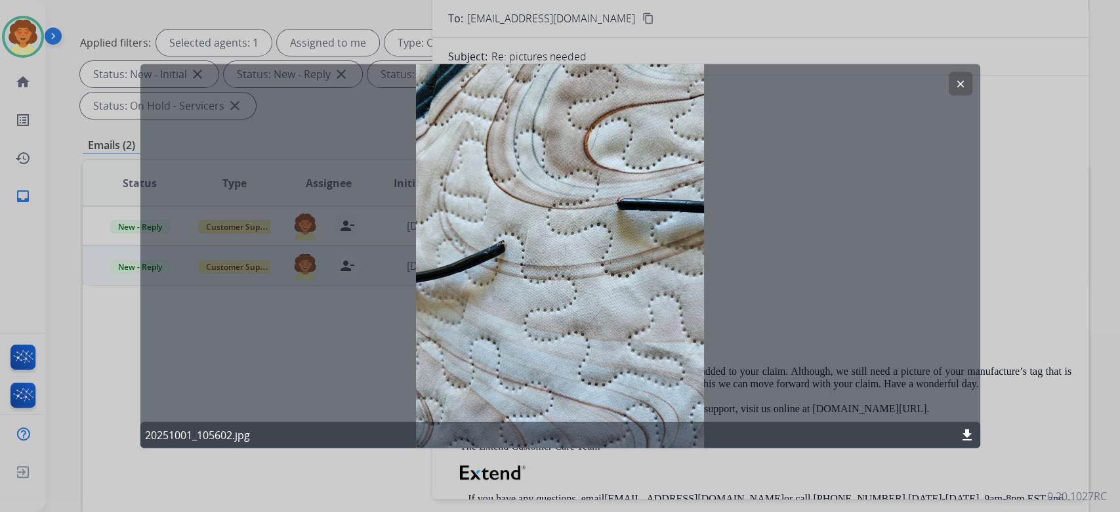
click at [960, 90] on mat-icon "clear" at bounding box center [961, 84] width 12 height 12
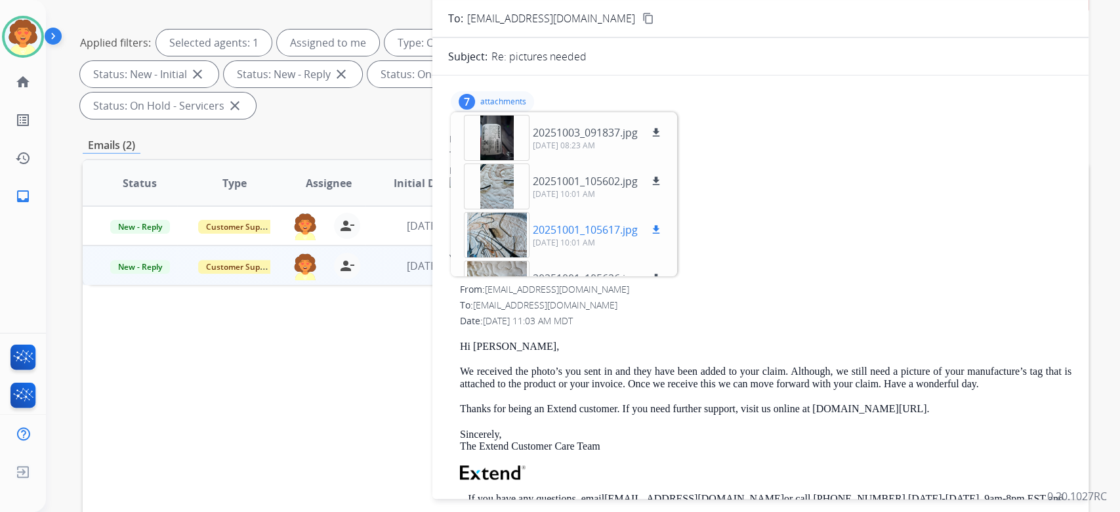
click at [486, 258] on div at bounding box center [497, 235] width 66 height 46
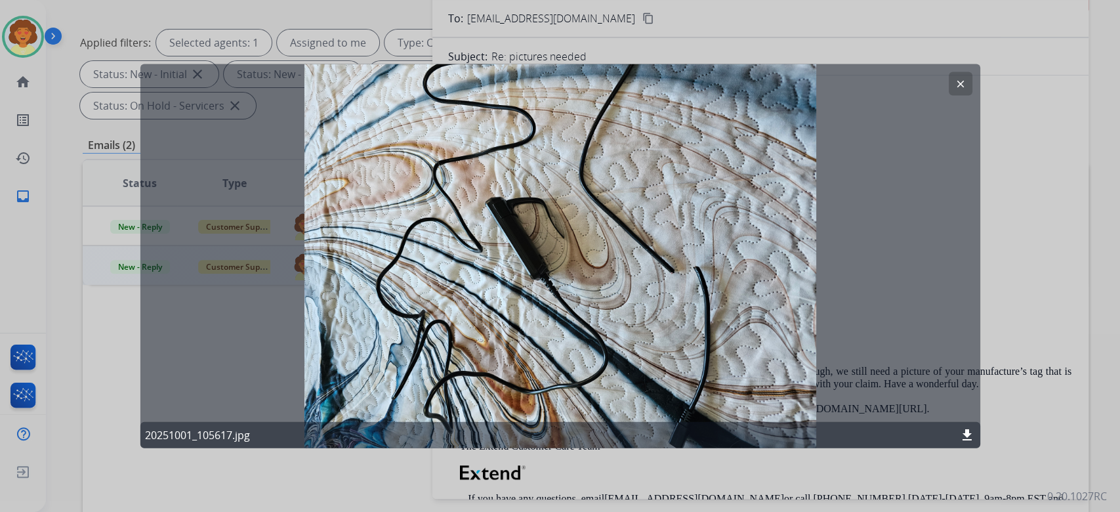
click at [955, 88] on mat-icon "clear" at bounding box center [961, 84] width 12 height 12
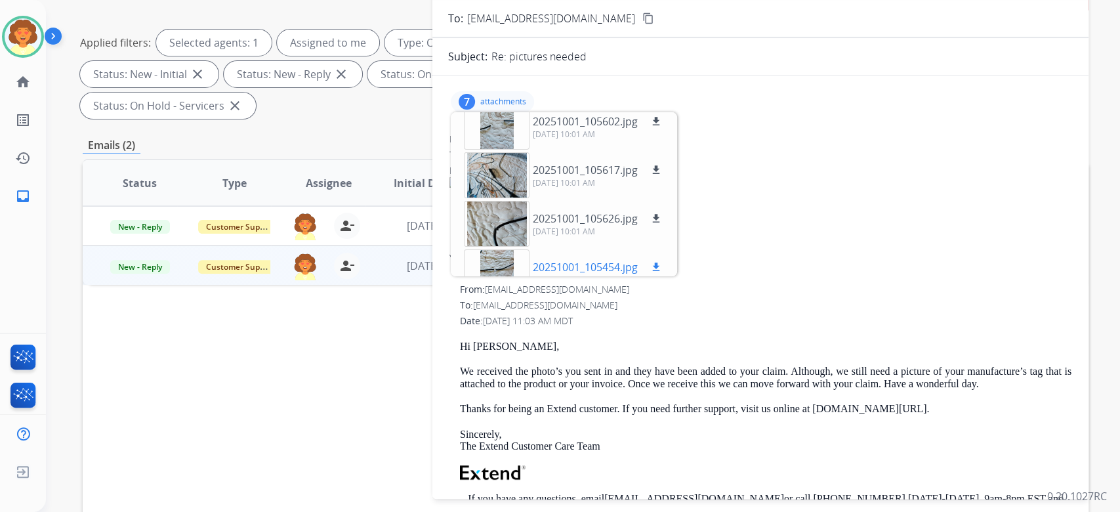
scroll to position [87, 0]
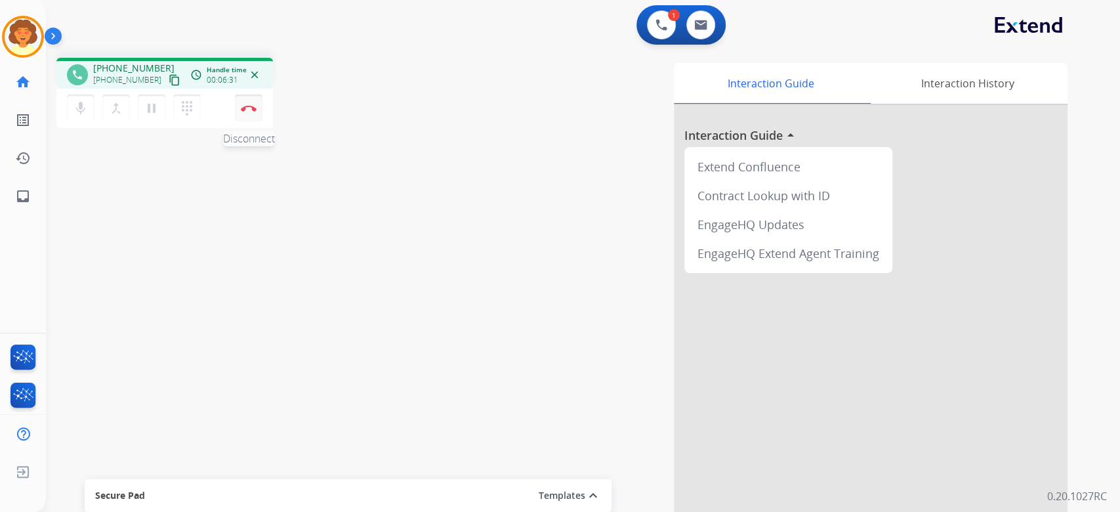
click at [249, 112] on img at bounding box center [249, 108] width 16 height 7
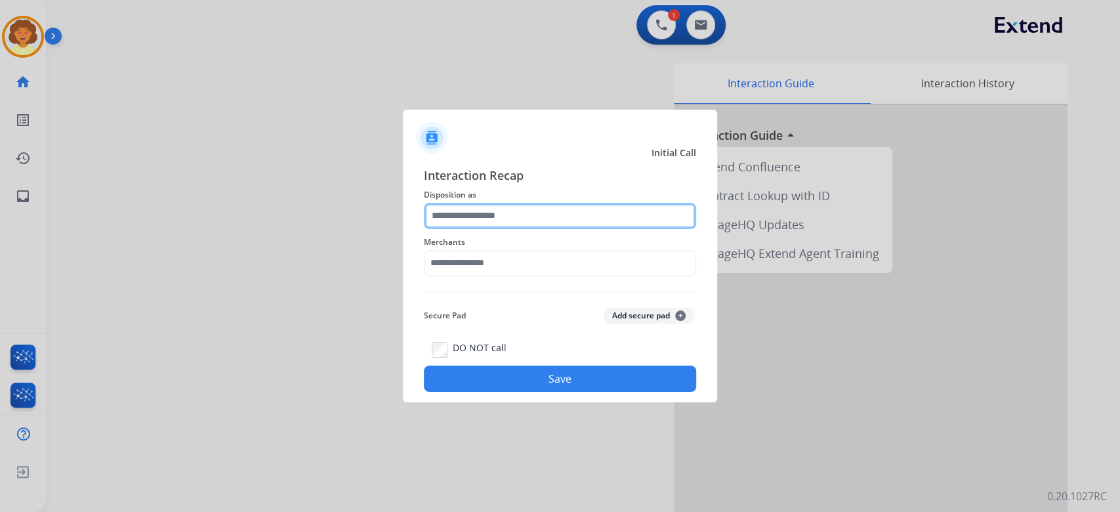
click at [505, 203] on input "text" at bounding box center [560, 216] width 272 height 26
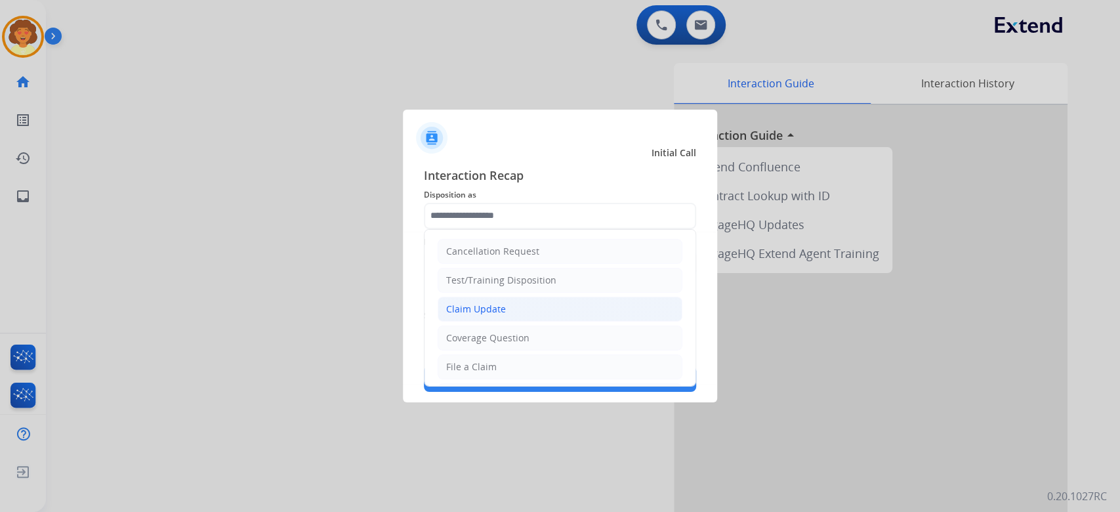
click at [520, 322] on li "Claim Update" at bounding box center [560, 309] width 245 height 25
type input "**********"
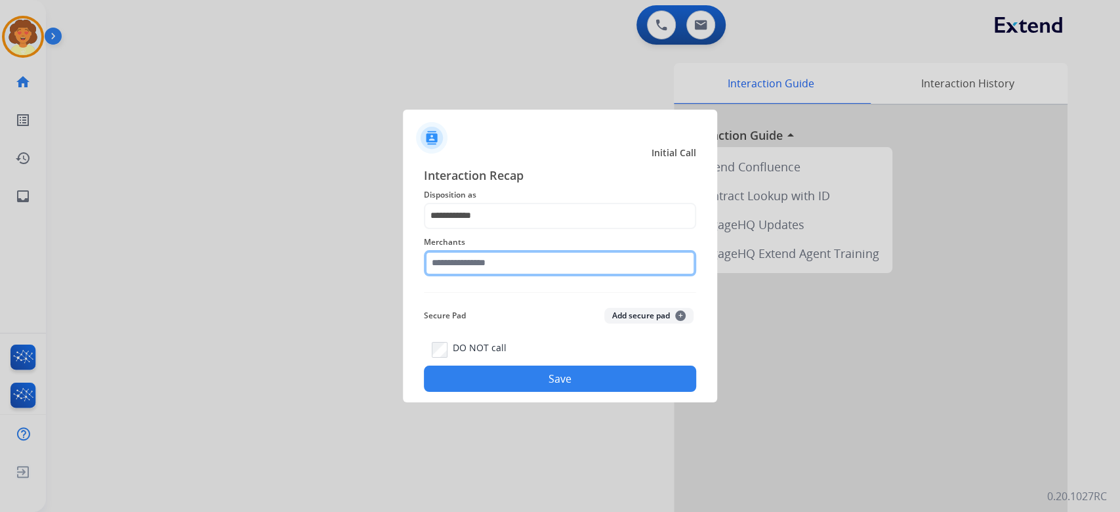
click at [498, 271] on input "text" at bounding box center [560, 263] width 272 height 26
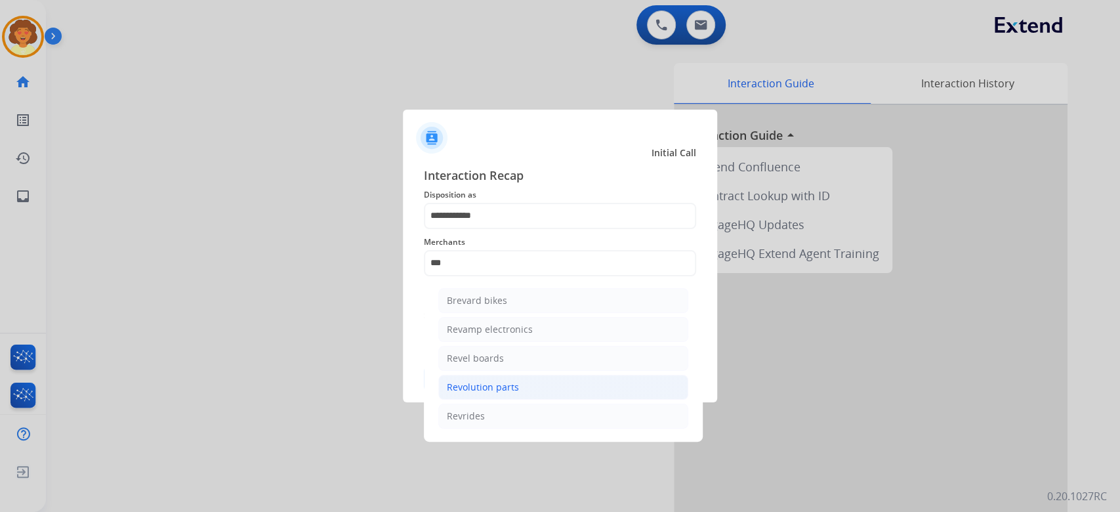
click at [610, 400] on li "Revolution parts" at bounding box center [563, 387] width 250 height 25
type input "**********"
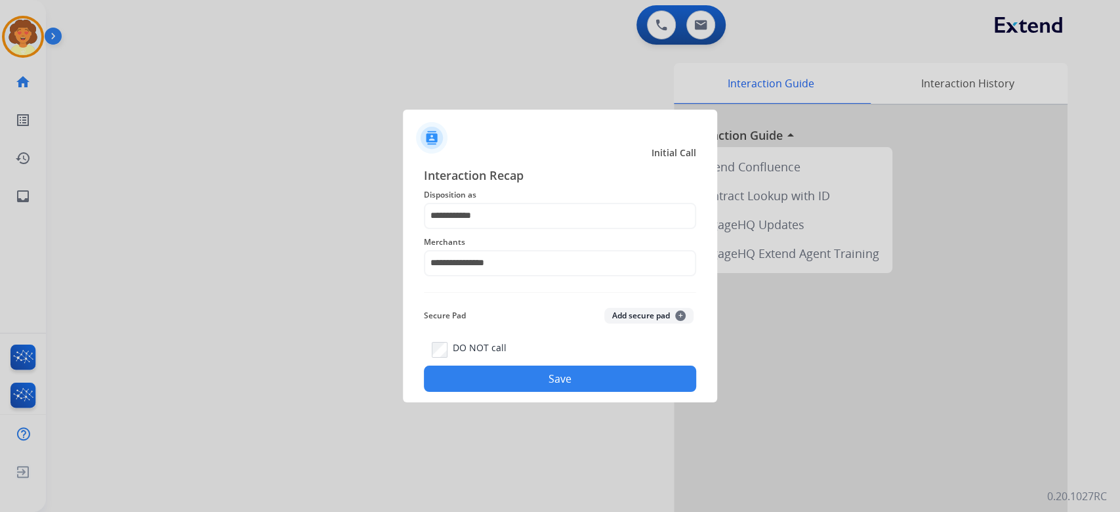
click at [520, 392] on button "Save" at bounding box center [560, 379] width 272 height 26
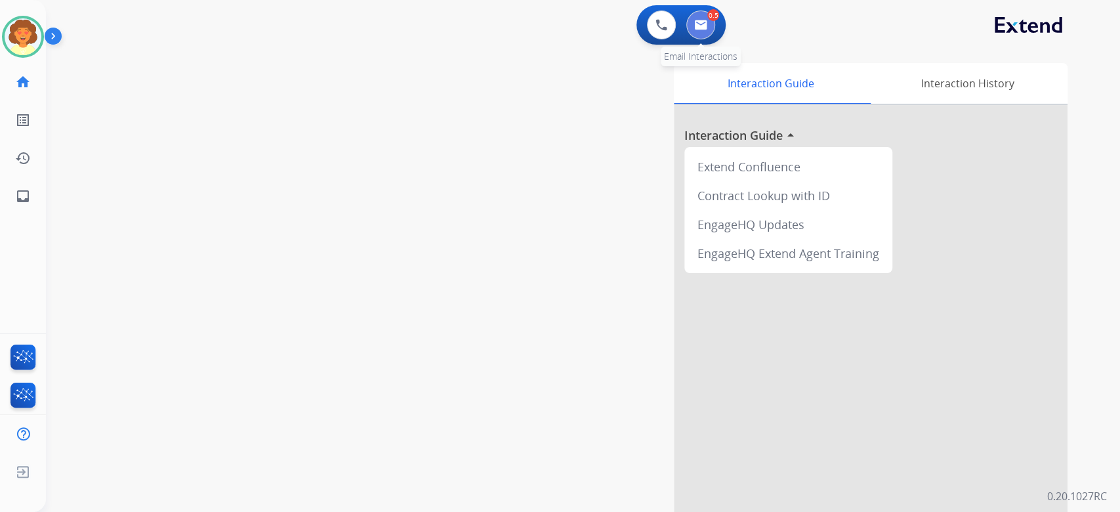
click at [692, 27] on button at bounding box center [701, 25] width 29 height 29
select select "**********"
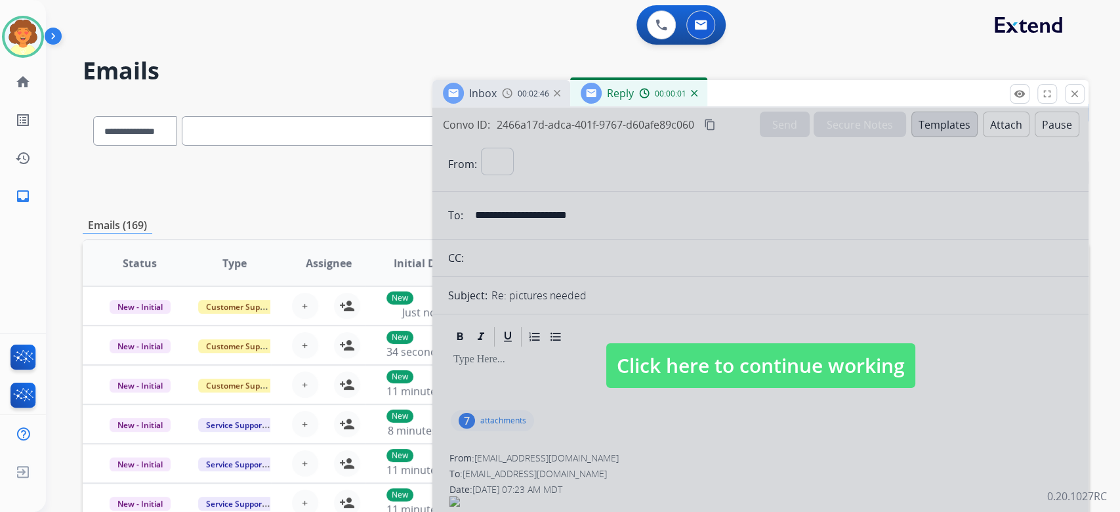
select select "**********"
click at [663, 367] on div at bounding box center [761, 353] width 656 height 490
select select
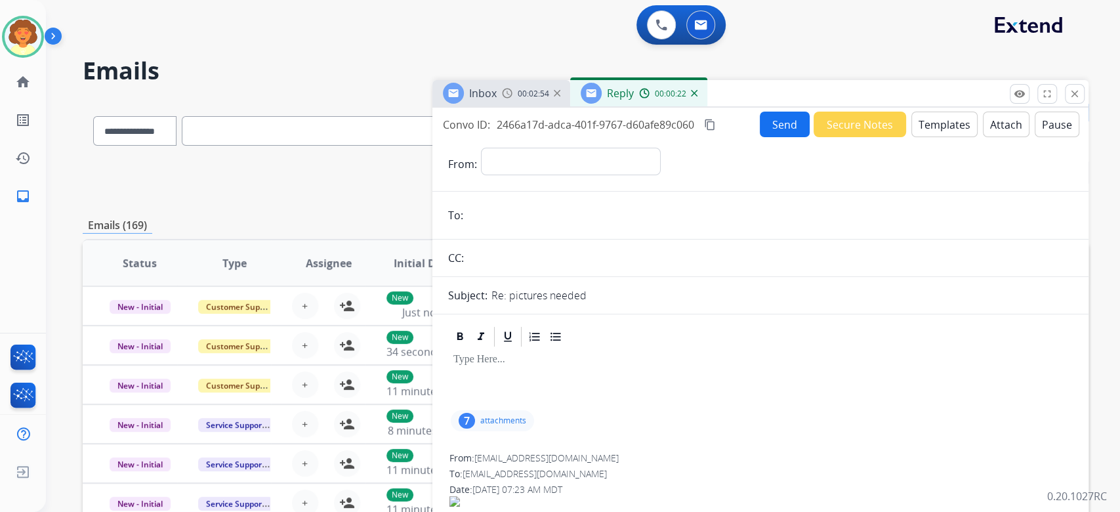
click at [912, 137] on button "Templates" at bounding box center [945, 125] width 66 height 26
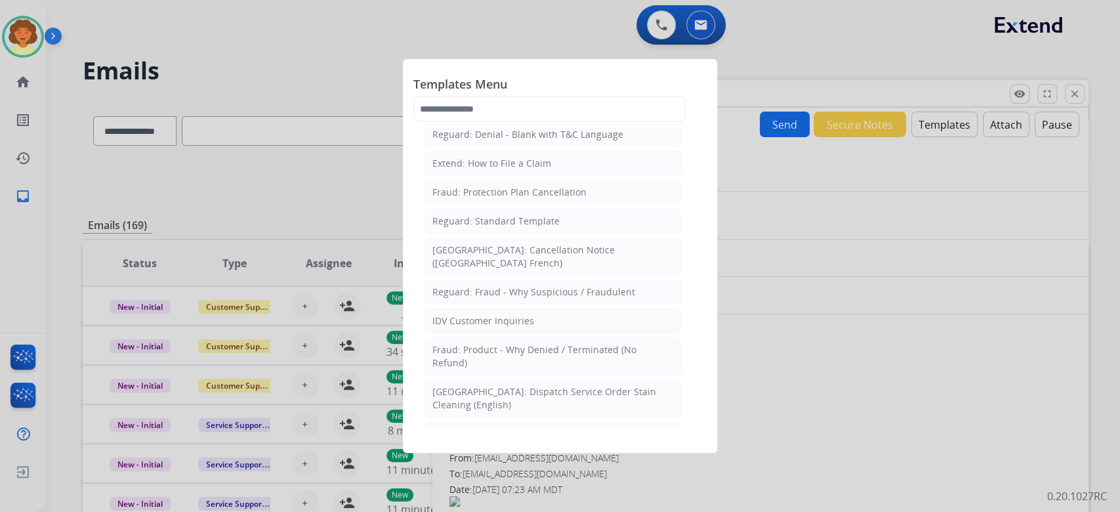
scroll to position [263, 0]
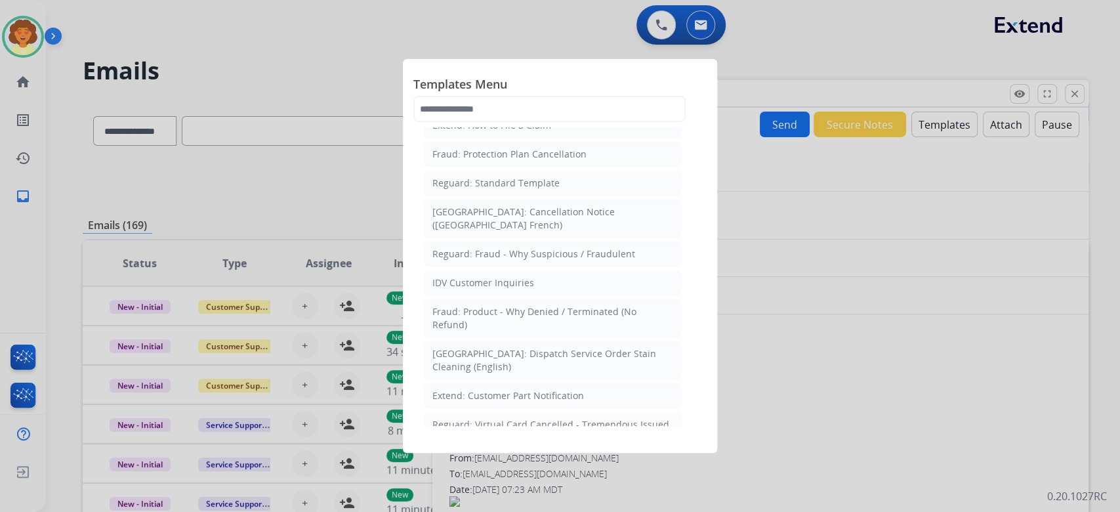
click at [553, 74] on div "Extend: Standard Template" at bounding box center [493, 67] width 120 height 13
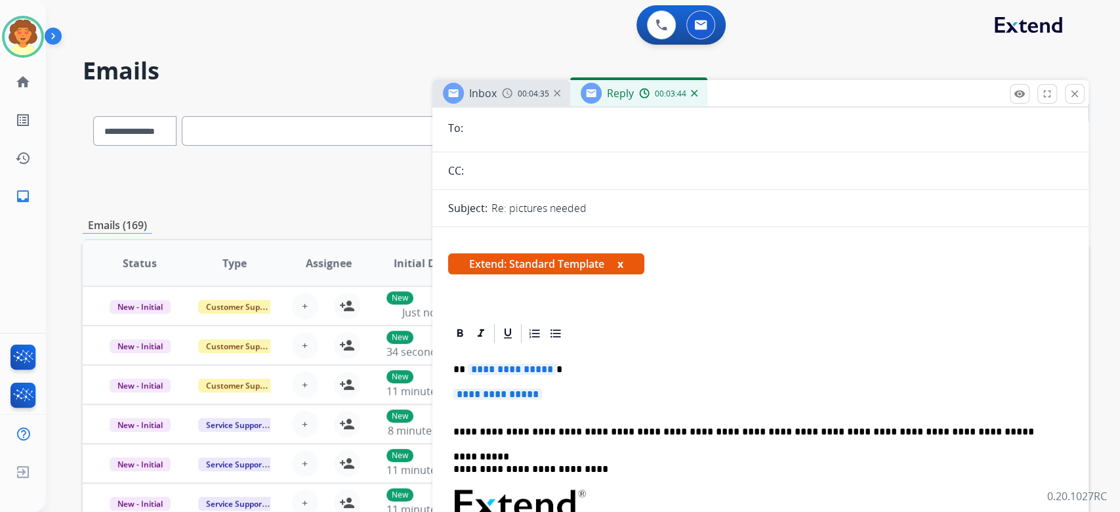
scroll to position [0, 0]
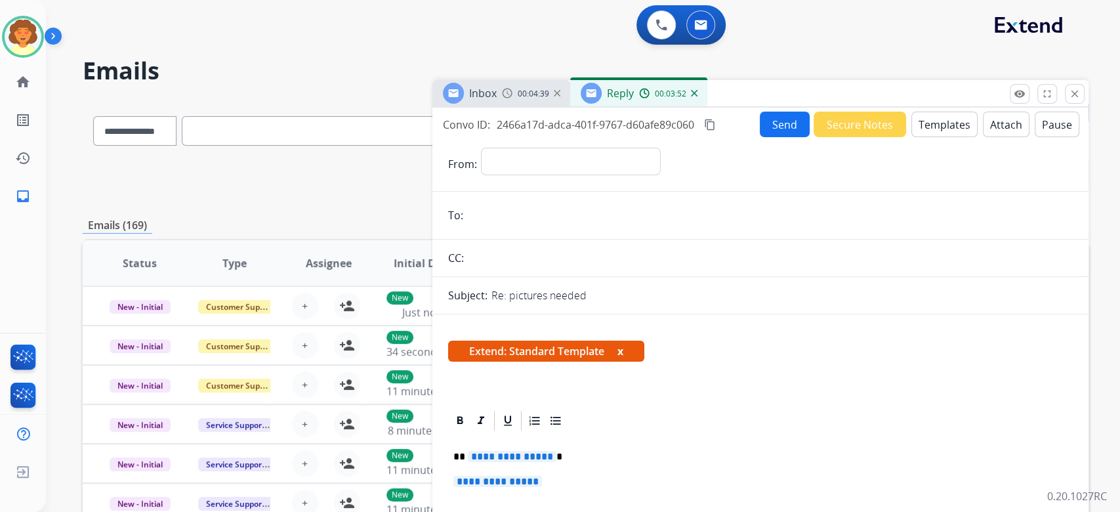
drag, startPoint x: 435, startPoint y: 162, endPoint x: 593, endPoint y: 213, distance: 165.4
click at [593, 133] on div "Convo ID: 2466a17d-adca-401f-9767-d60afe89c060 content_copy" at bounding box center [580, 125] width 275 height 16
copy div "Convo ID: 2466a17d-adca-401f-9767-d60afe89c060"
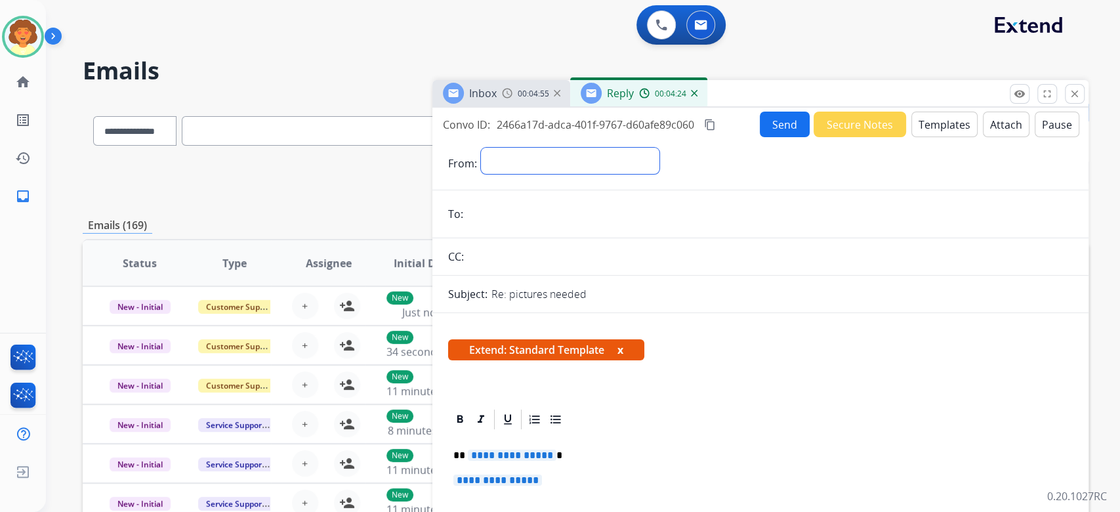
click at [522, 174] on select "**********" at bounding box center [570, 161] width 179 height 26
select select "**********"
click at [489, 174] on select "**********" at bounding box center [570, 161] width 179 height 26
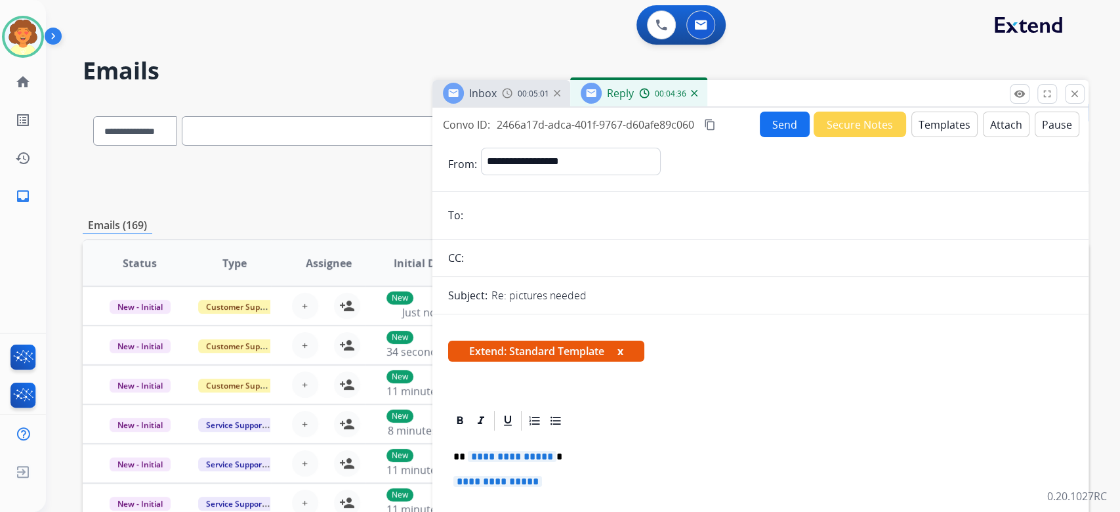
click at [505, 228] on input "email" at bounding box center [770, 215] width 606 height 26
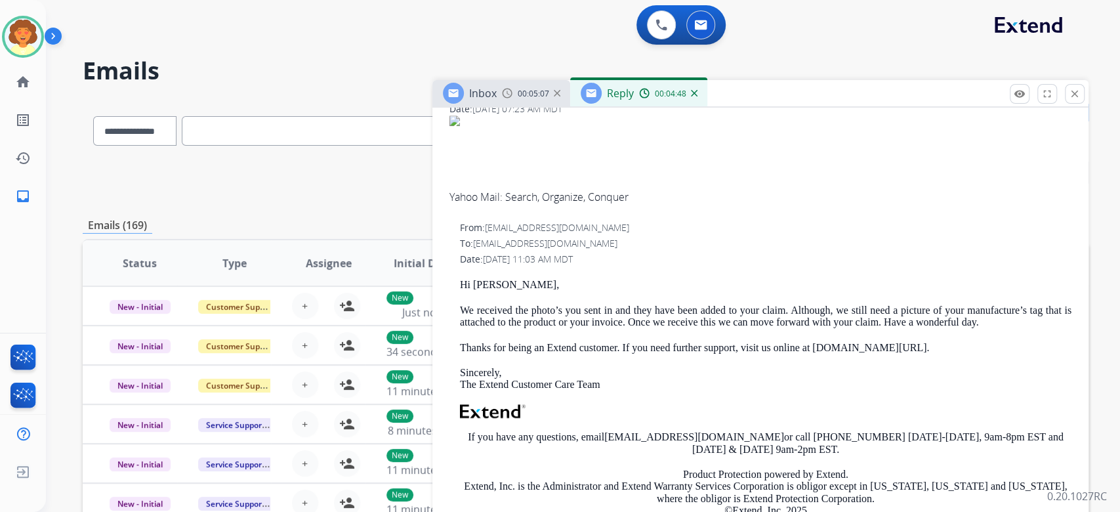
scroll to position [790, 0]
drag, startPoint x: 483, startPoint y: 354, endPoint x: 646, endPoint y: 358, distance: 162.8
click at [646, 82] on div "From: [EMAIL_ADDRESS][DOMAIN_NAME]" at bounding box center [761, 75] width 622 height 13
copy span "[EMAIL_ADDRESS][DOMAIN_NAME]"
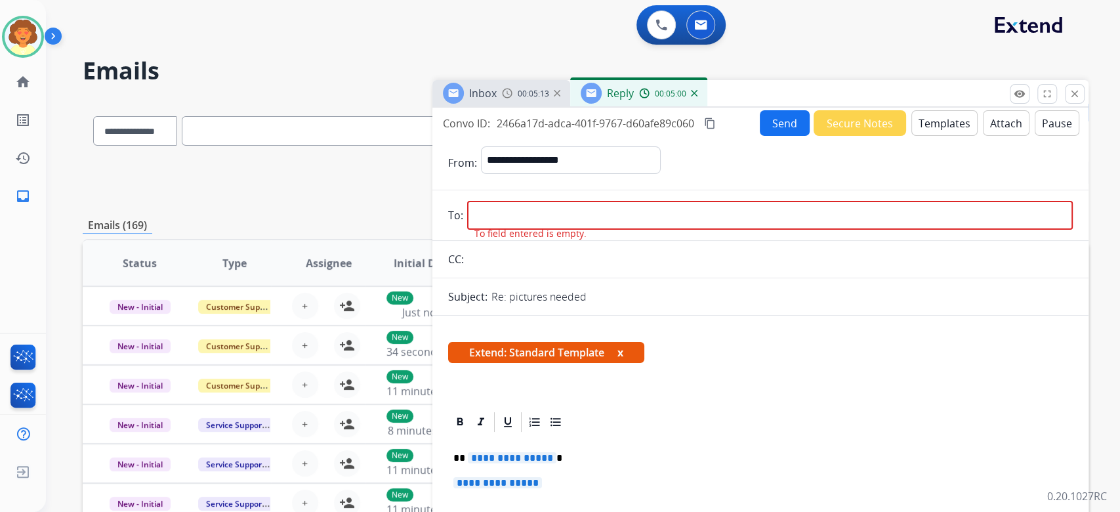
scroll to position [0, 0]
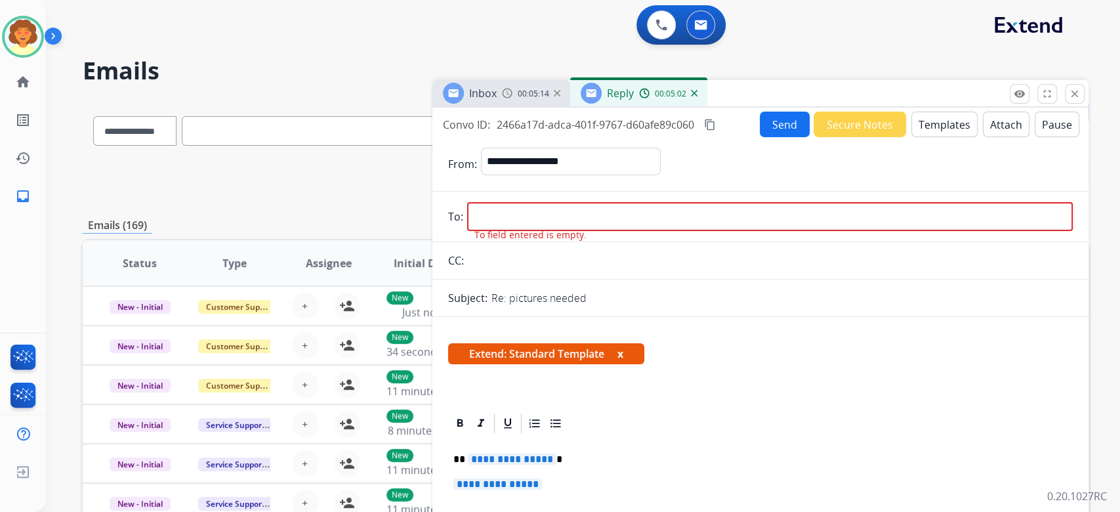
click at [504, 231] on input "email" at bounding box center [770, 216] width 606 height 29
paste input "**********"
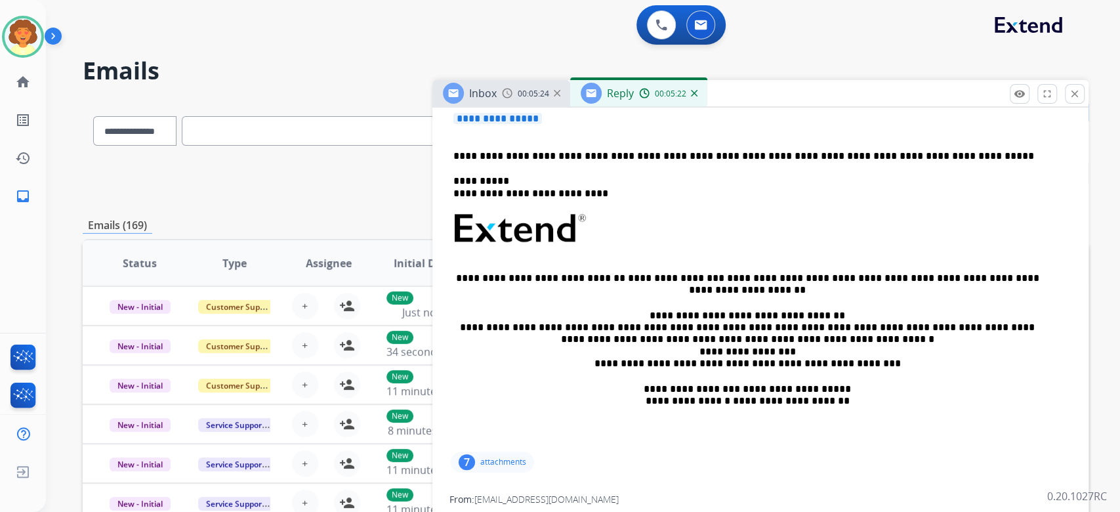
scroll to position [437, 0]
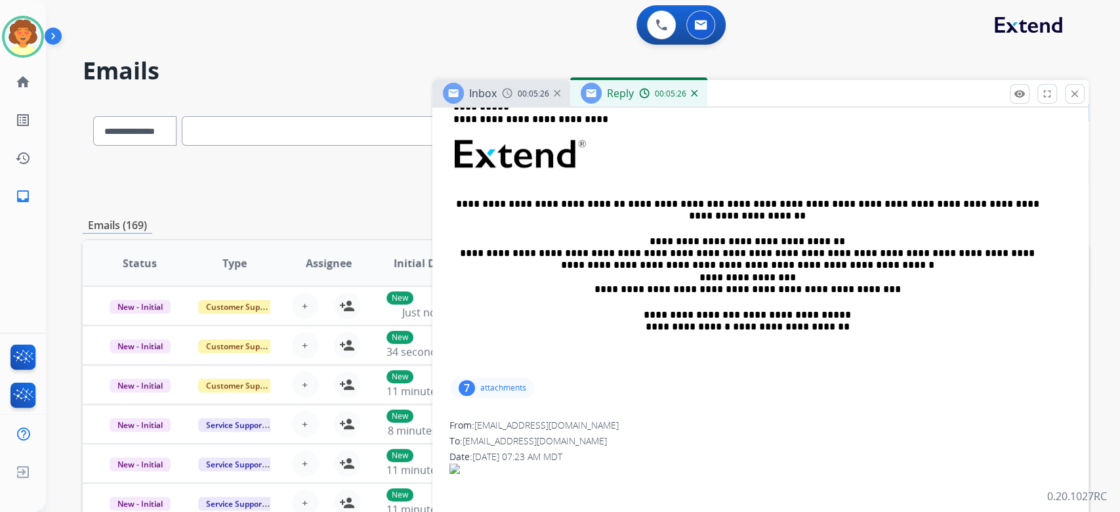
type input "**********"
drag, startPoint x: 461, startPoint y: 225, endPoint x: 494, endPoint y: 265, distance: 51.4
click at [494, 265] on div "**********" at bounding box center [760, 184] width 625 height 379
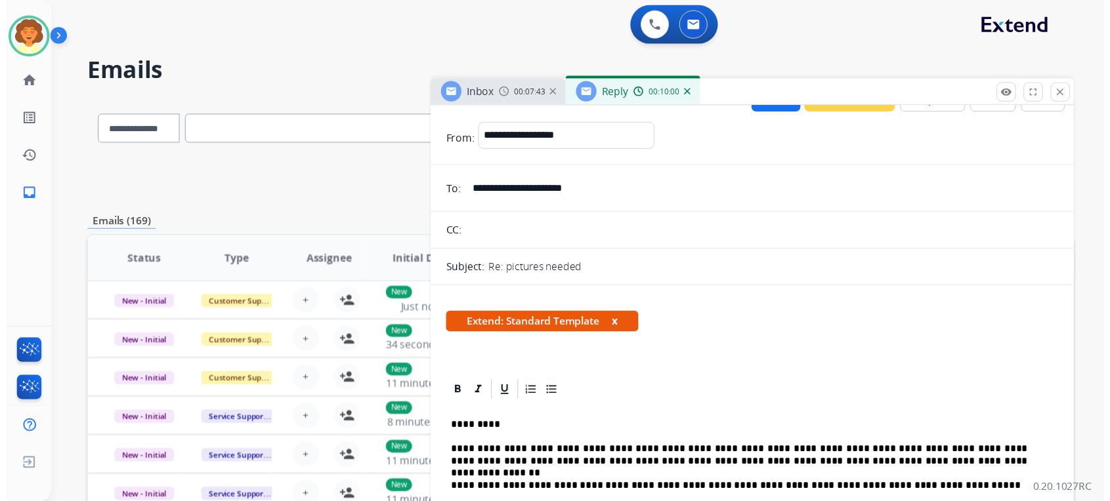
scroll to position [0, 0]
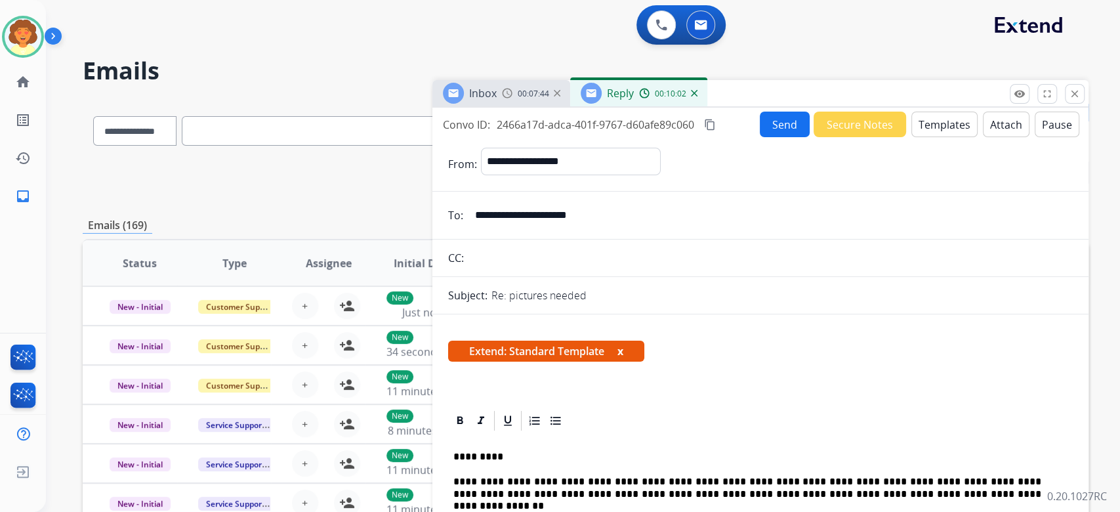
click at [760, 137] on button "Send" at bounding box center [785, 125] width 50 height 26
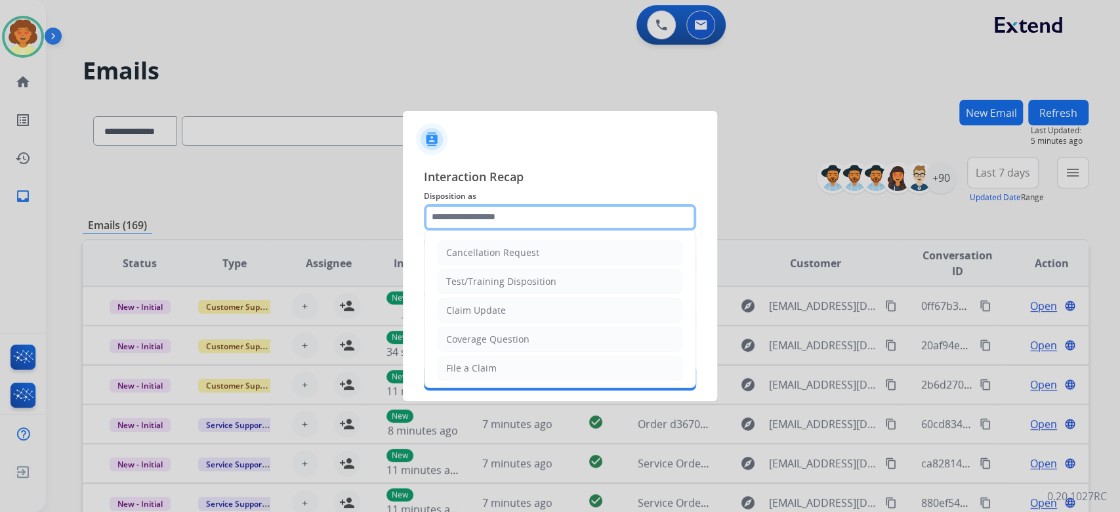
click at [517, 204] on input "text" at bounding box center [560, 217] width 272 height 26
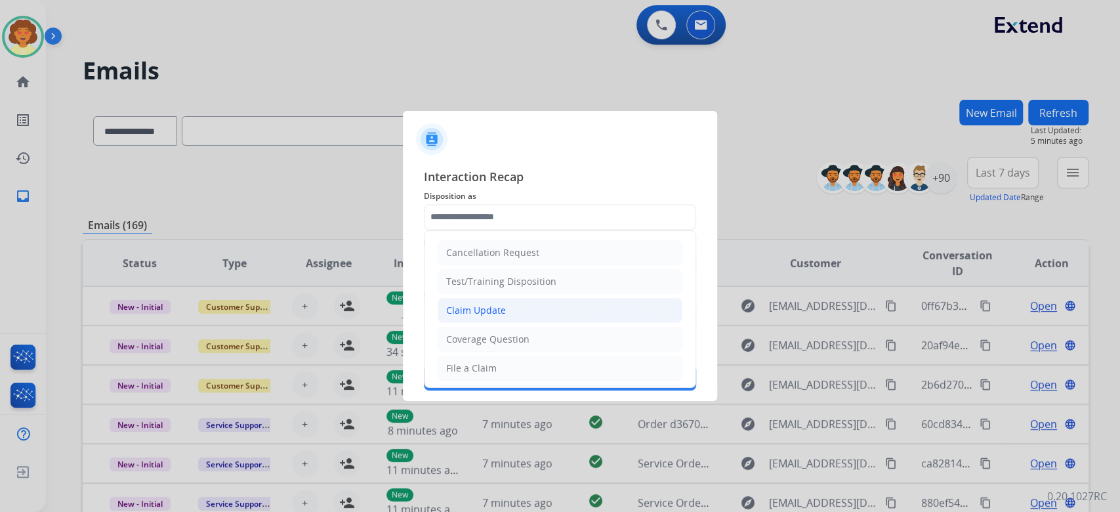
click at [532, 312] on li "Claim Update" at bounding box center [560, 310] width 245 height 25
type input "**********"
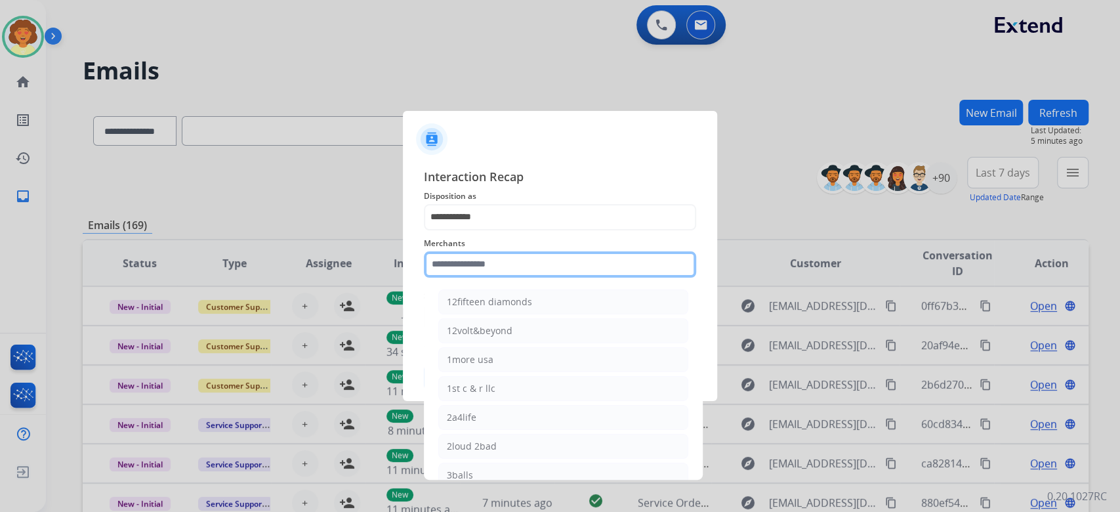
click at [507, 264] on input "text" at bounding box center [560, 264] width 272 height 26
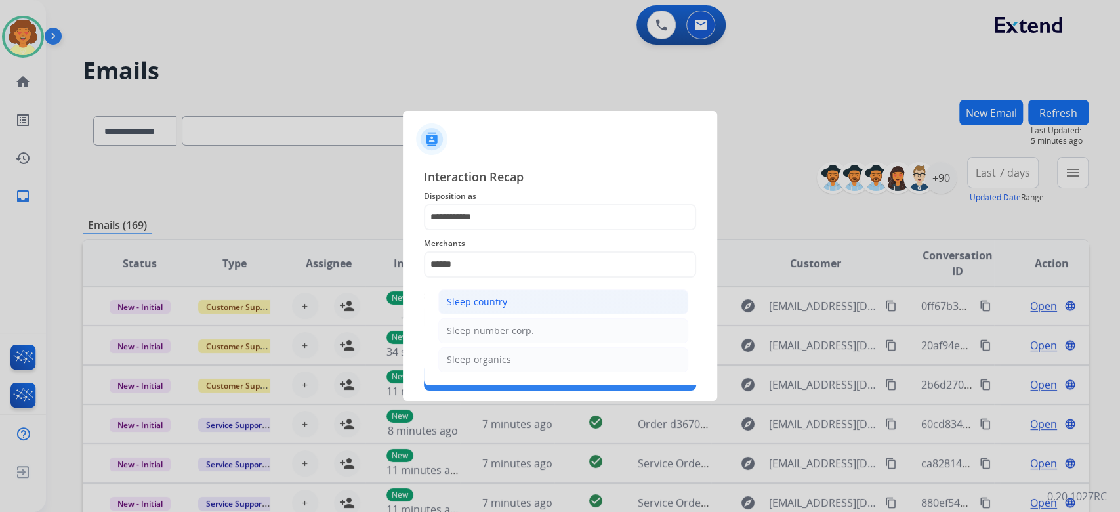
click at [507, 308] on div "Sleep country" at bounding box center [477, 301] width 60 height 13
type input "**********"
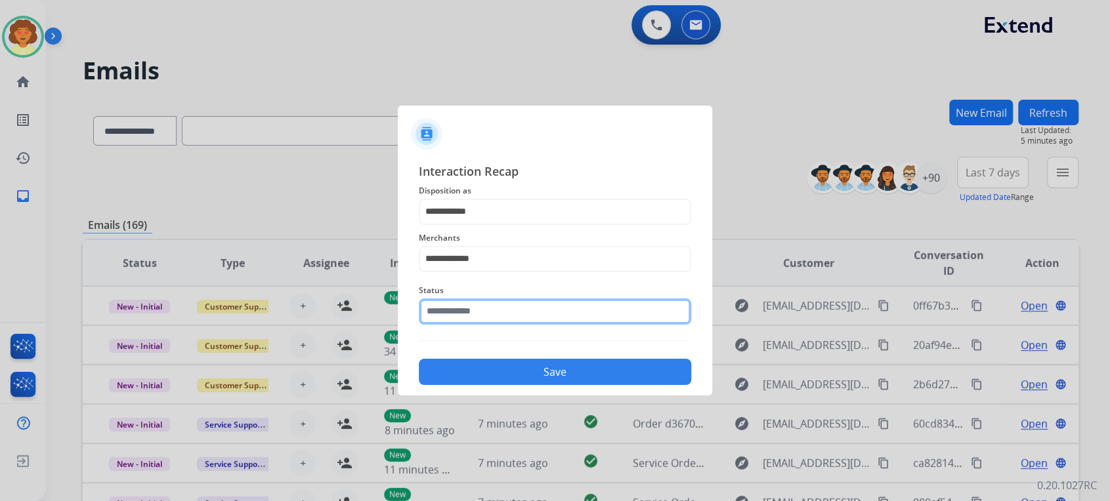
click at [504, 325] on input "text" at bounding box center [555, 312] width 272 height 26
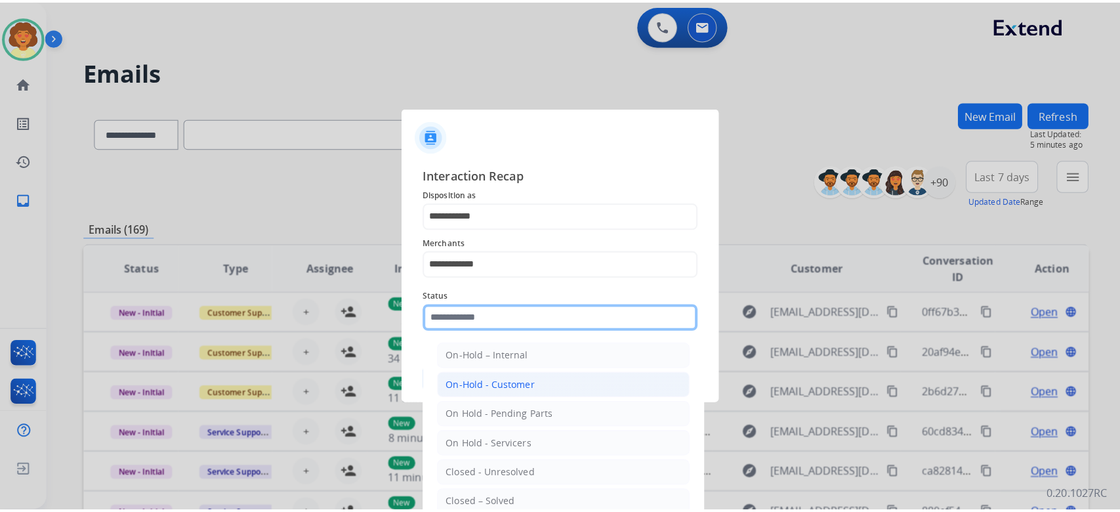
scroll to position [175, 0]
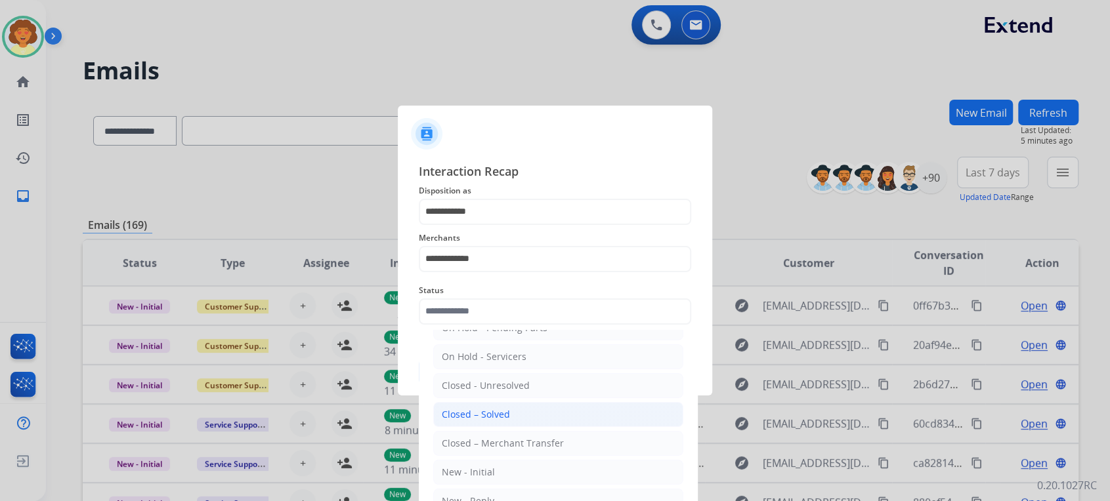
click at [510, 421] on div "Closed – Solved" at bounding box center [476, 414] width 68 height 13
type input "**********"
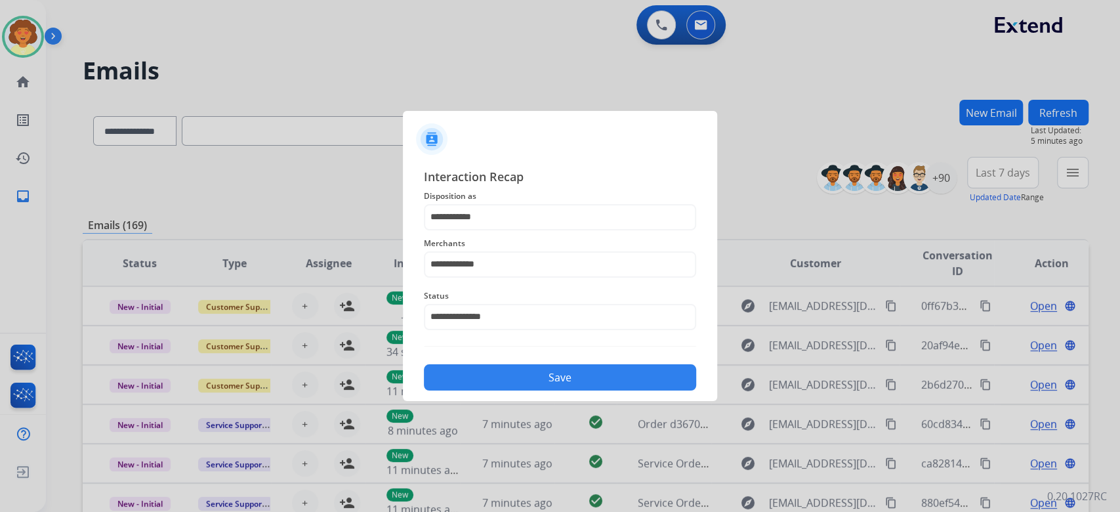
drag, startPoint x: 521, startPoint y: 431, endPoint x: 527, endPoint y: 426, distance: 7.5
click at [521, 391] on button "Save" at bounding box center [560, 377] width 272 height 26
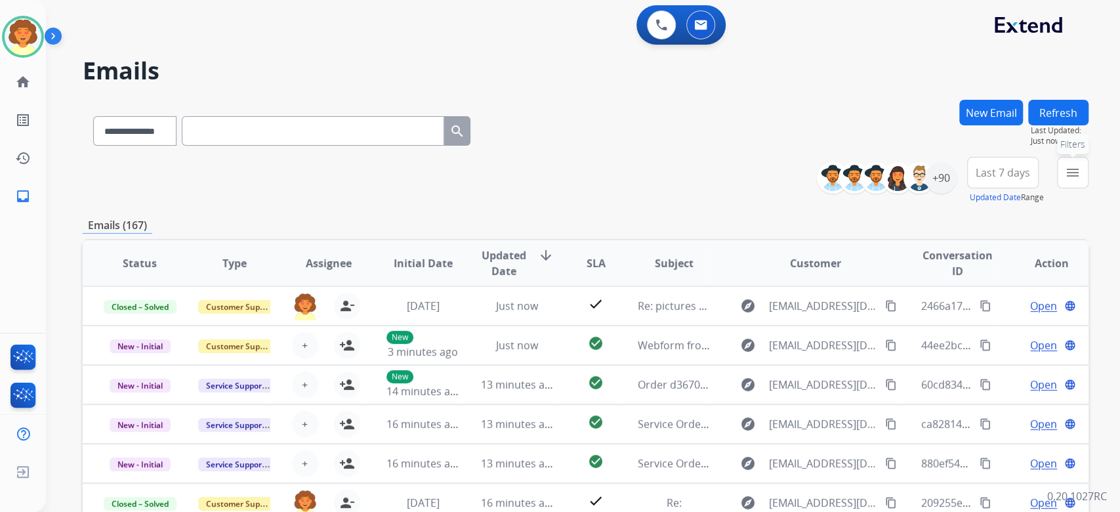
click at [1065, 181] on mat-icon "menu" at bounding box center [1073, 173] width 16 height 16
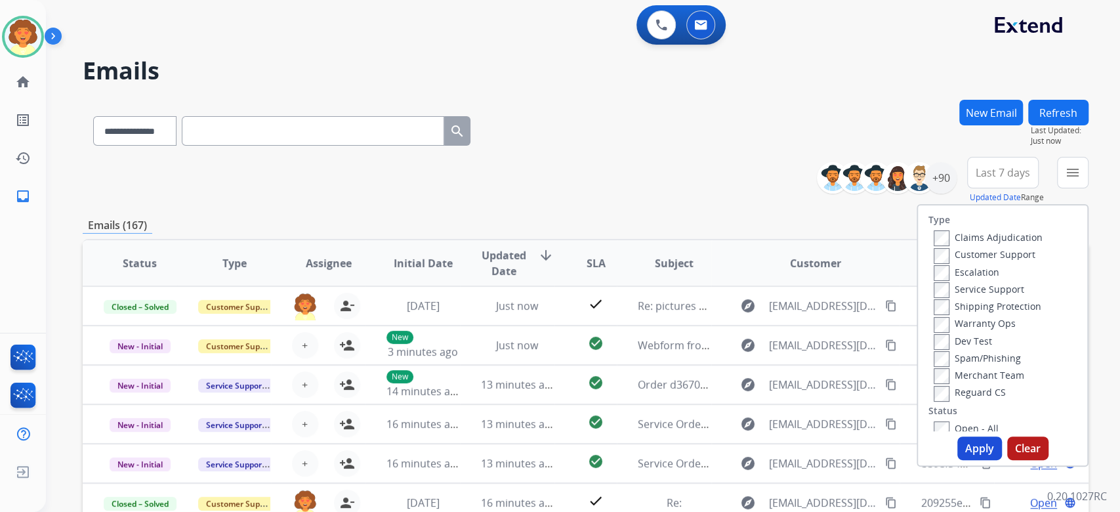
click at [934, 261] on label "Customer Support" at bounding box center [985, 254] width 102 height 12
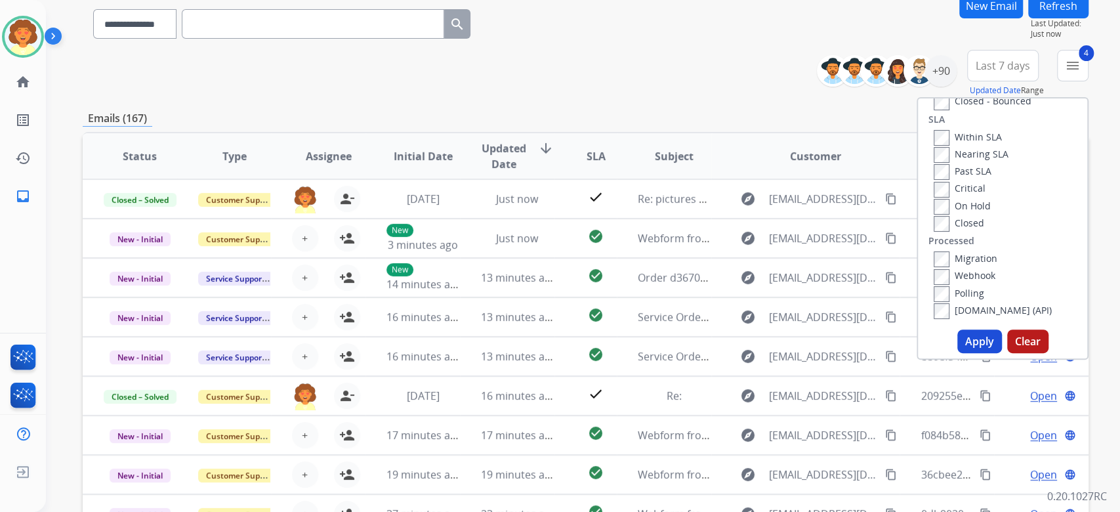
scroll to position [263, 0]
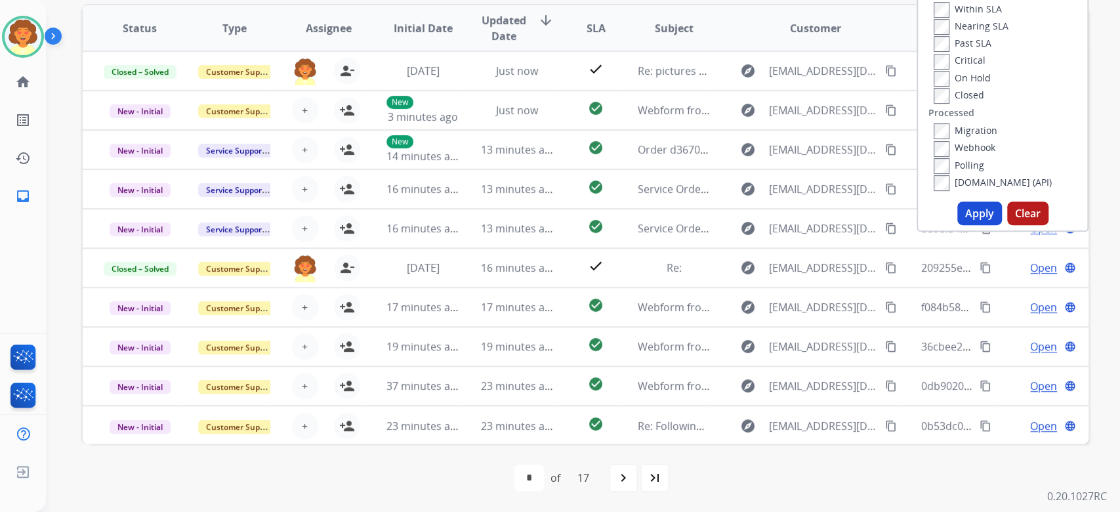
click at [958, 225] on button "Apply" at bounding box center [980, 214] width 45 height 24
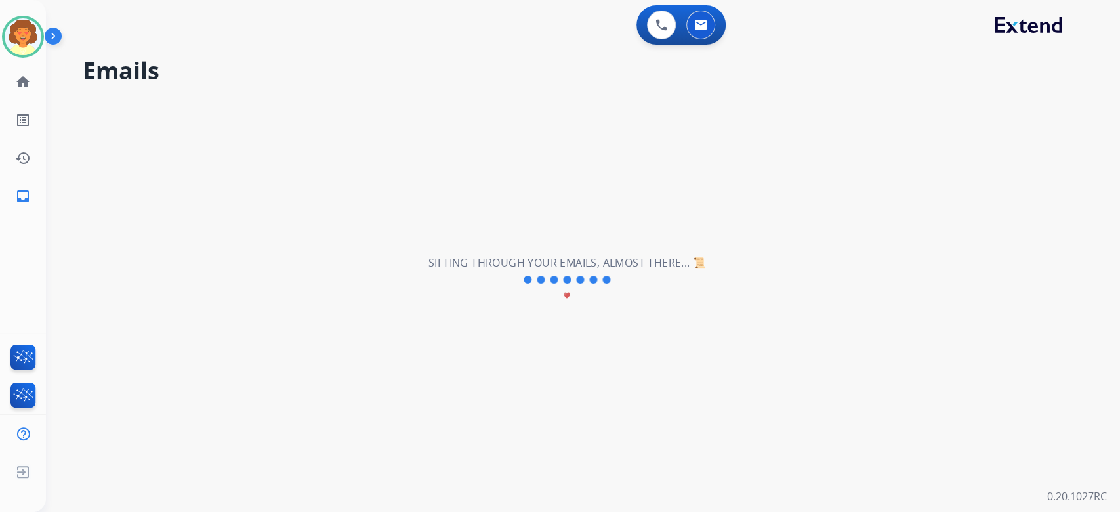
scroll to position [0, 0]
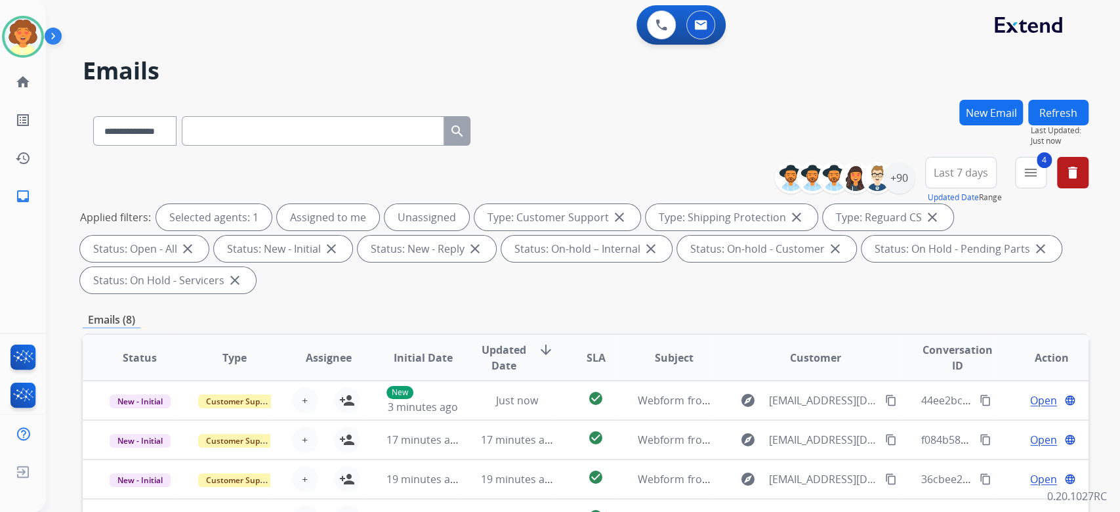
click at [934, 175] on span "Last 7 days" at bounding box center [961, 172] width 54 height 5
click at [921, 342] on div "Last 90 days" at bounding box center [957, 332] width 72 height 20
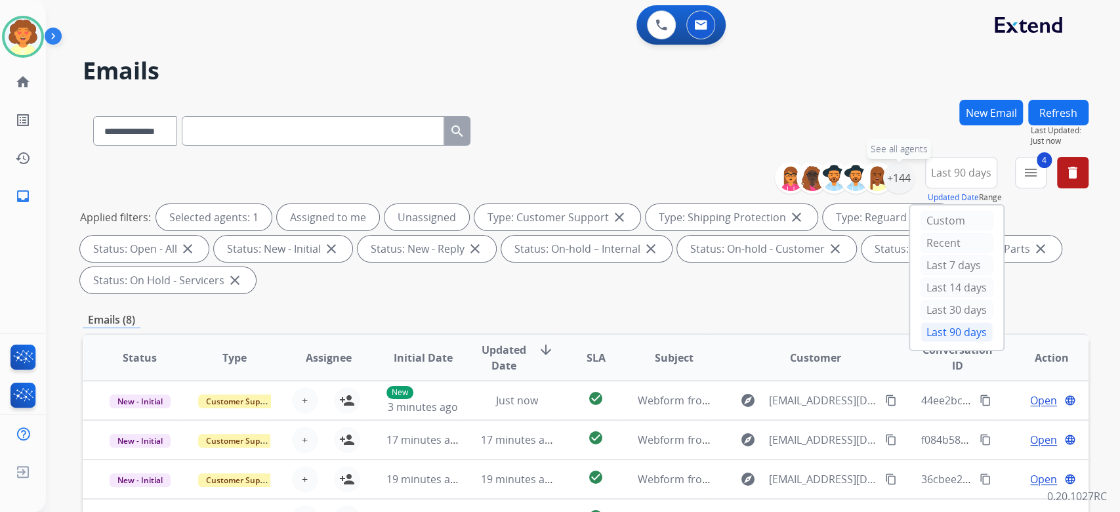
click at [883, 194] on div "+144" at bounding box center [899, 178] width 32 height 32
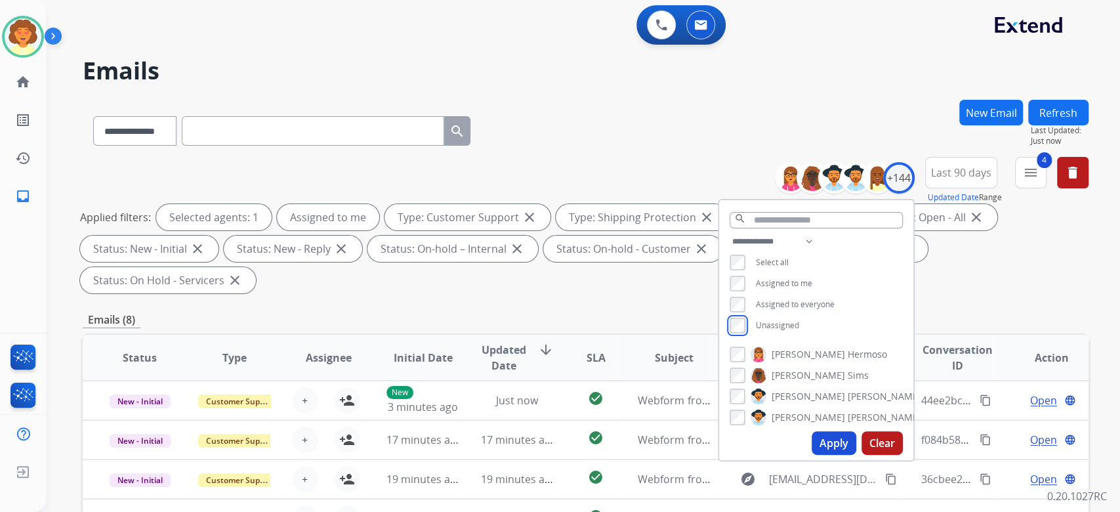
scroll to position [87, 0]
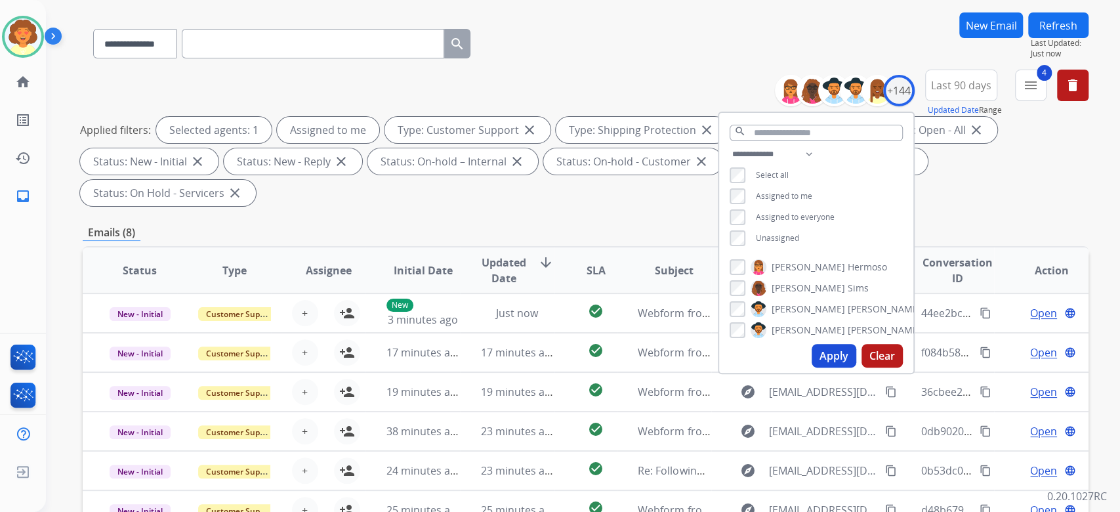
click at [812, 368] on button "Apply" at bounding box center [834, 356] width 45 height 24
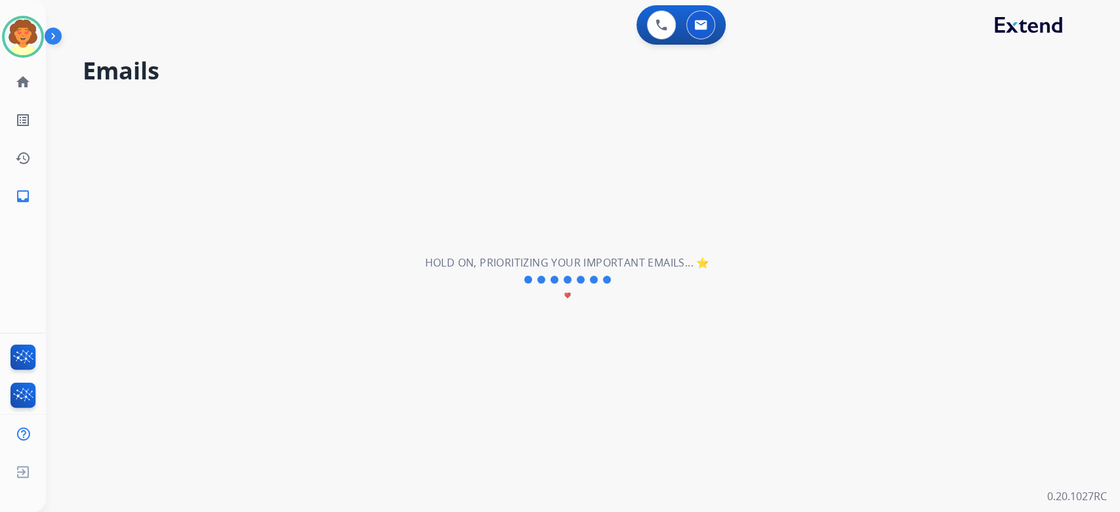
scroll to position [0, 0]
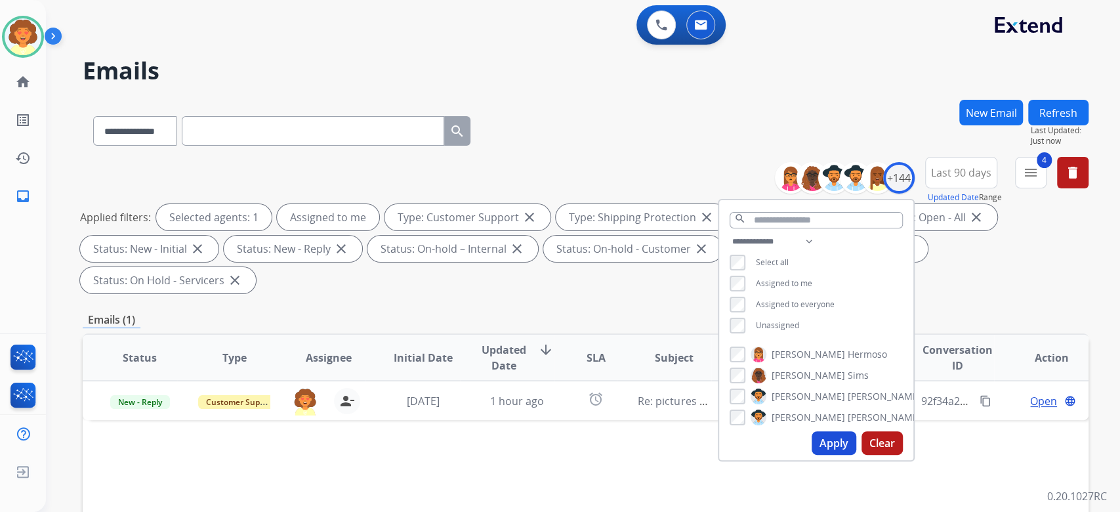
click at [1003, 293] on div "Applied filters: Selected agents: 1 Assigned to me Type: Customer Support close…" at bounding box center [583, 248] width 1006 height 89
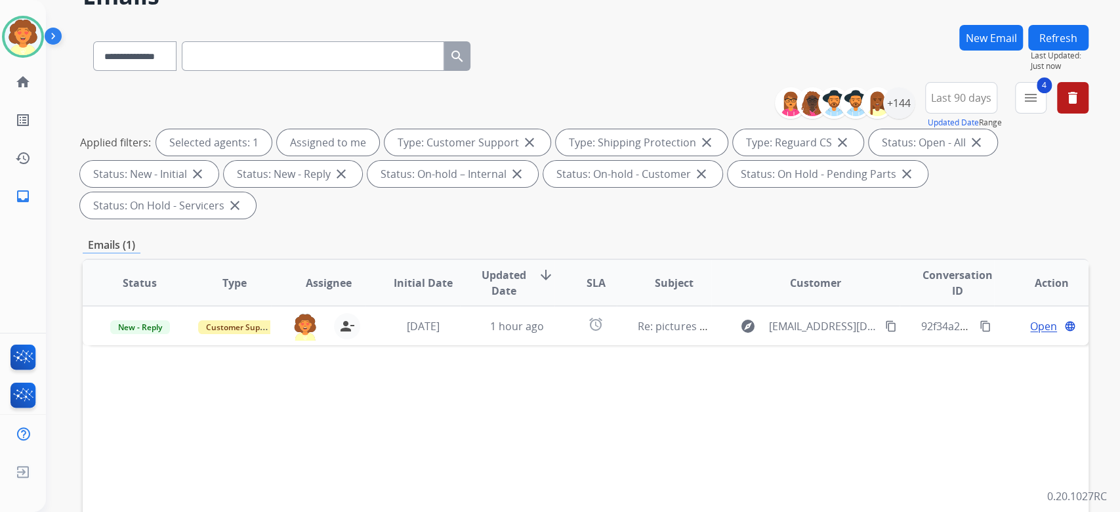
scroll to position [175, 0]
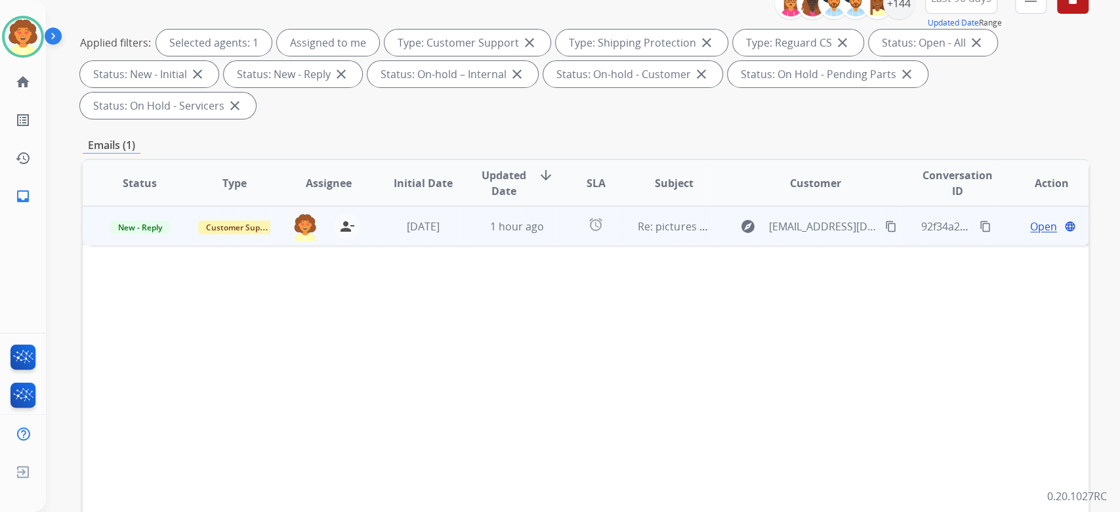
click at [1030, 234] on span "Open" at bounding box center [1043, 227] width 27 height 16
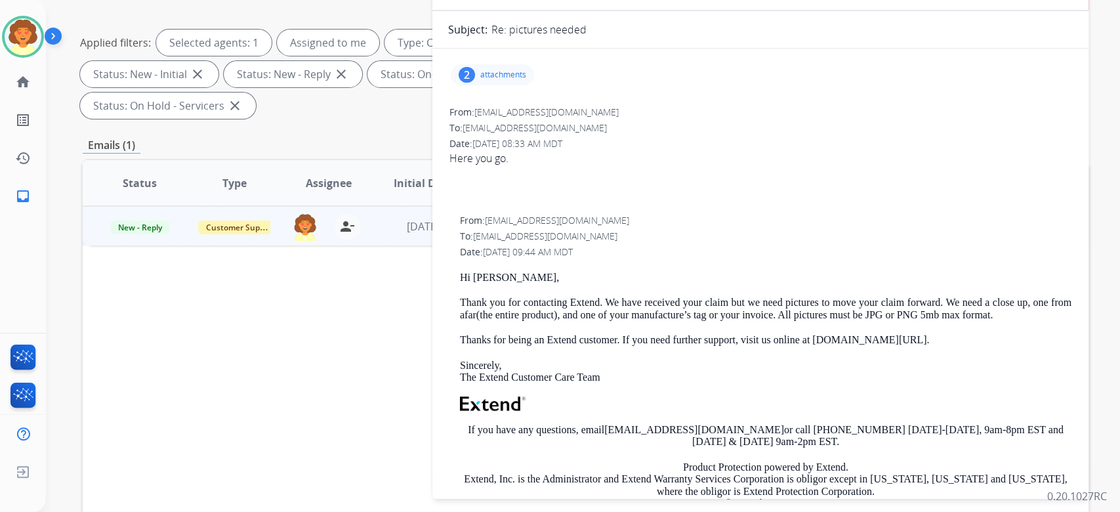
scroll to position [0, 0]
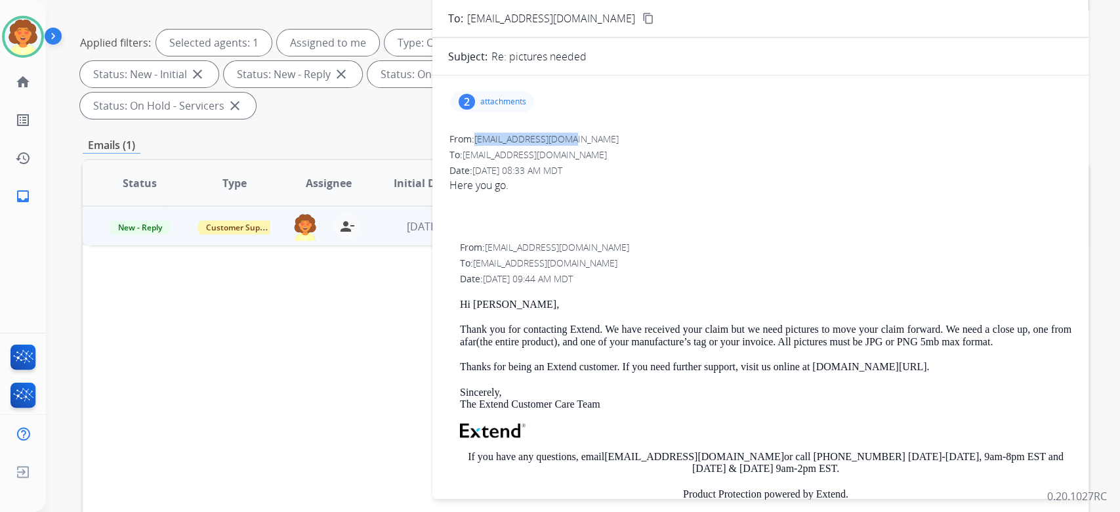
drag, startPoint x: 482, startPoint y: 260, endPoint x: 626, endPoint y: 263, distance: 143.1
click at [619, 145] on span "[EMAIL_ADDRESS][DOMAIN_NAME]" at bounding box center [547, 139] width 144 height 12
copy span "[EMAIL_ADDRESS][DOMAIN_NAME]"
click at [461, 110] on div "2" at bounding box center [467, 102] width 16 height 16
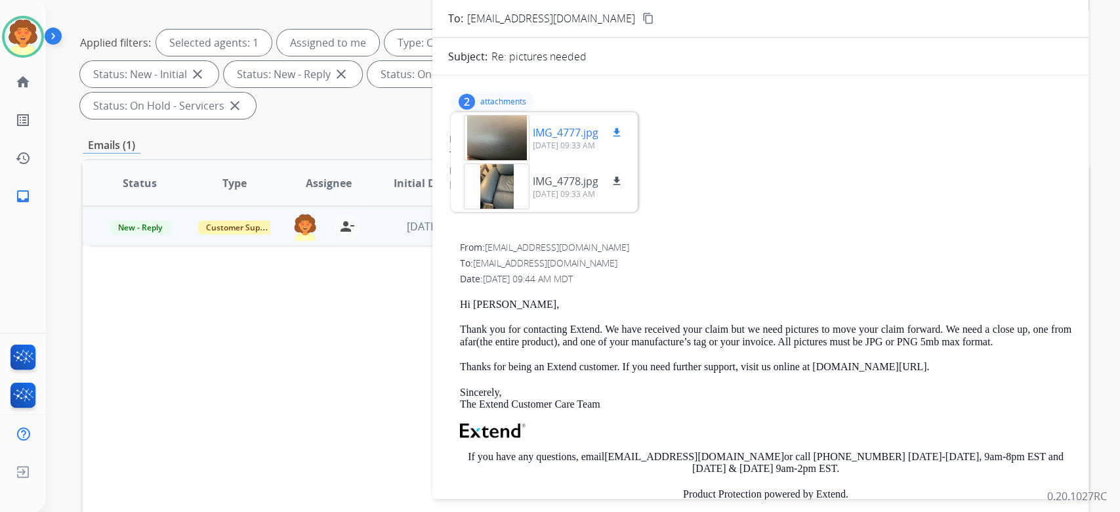
click at [623, 138] on mat-icon "download" at bounding box center [617, 133] width 12 height 12
click at [623, 187] on mat-icon "download" at bounding box center [617, 181] width 12 height 12
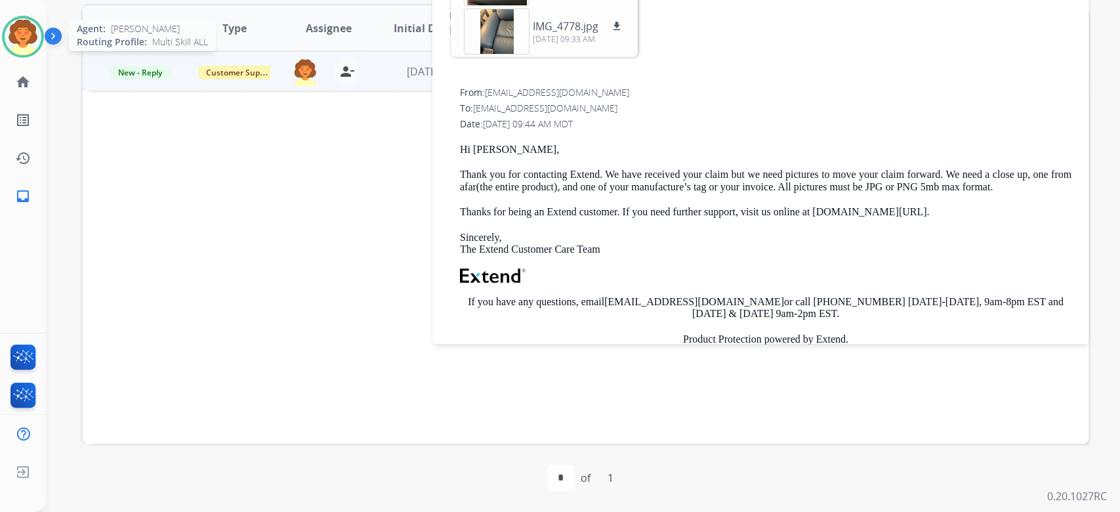
click at [17, 53] on img at bounding box center [23, 36] width 37 height 37
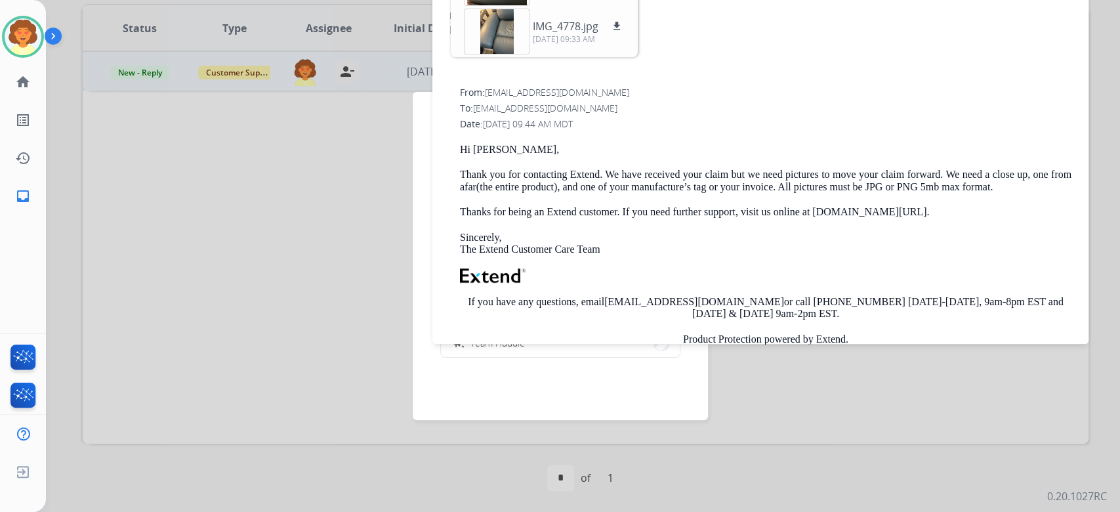
drag, startPoint x: 661, startPoint y: 182, endPoint x: 660, endPoint y: 207, distance: 25.6
click at [660, 207] on div "From: [EMAIL_ADDRESS][DOMAIN_NAME] To: [EMAIL_ADDRESS][DOMAIN_NAME] Date: [DATE…" at bounding box center [760, 274] width 625 height 379
drag, startPoint x: 792, startPoint y: 97, endPoint x: 780, endPoint y: 135, distance: 39.2
click at [780, 81] on div "From: [EMAIL_ADDRESS][DOMAIN_NAME] To: [EMAIL_ADDRESS][DOMAIN_NAME] Date: [DATE…" at bounding box center [760, 28] width 625 height 105
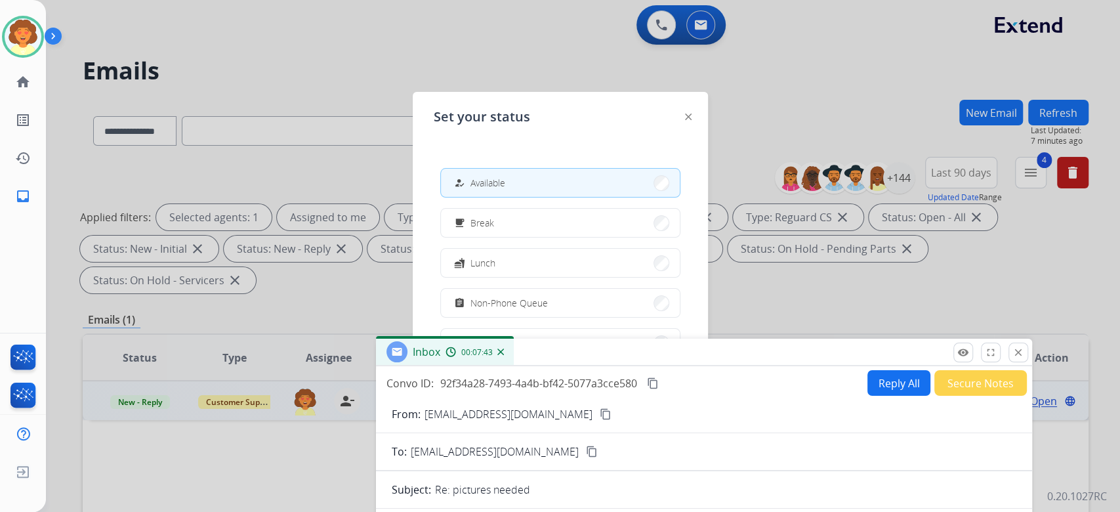
drag, startPoint x: 722, startPoint y: 142, endPoint x: 666, endPoint y: 401, distance: 264.7
click at [666, 366] on div "Inbox 00:07:43" at bounding box center [704, 353] width 656 height 28
click at [545, 237] on button "free_breakfast Break" at bounding box center [560, 223] width 239 height 28
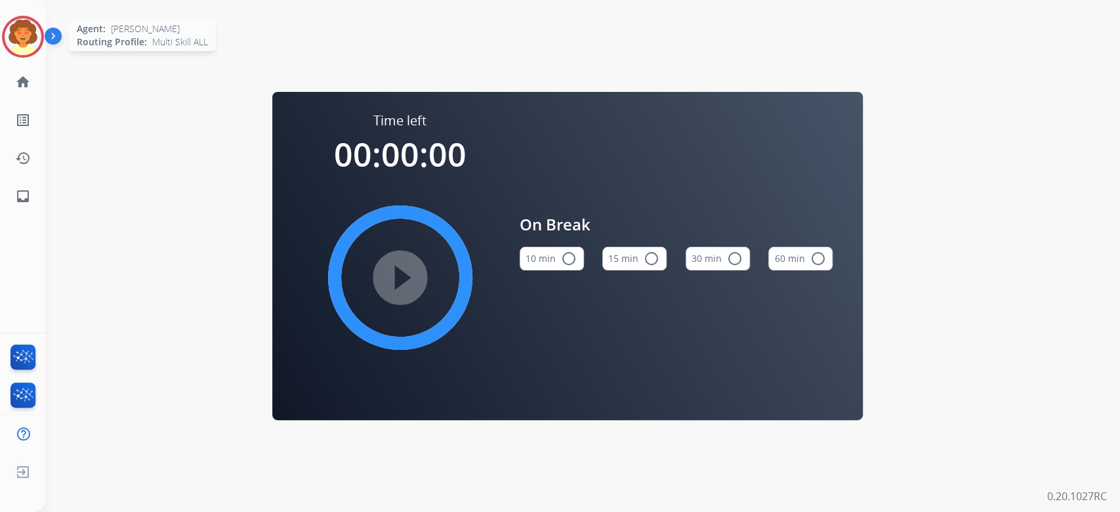
click at [26, 52] on img at bounding box center [23, 36] width 37 height 37
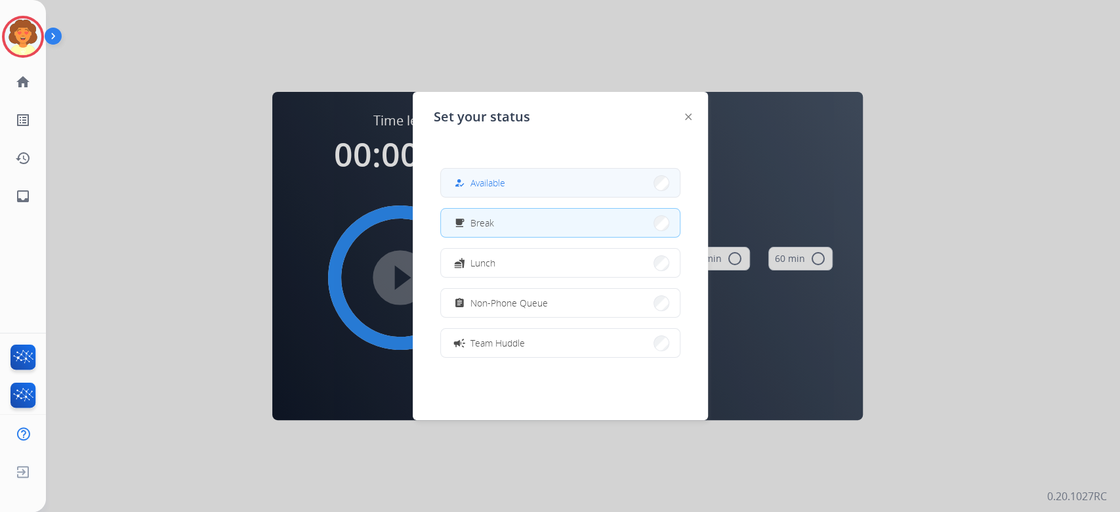
click at [505, 190] on span "Available" at bounding box center [488, 183] width 35 height 14
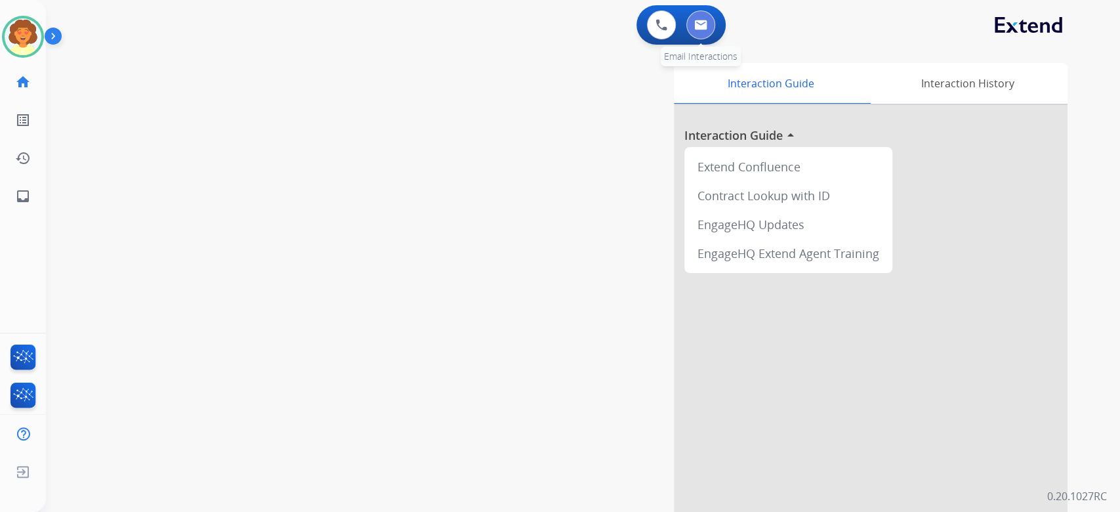
click at [694, 30] on img at bounding box center [700, 25] width 13 height 11
select select "**********"
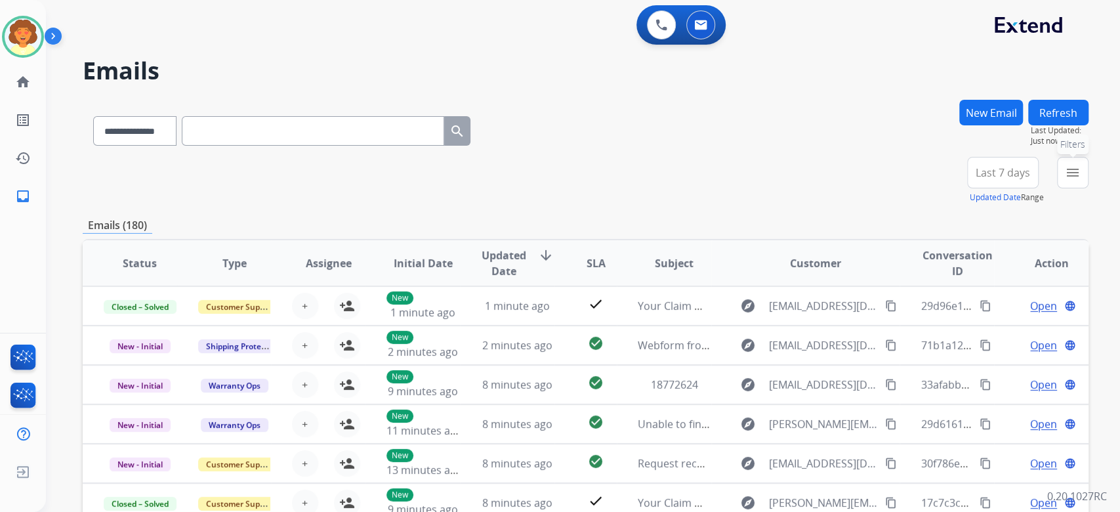
click at [1065, 181] on mat-icon "menu" at bounding box center [1073, 173] width 16 height 16
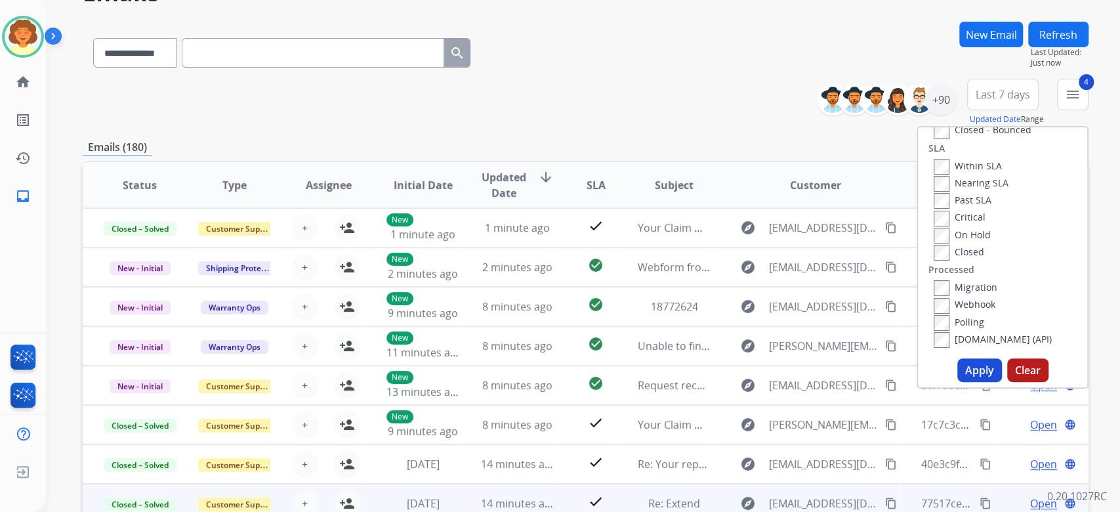
scroll to position [263, 0]
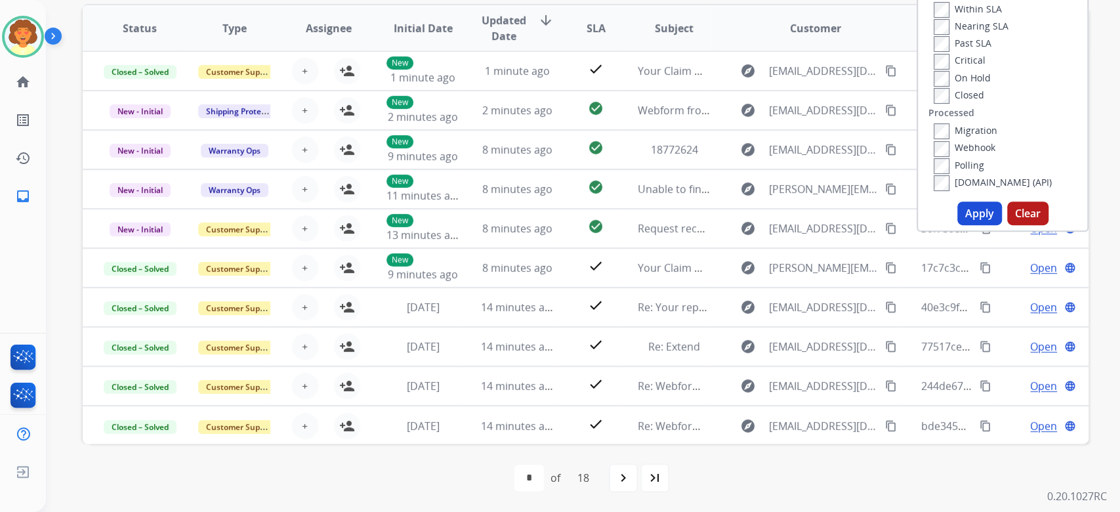
click at [958, 225] on button "Apply" at bounding box center [980, 214] width 45 height 24
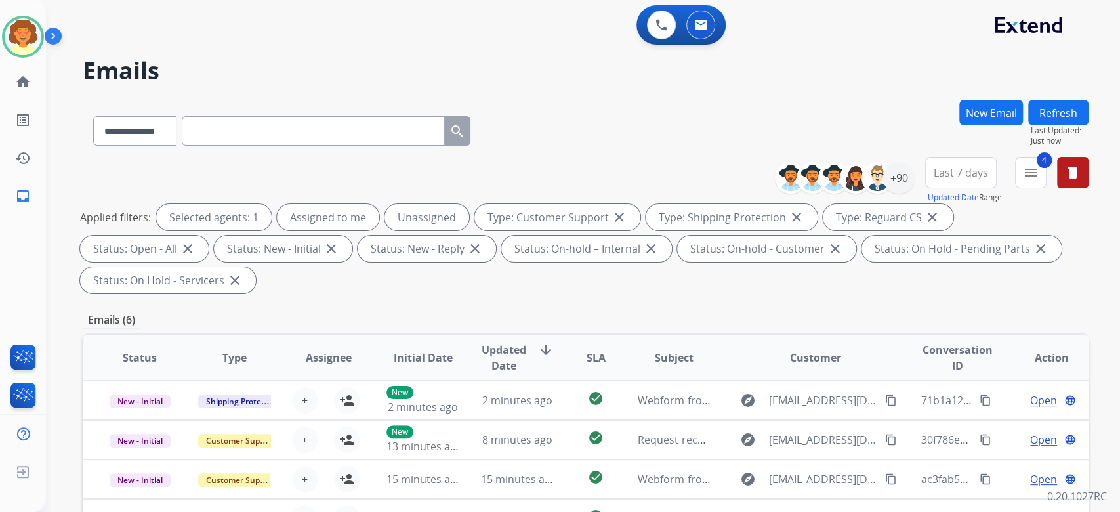
click at [925, 188] on button "Last 7 days" at bounding box center [961, 173] width 72 height 32
click at [921, 342] on div "Last 90 days" at bounding box center [957, 332] width 72 height 20
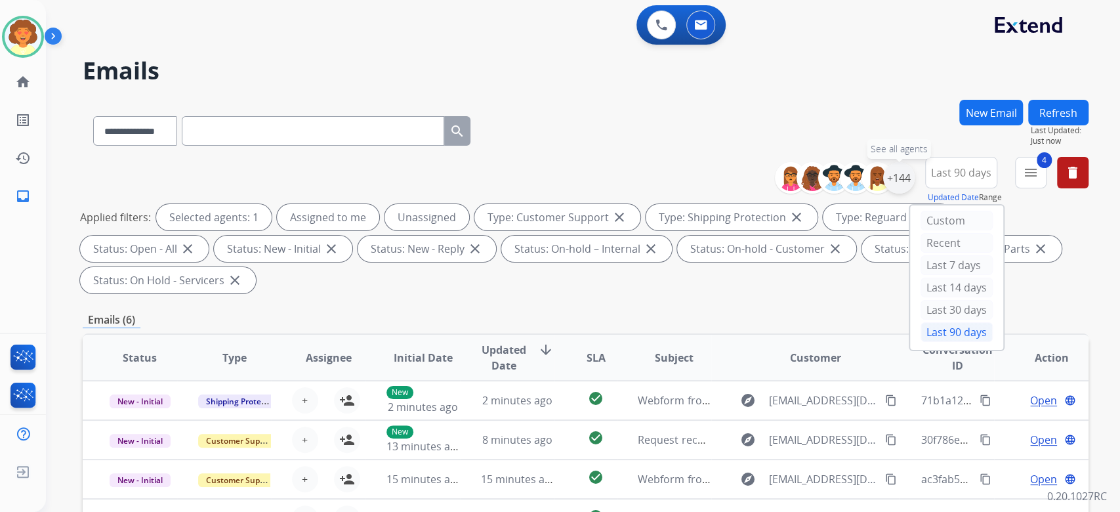
click at [883, 194] on div "+144" at bounding box center [899, 178] width 32 height 32
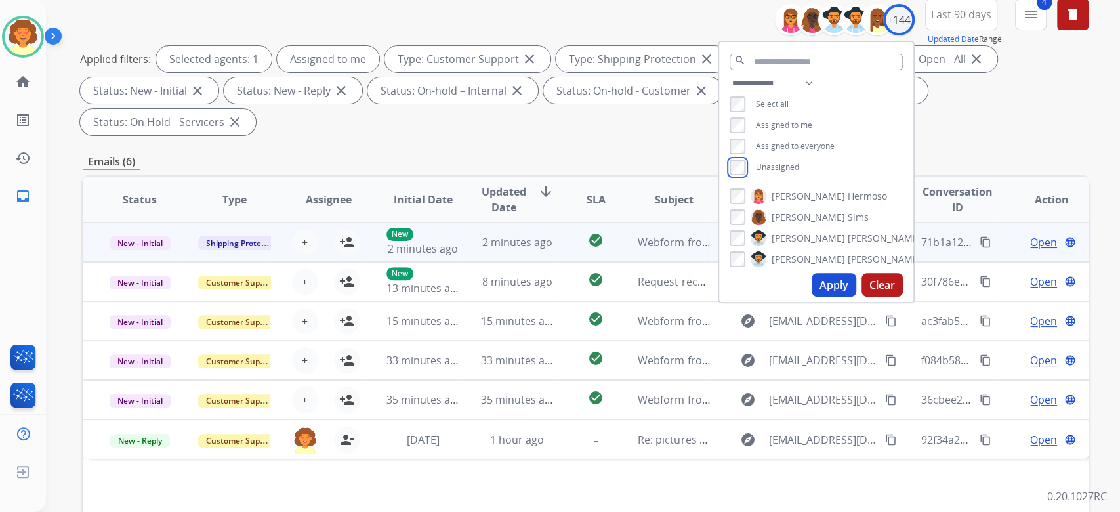
scroll to position [175, 0]
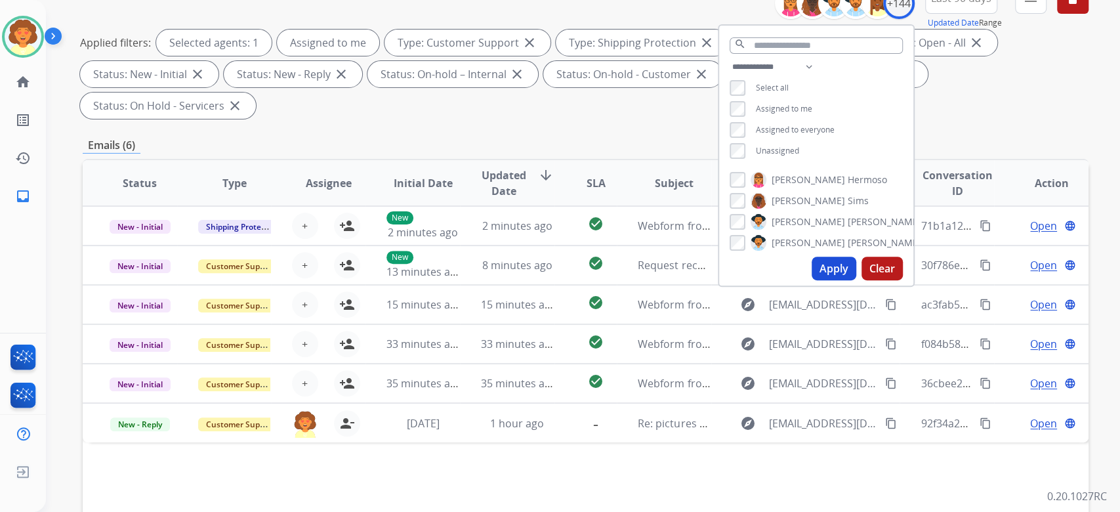
click at [812, 280] on button "Apply" at bounding box center [834, 269] width 45 height 24
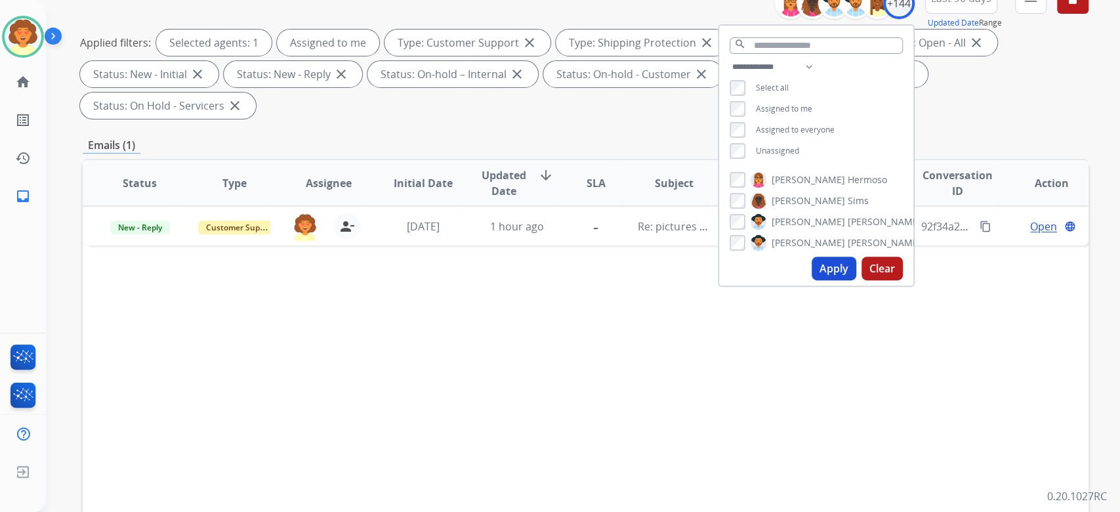
click at [899, 312] on div "**********" at bounding box center [586, 296] width 1006 height 742
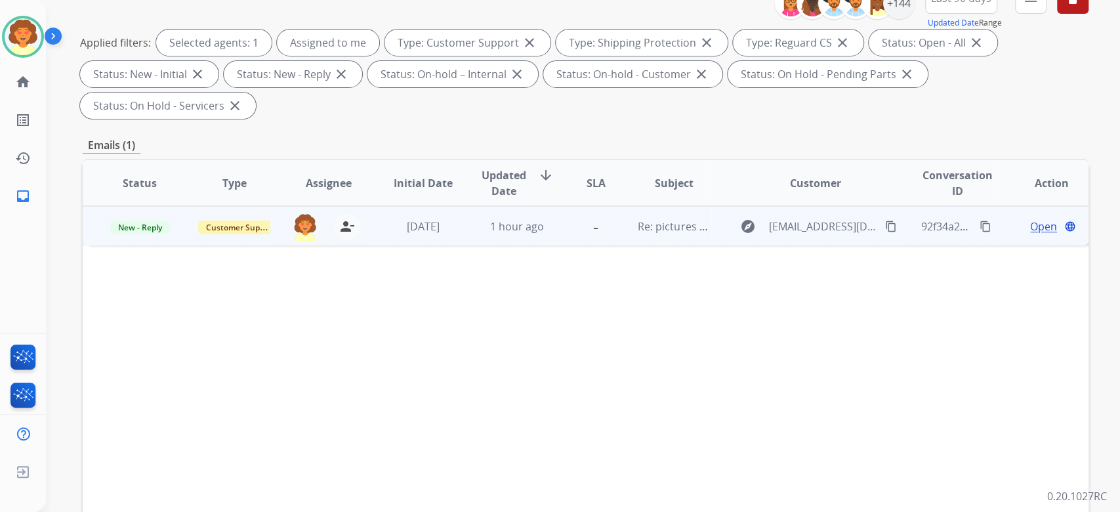
click at [1030, 234] on span "Open" at bounding box center [1043, 227] width 27 height 16
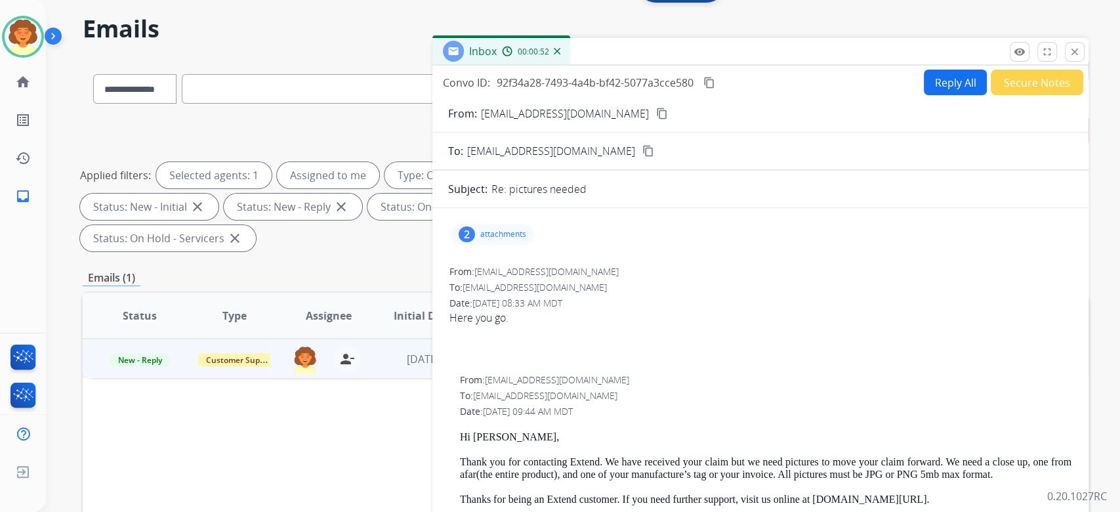
scroll to position [0, 0]
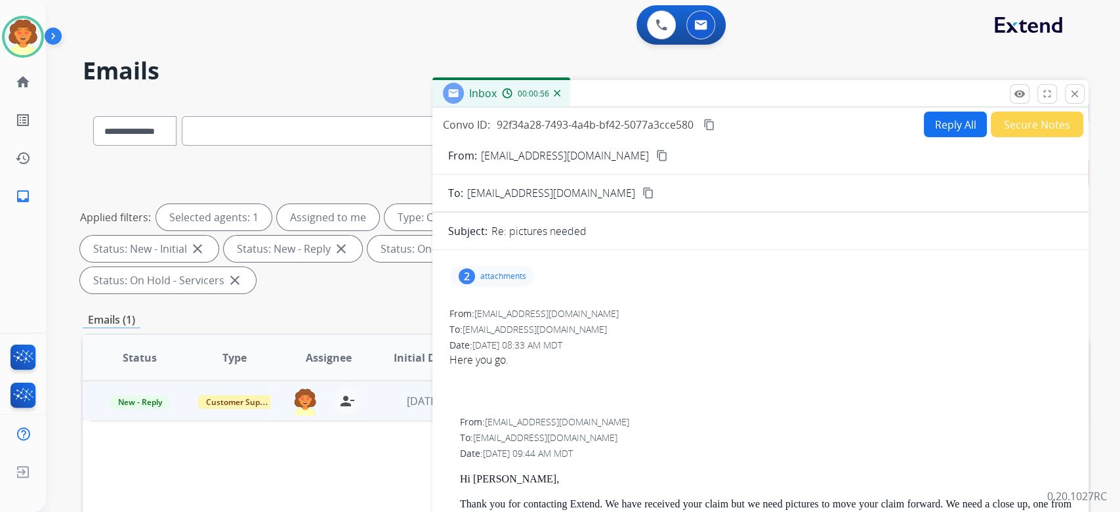
drag, startPoint x: 431, startPoint y: 175, endPoint x: 809, endPoint y: 184, distance: 377.5
click at [809, 137] on div "Convo ID: 92f34a28-7493-4a4b-bf42-5077a3cce580 content_copy Reply All Secure No…" at bounding box center [761, 125] width 656 height 26
copy div "Convo ID: 92f34a28-7493-4a4b-bf42-5077a3cce580"
click at [924, 137] on button "Reply All" at bounding box center [955, 125] width 63 height 26
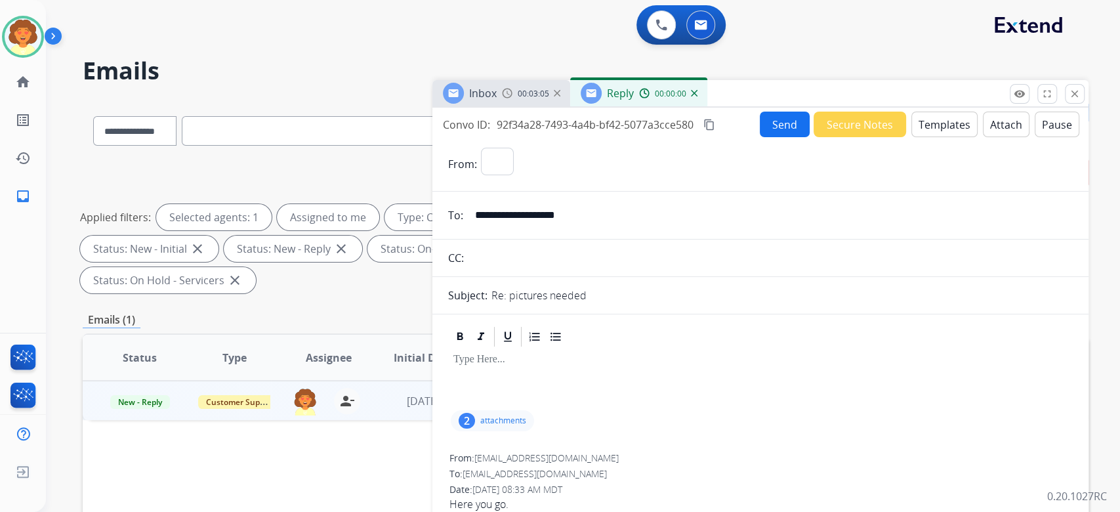
select select "**********"
click at [912, 137] on button "Templates" at bounding box center [945, 125] width 66 height 26
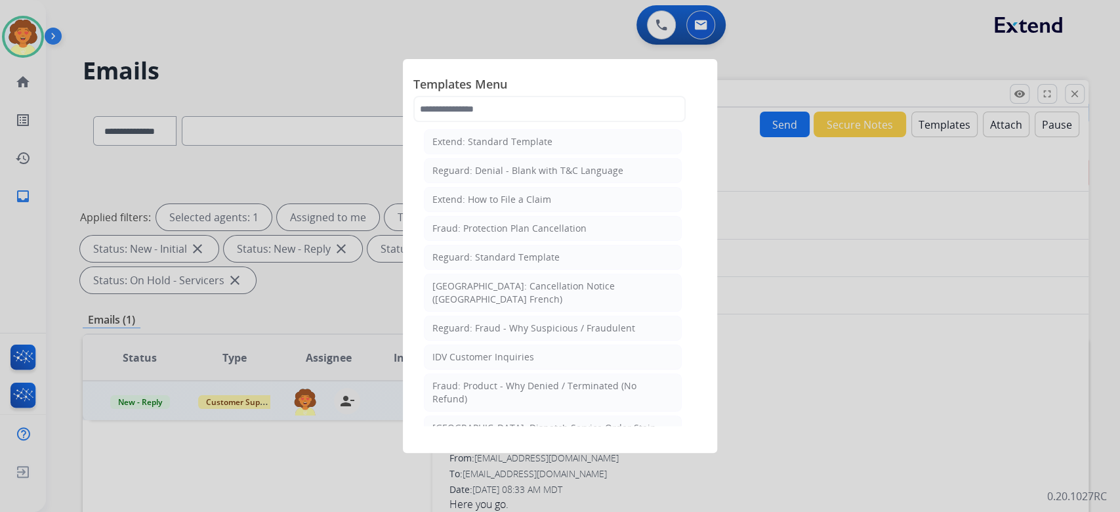
scroll to position [263, 0]
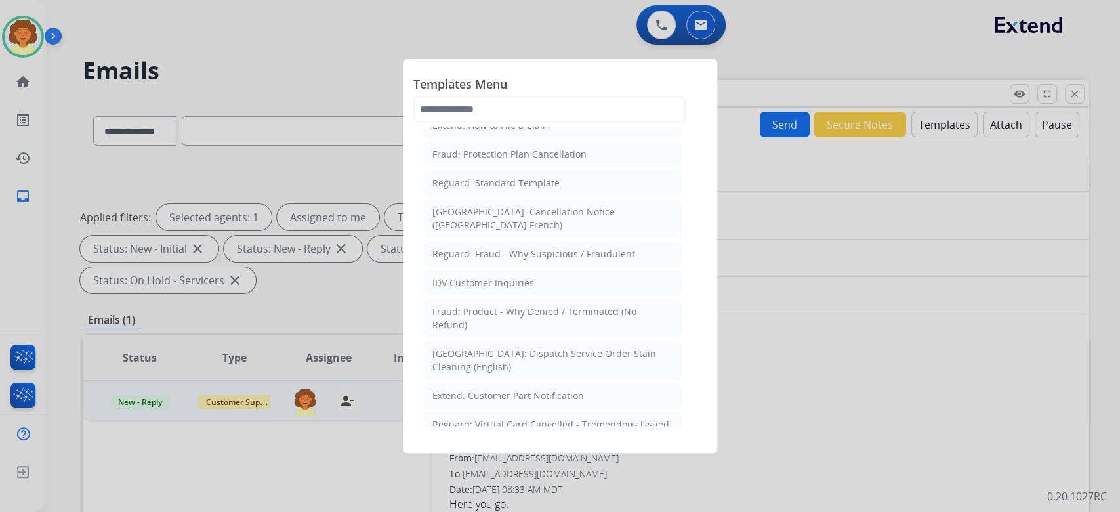
click at [553, 74] on div "Extend: Standard Template" at bounding box center [493, 67] width 120 height 13
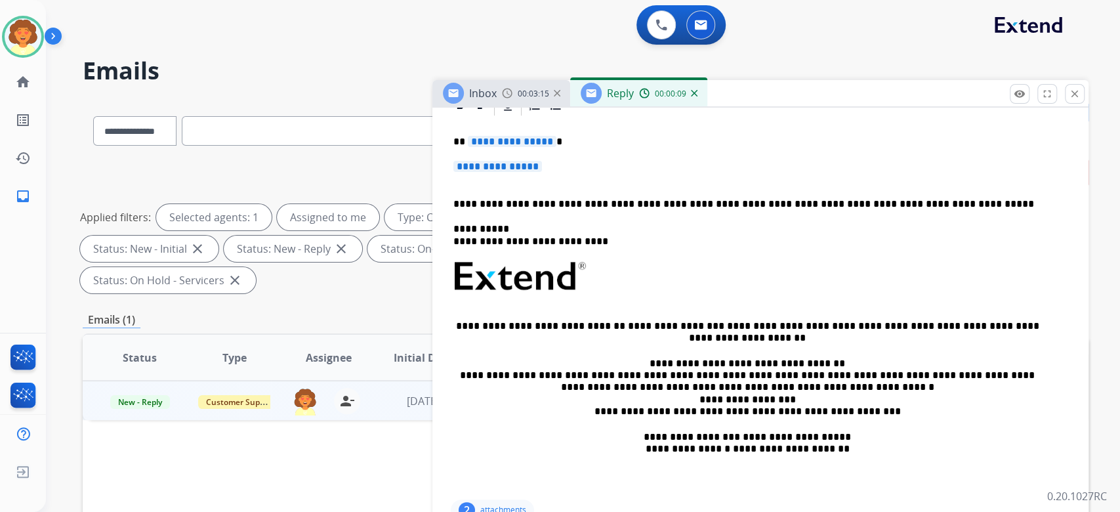
scroll to position [350, 0]
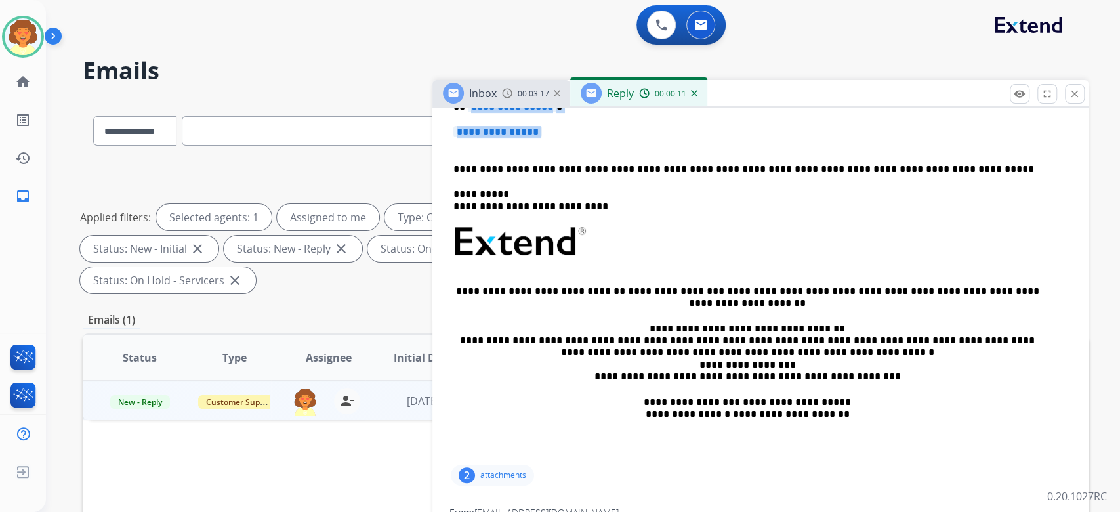
drag, startPoint x: 457, startPoint y: 307, endPoint x: 497, endPoint y: 356, distance: 63.5
click at [497, 356] on div "**********" at bounding box center [760, 272] width 625 height 379
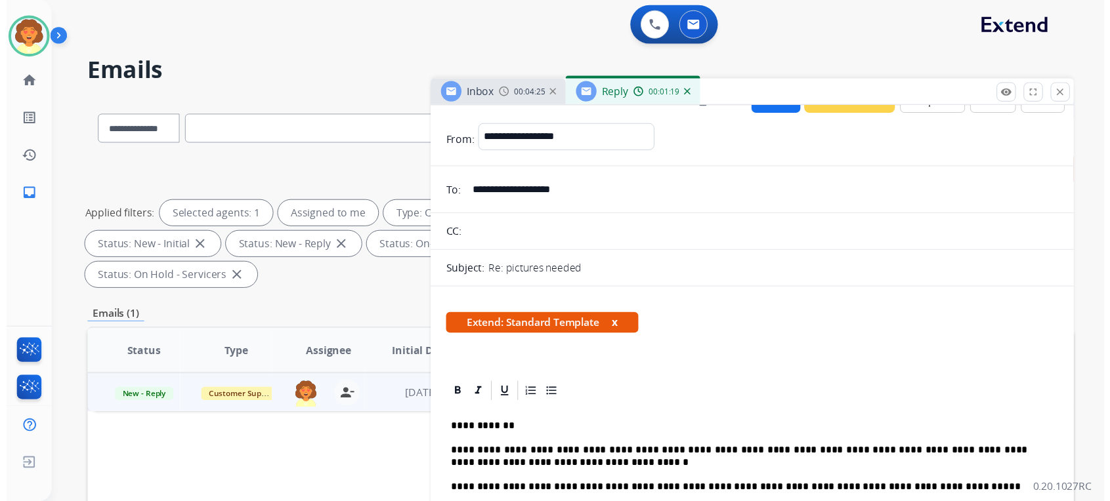
scroll to position [0, 0]
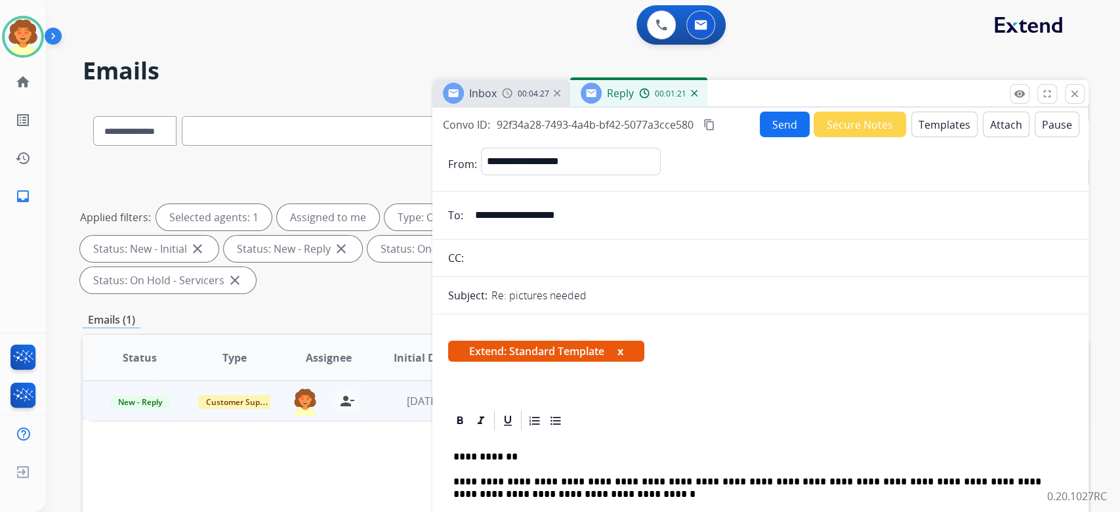
click at [760, 137] on button "Send" at bounding box center [785, 125] width 50 height 26
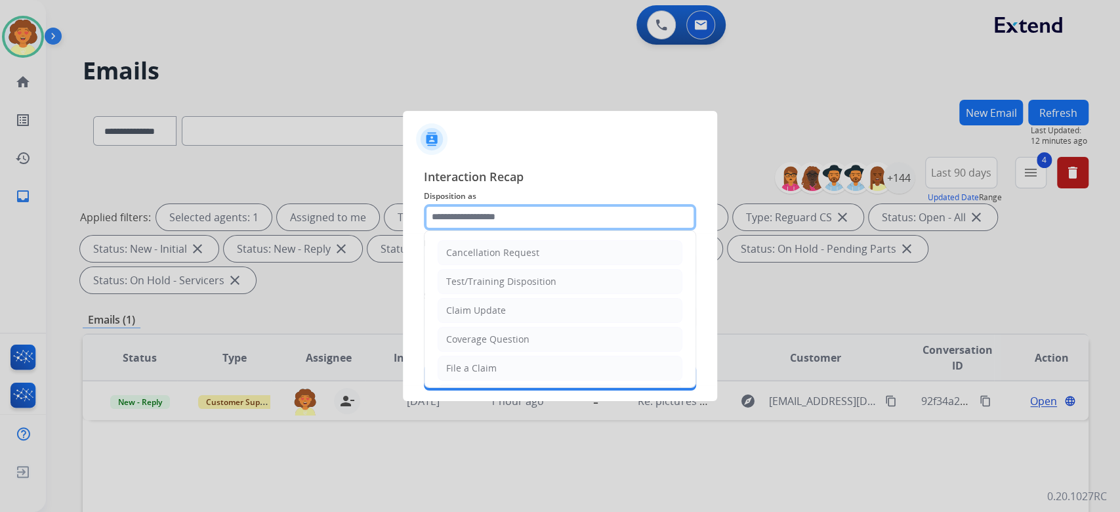
click at [542, 204] on input "text" at bounding box center [560, 217] width 272 height 26
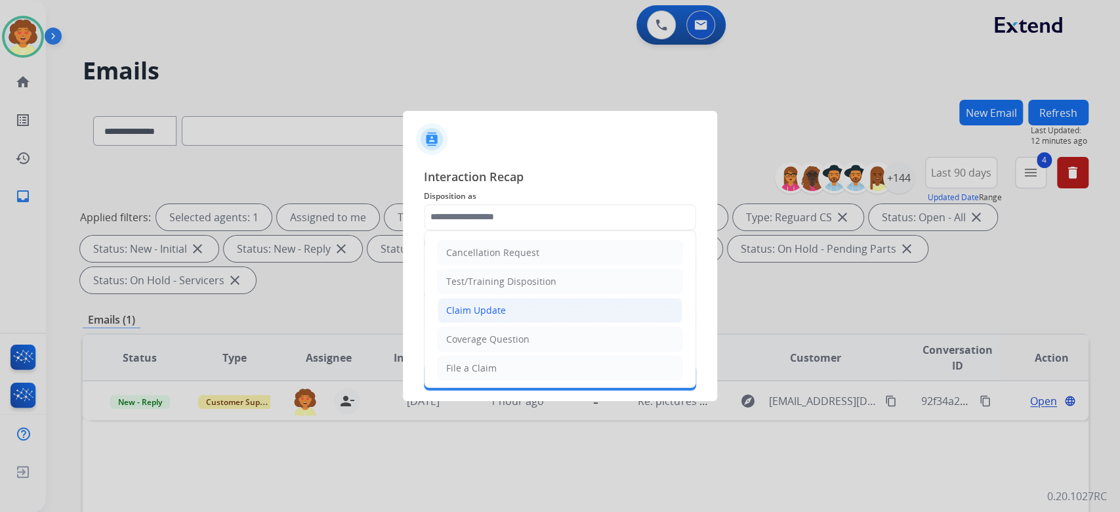
click at [506, 317] on div "Claim Update" at bounding box center [476, 310] width 60 height 13
type input "**********"
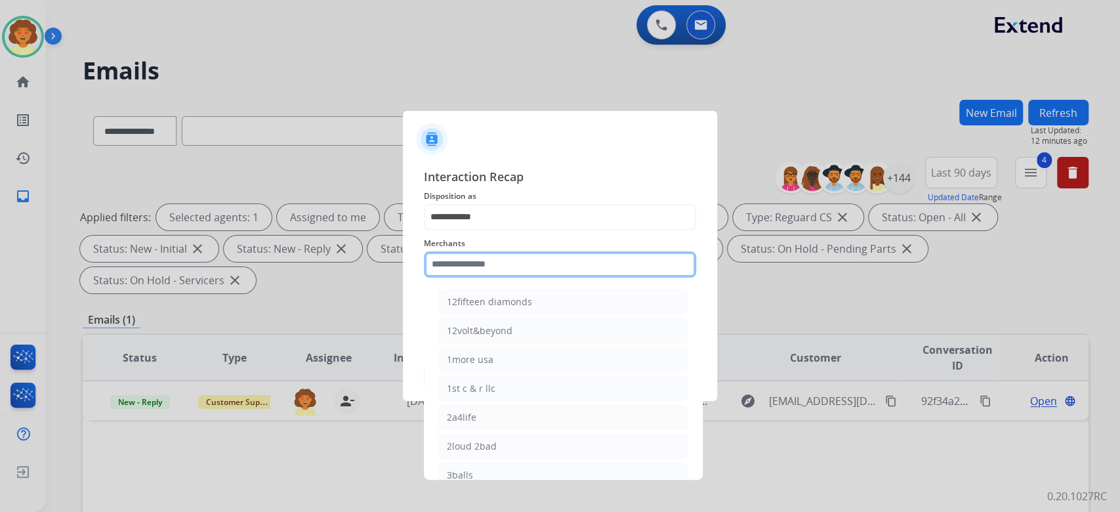
click at [509, 261] on input "text" at bounding box center [560, 264] width 272 height 26
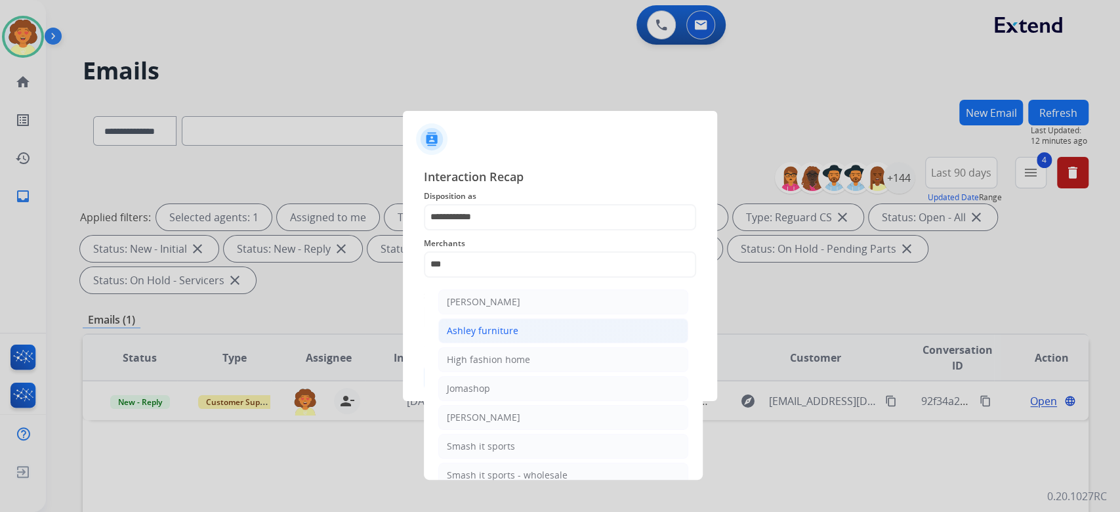
click at [519, 337] on div "Ashley furniture" at bounding box center [483, 330] width 72 height 13
type input "**********"
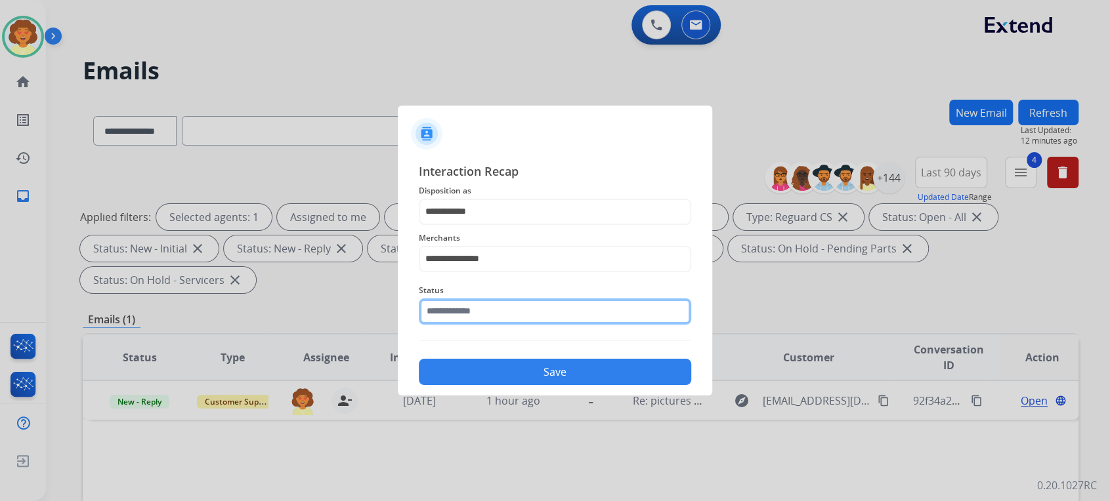
click at [525, 325] on input "text" at bounding box center [555, 312] width 272 height 26
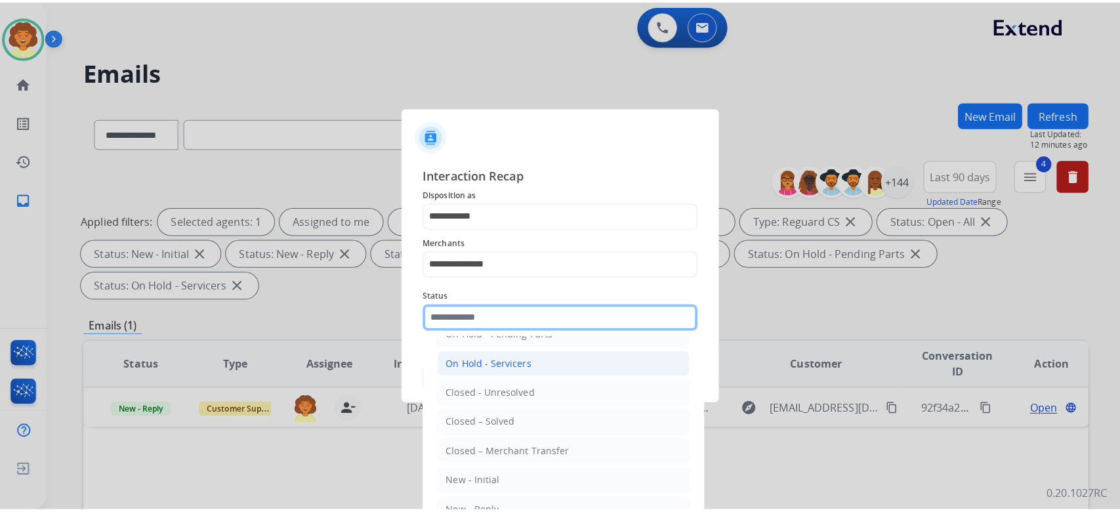
scroll to position [209, 0]
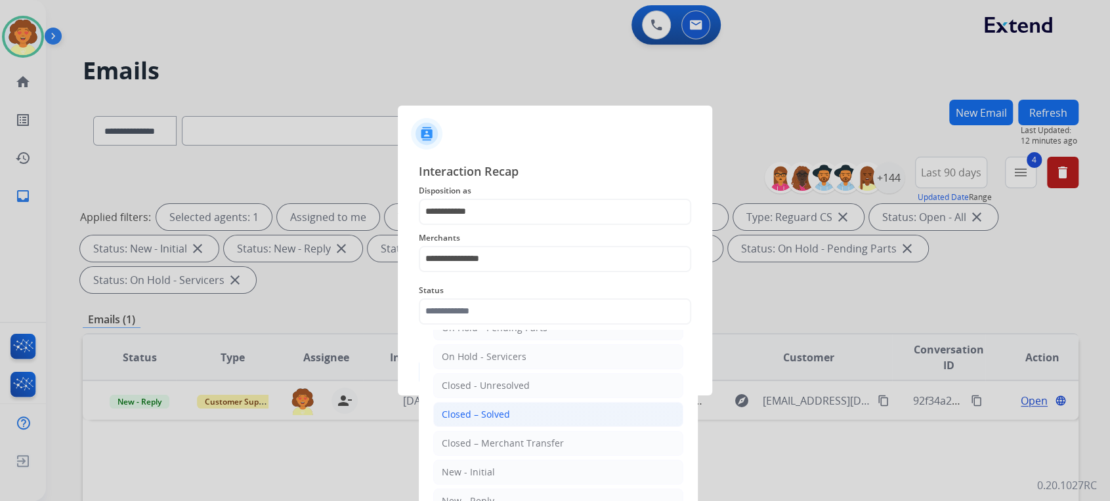
click at [565, 402] on li "Closed – Solved" at bounding box center [558, 414] width 250 height 25
type input "**********"
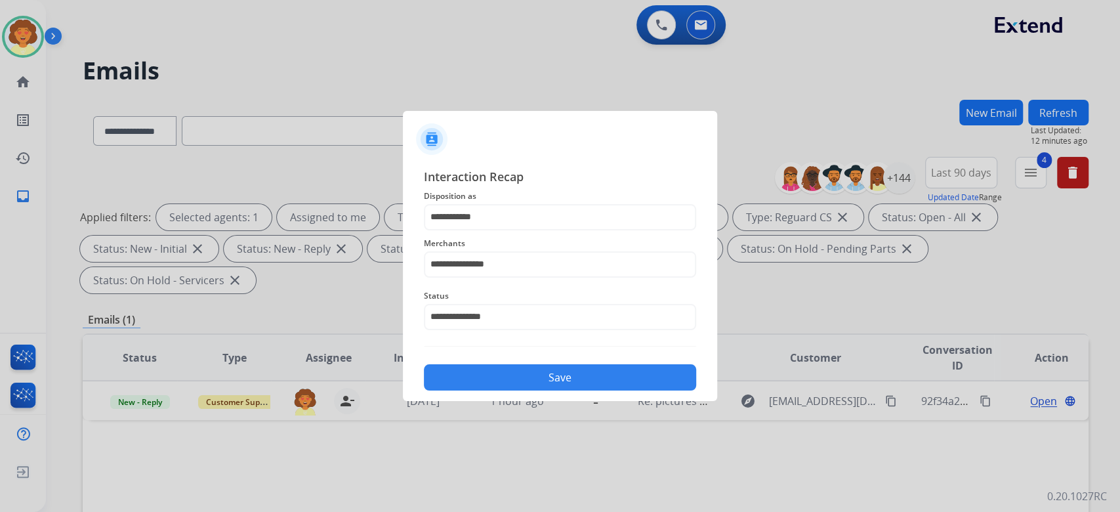
click at [551, 391] on button "Save" at bounding box center [560, 377] width 272 height 26
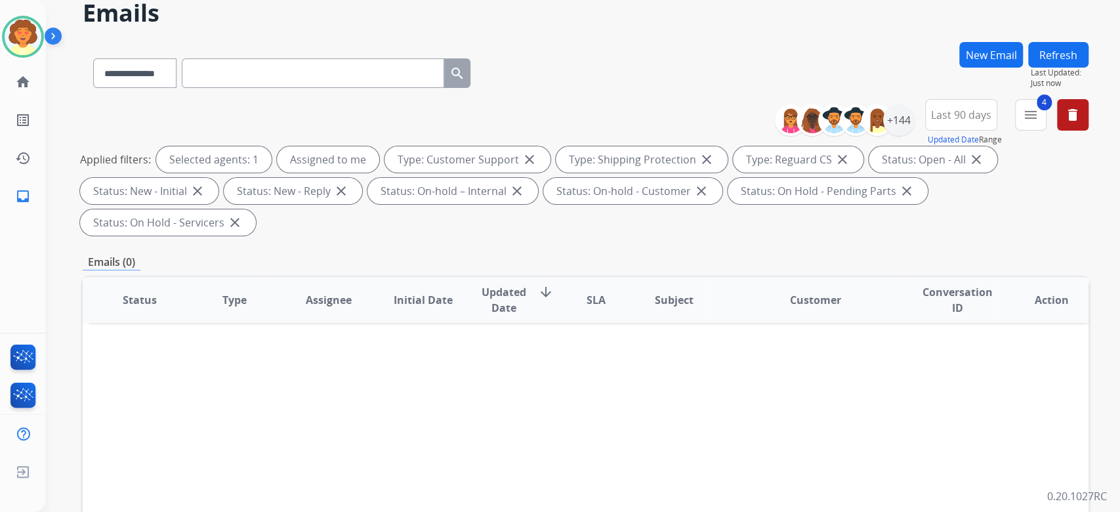
scroll to position [175, 0]
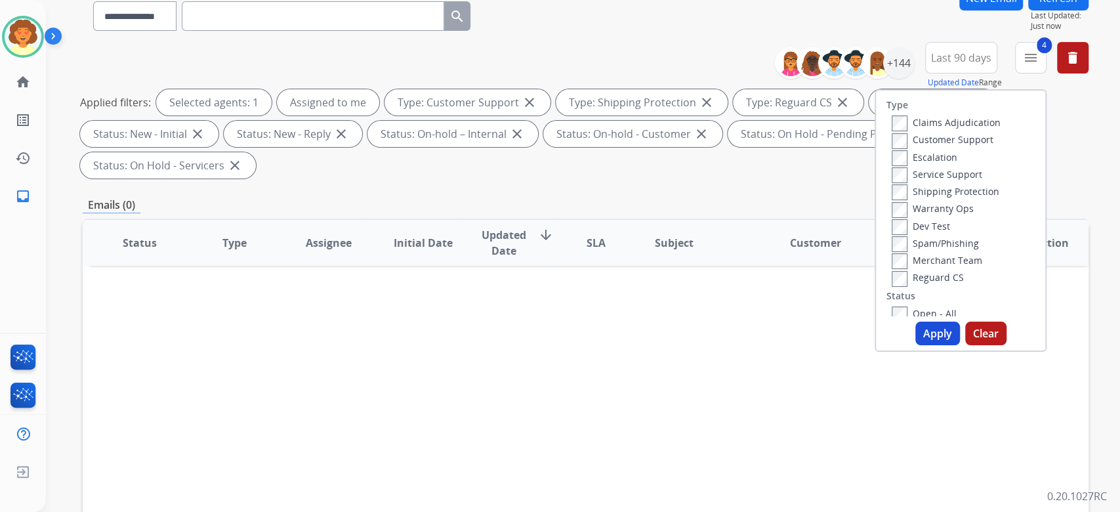
scroll to position [87, 0]
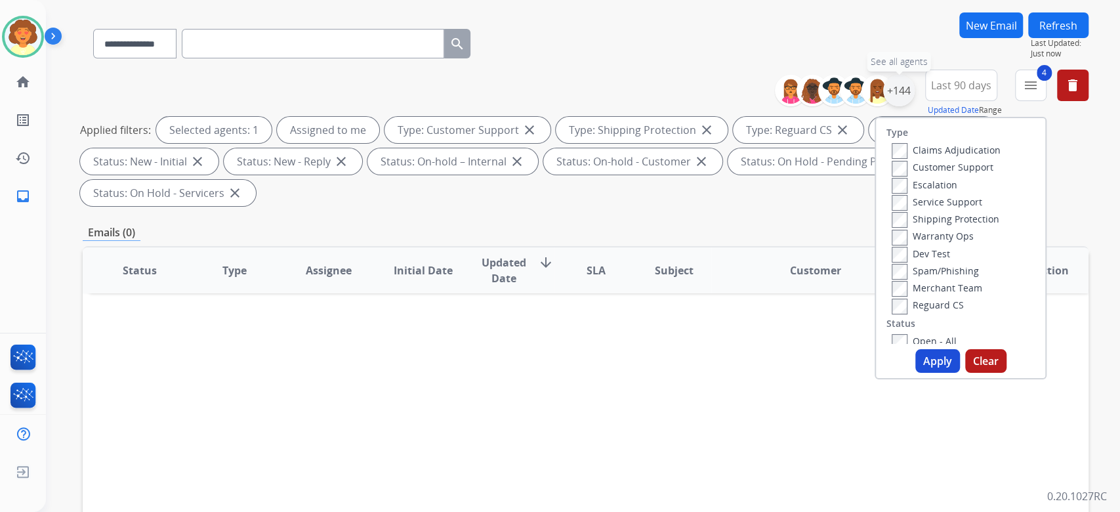
click at [883, 106] on div "+144" at bounding box center [899, 91] width 32 height 32
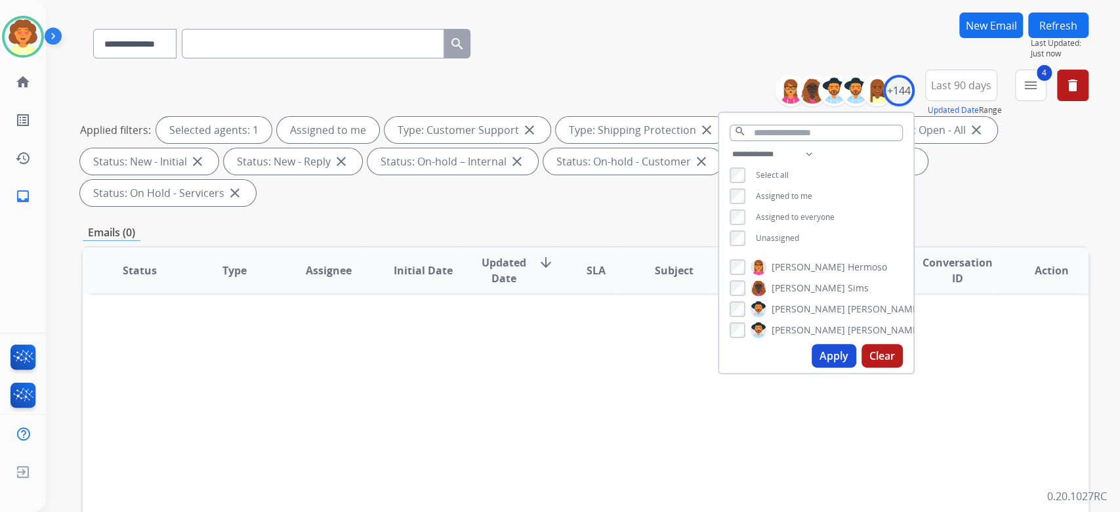
click at [812, 368] on button "Apply" at bounding box center [834, 356] width 45 height 24
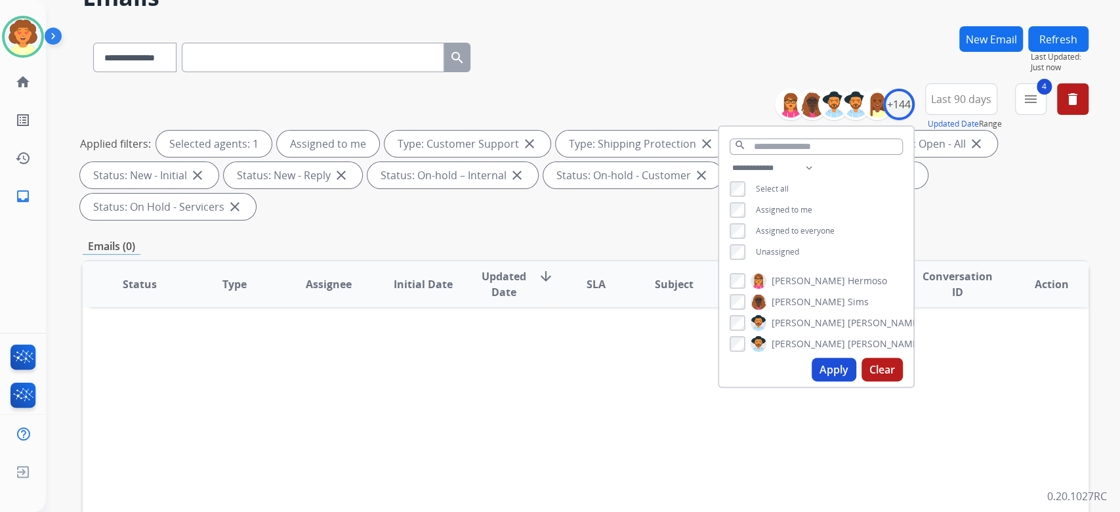
scroll to position [175, 0]
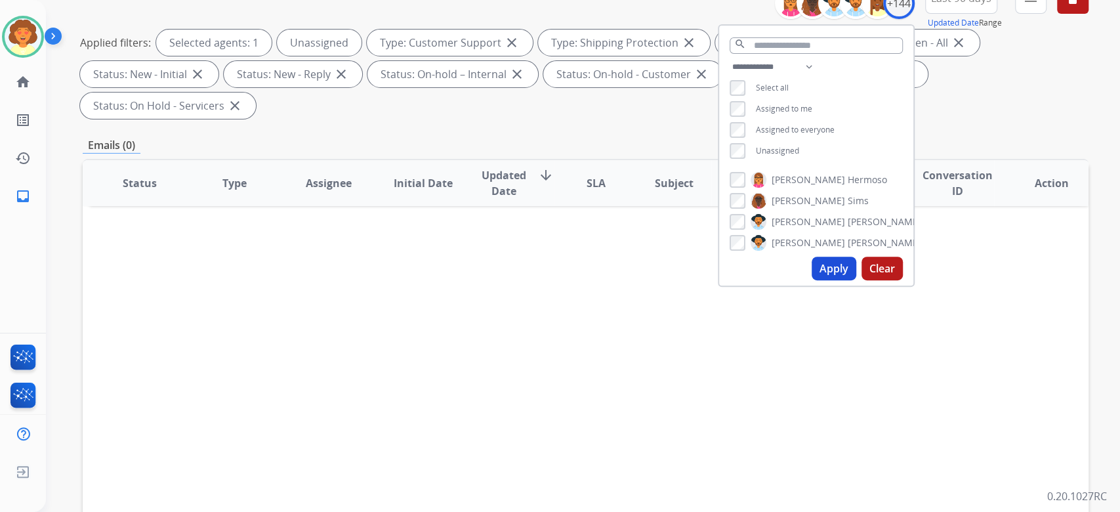
click at [812, 280] on button "Apply" at bounding box center [834, 269] width 45 height 24
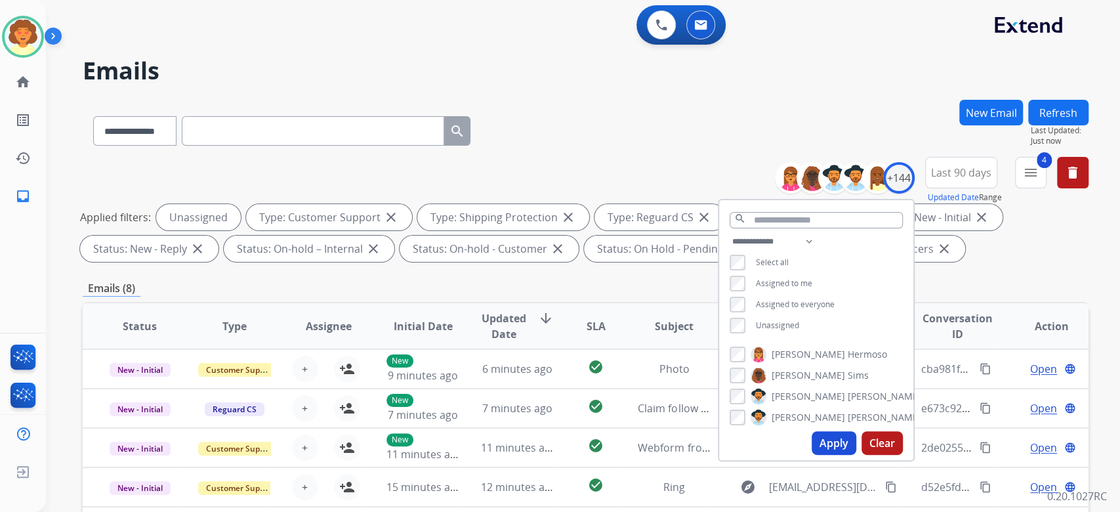
click at [986, 262] on div "Applied filters: Unassigned Type: Customer Support close Type: Shipping Protect…" at bounding box center [583, 233] width 1006 height 58
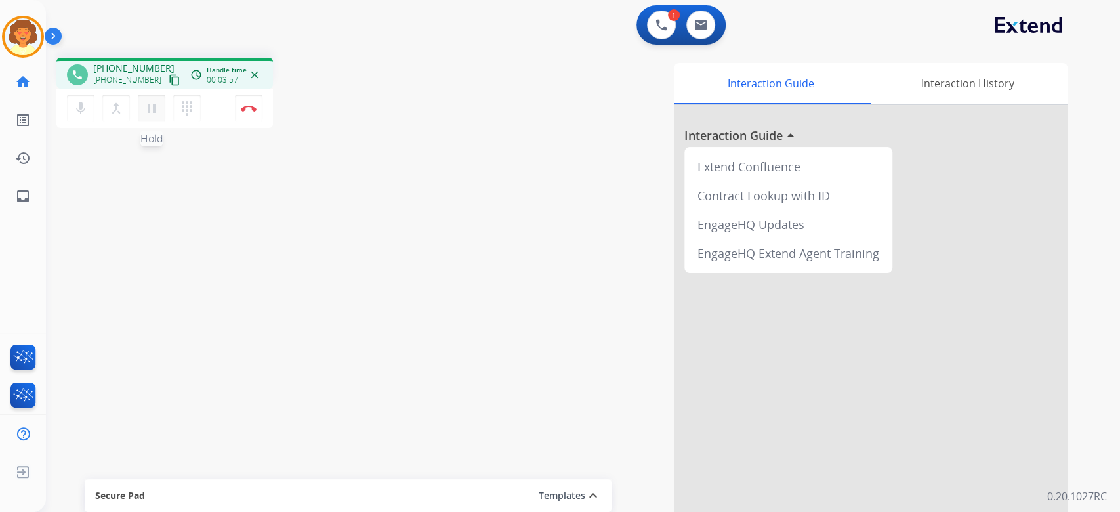
click at [159, 116] on mat-icon "pause" at bounding box center [152, 108] width 16 height 16
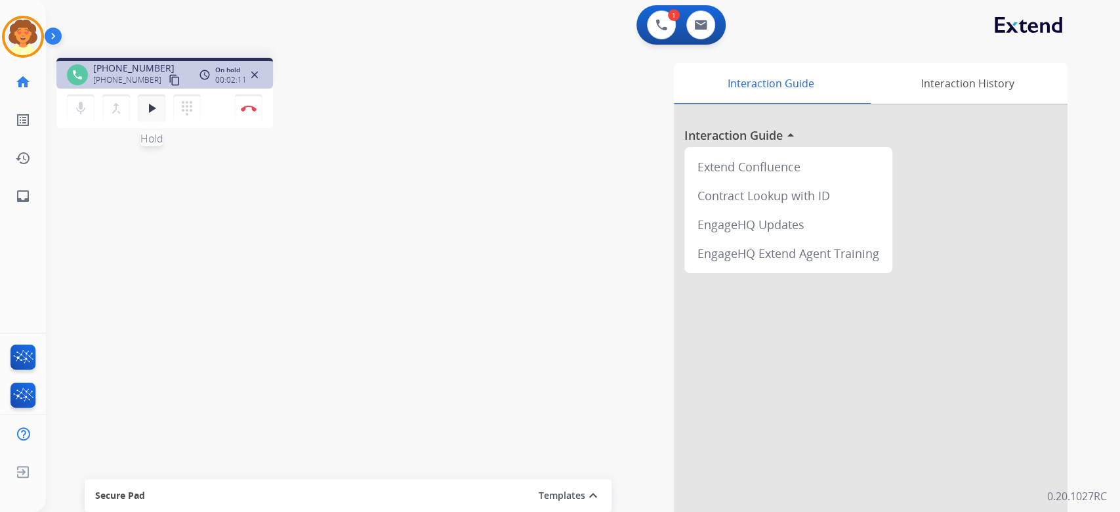
click at [159, 116] on mat-icon "play_arrow" at bounding box center [152, 108] width 16 height 16
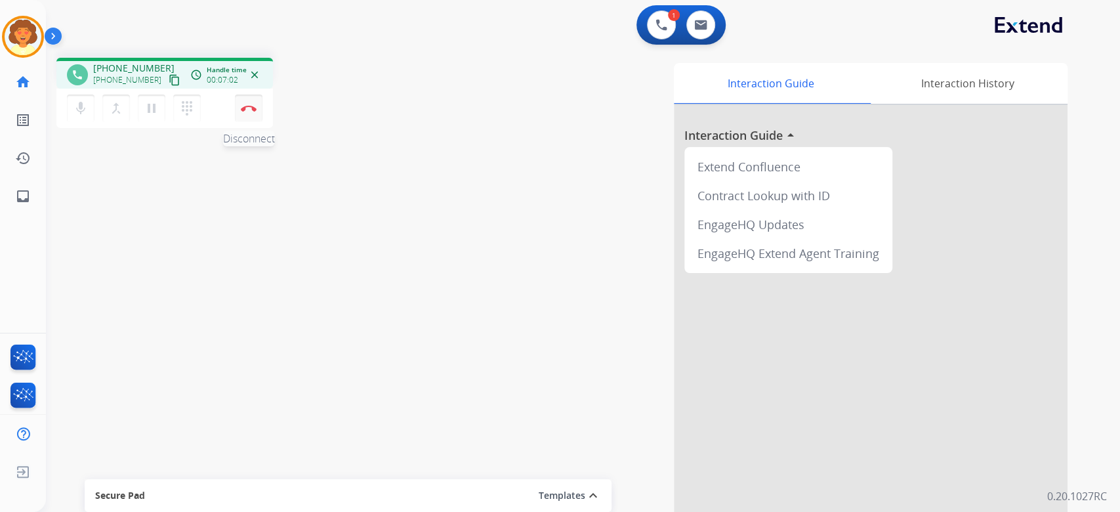
click at [250, 122] on button "Disconnect" at bounding box center [249, 109] width 28 height 28
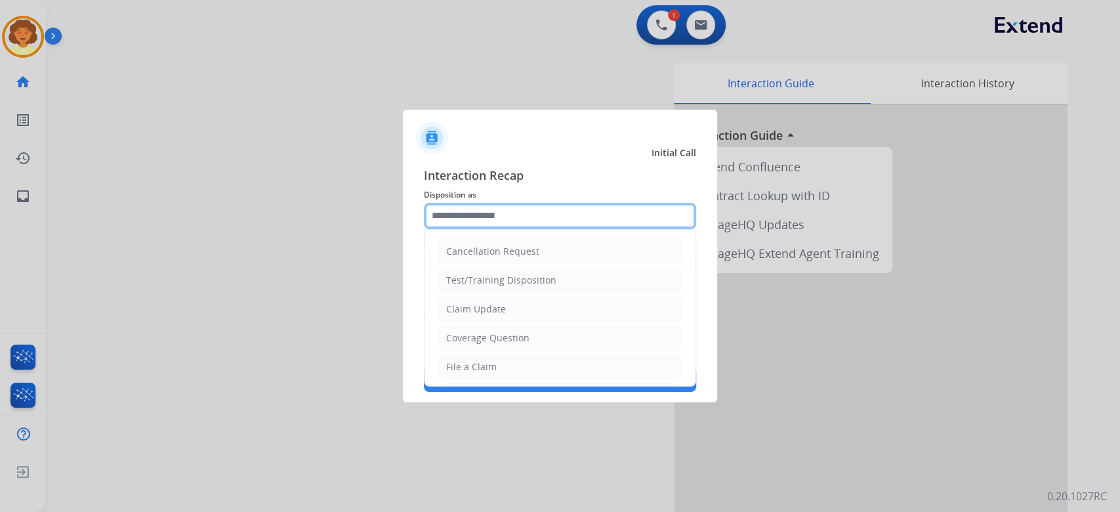
click at [524, 203] on input "text" at bounding box center [560, 216] width 272 height 26
click at [523, 203] on input "text" at bounding box center [560, 216] width 272 height 26
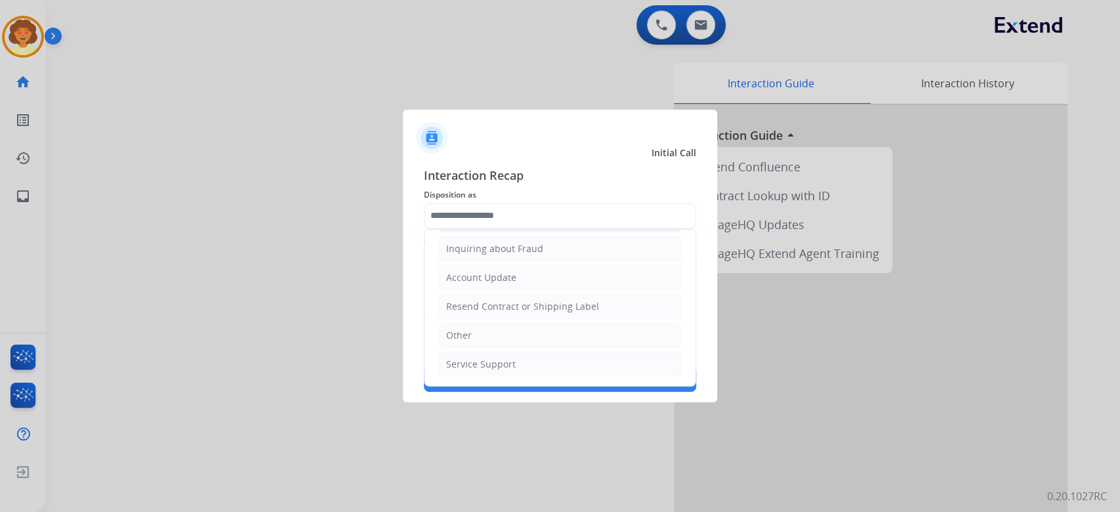
click at [560, 226] on div "Virtual or Tremendous Card Support" at bounding box center [526, 219] width 161 height 13
type input "**********"
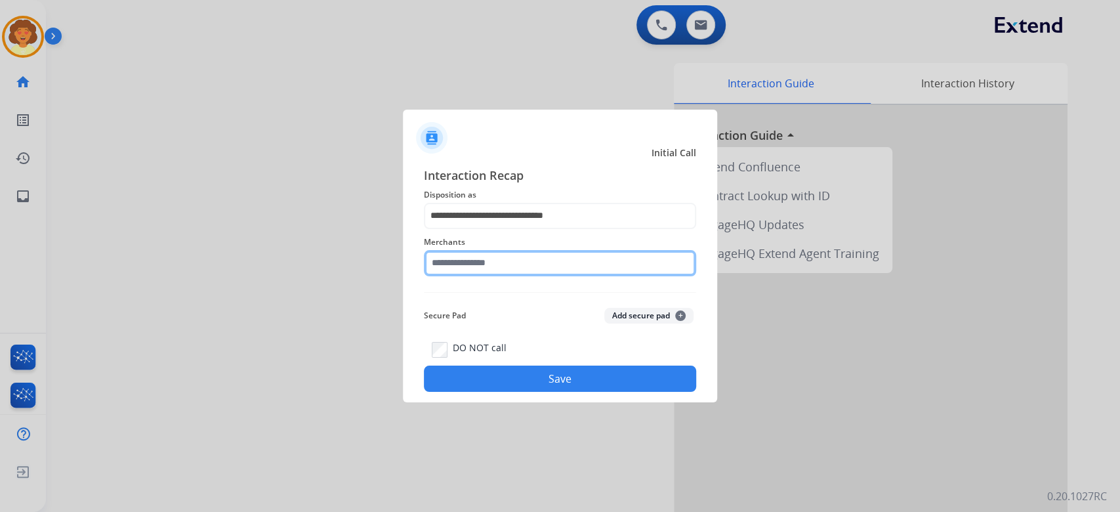
click at [468, 259] on input "text" at bounding box center [560, 263] width 272 height 26
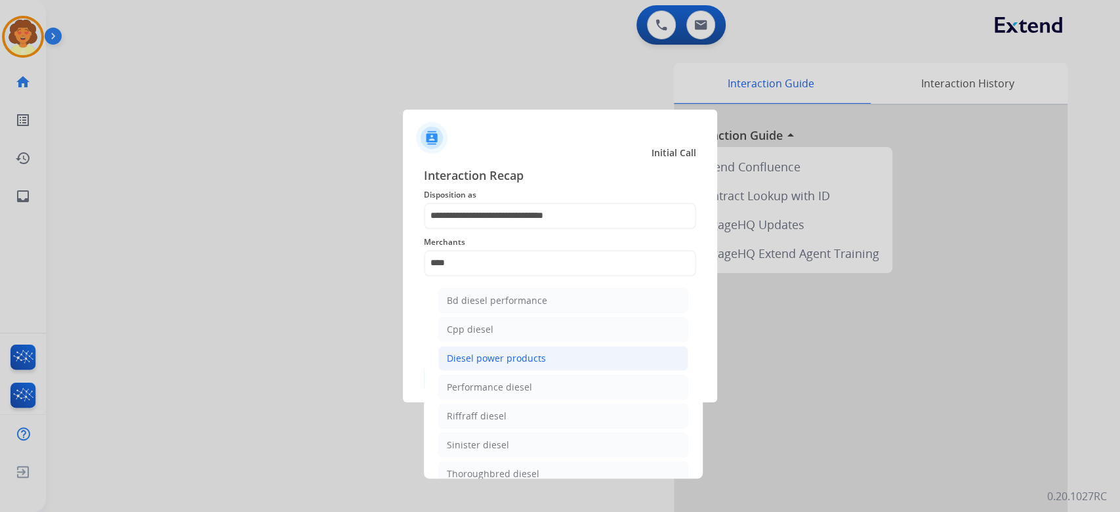
click at [546, 365] on div "Diesel power products" at bounding box center [496, 358] width 99 height 13
type input "**********"
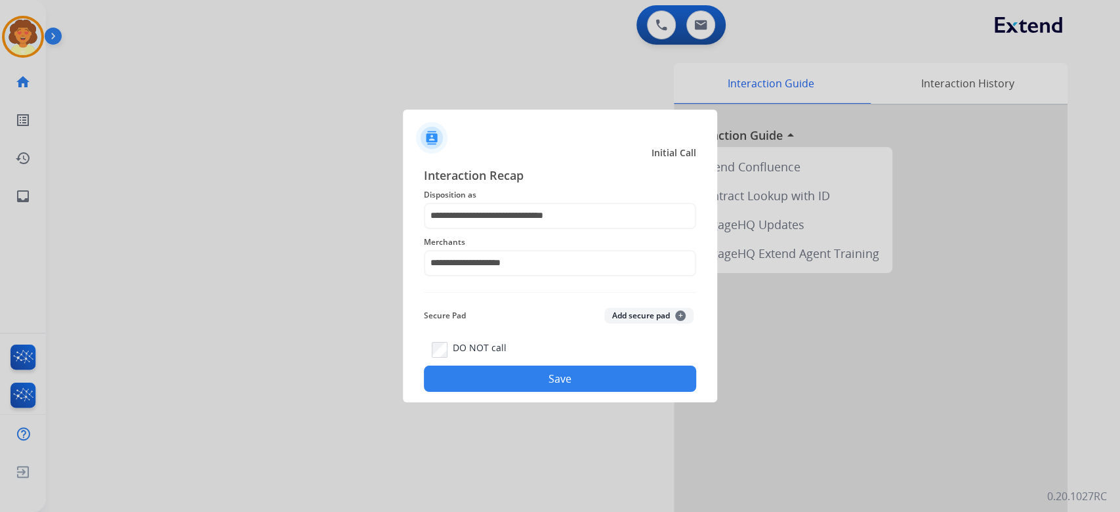
click at [513, 392] on button "Save" at bounding box center [560, 379] width 272 height 26
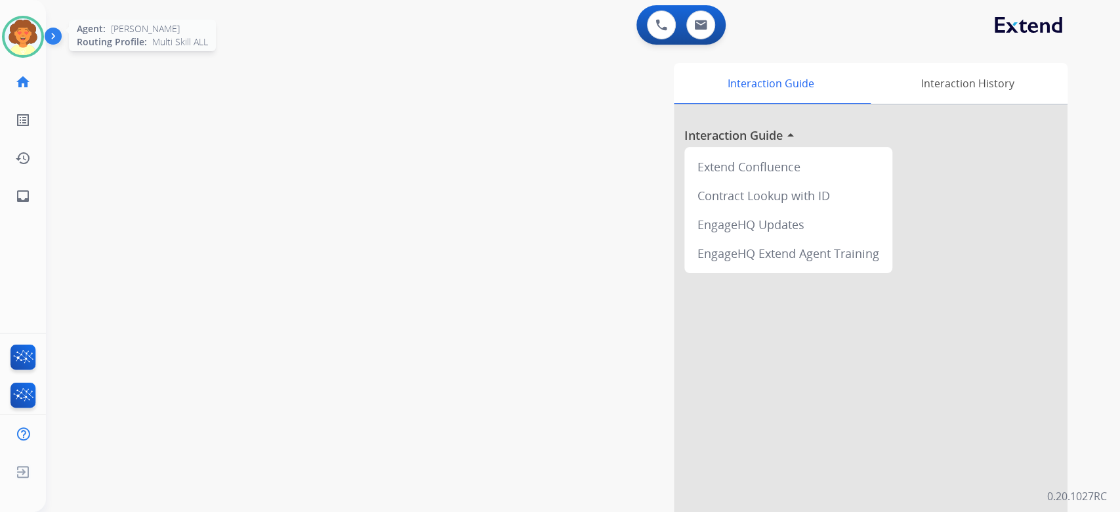
drag, startPoint x: 11, startPoint y: 45, endPoint x: 21, endPoint y: 45, distance: 10.5
click at [12, 45] on img at bounding box center [23, 36] width 37 height 37
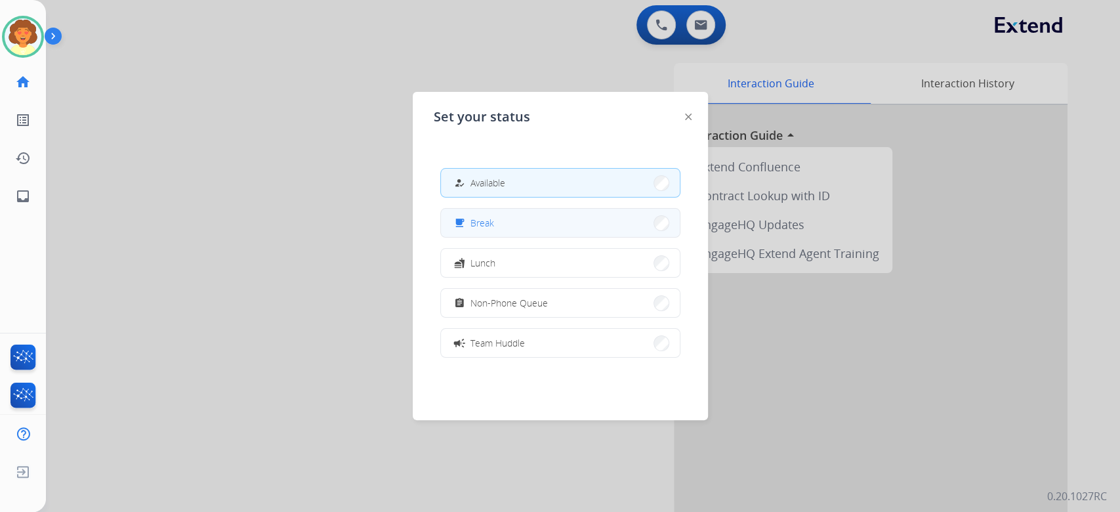
click at [488, 231] on div "free_breakfast Break" at bounding box center [473, 223] width 43 height 16
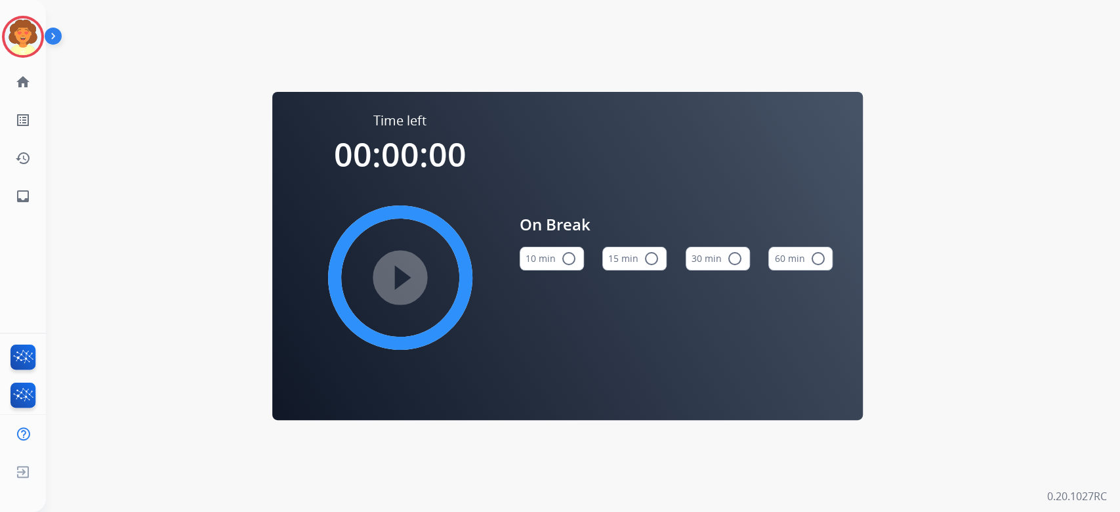
click at [634, 260] on button "15 min radio_button_unchecked" at bounding box center [635, 259] width 64 height 24
